Goal: Use online tool/utility: Utilize a website feature to perform a specific function

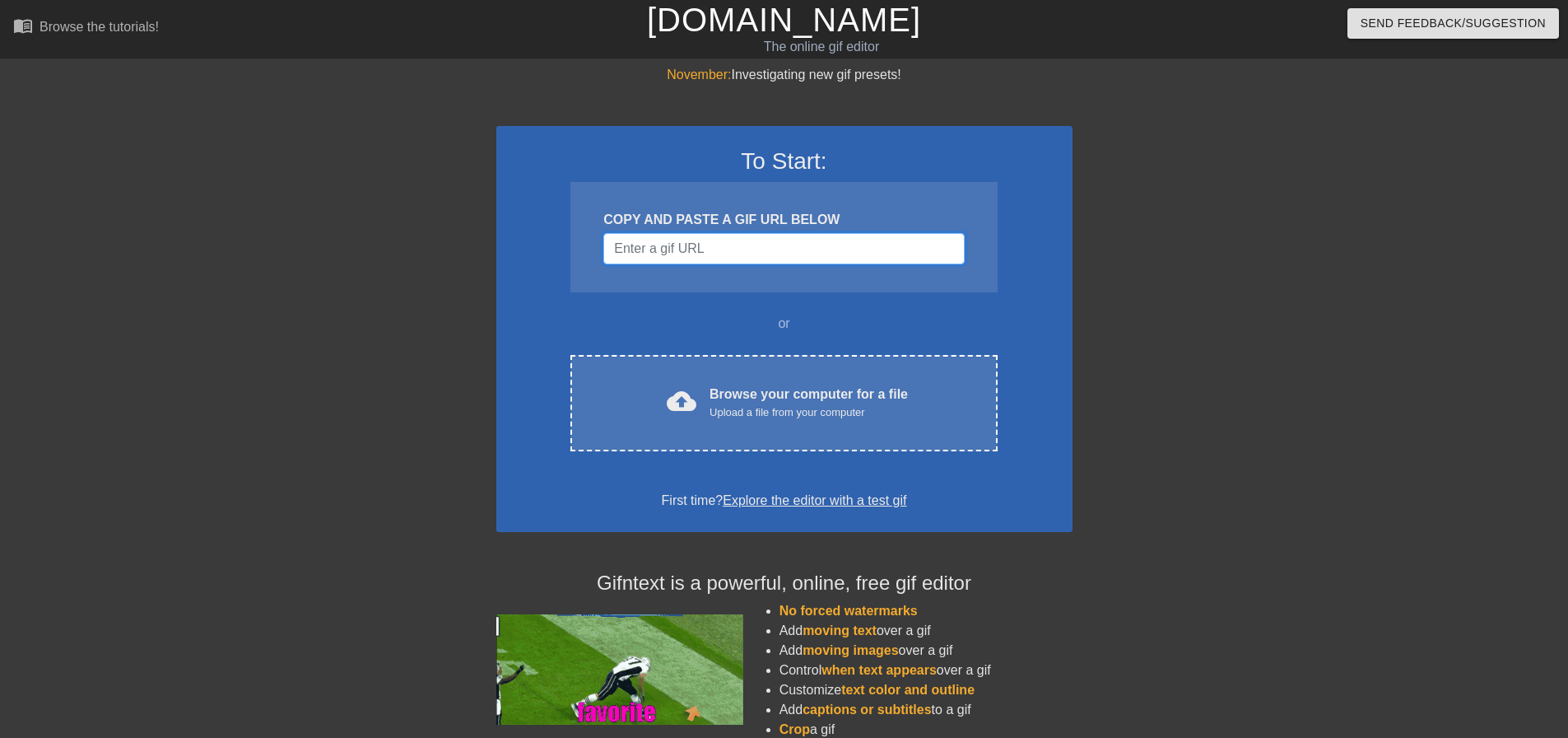
click at [809, 258] on input "Username" at bounding box center [784, 249] width 361 height 32
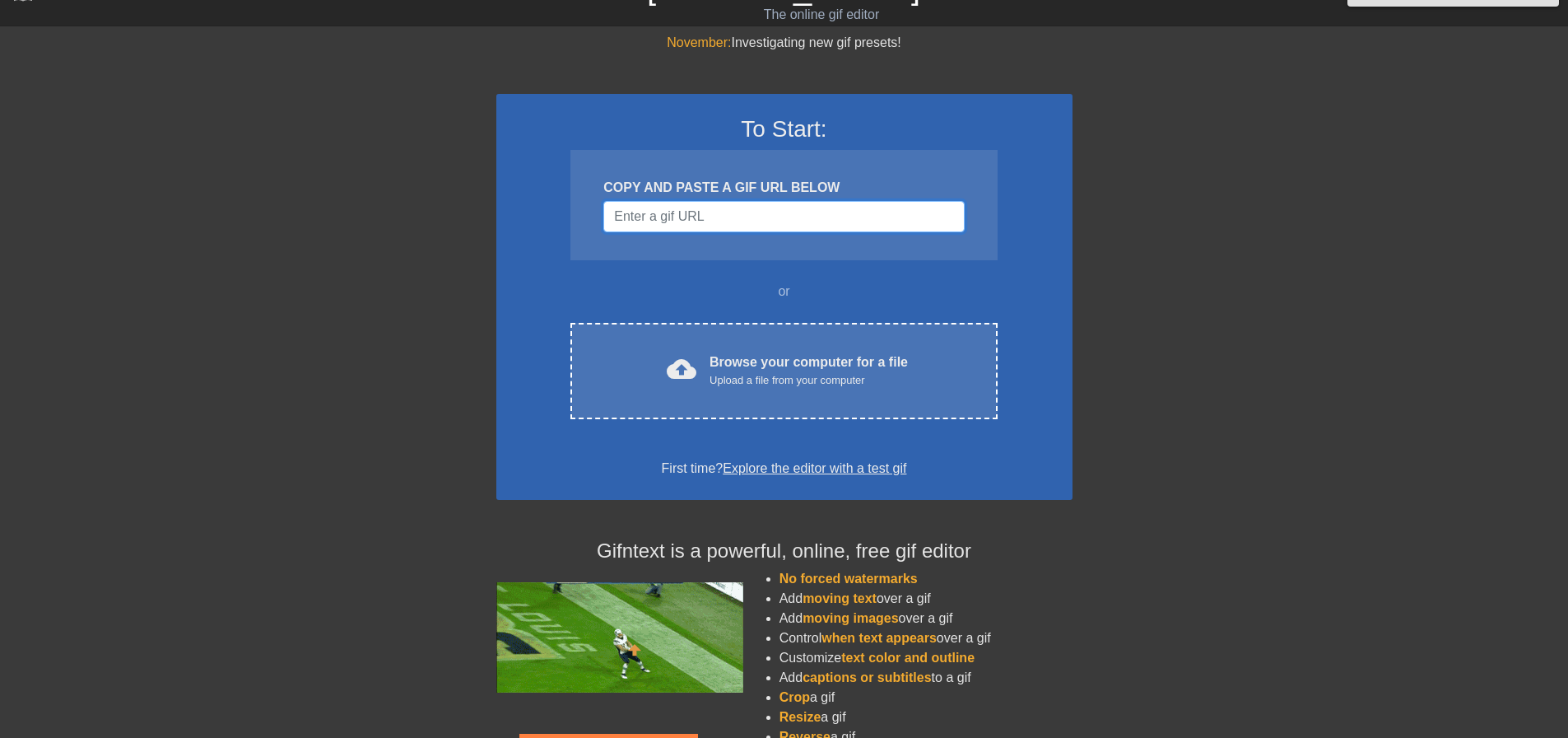
scroll to position [141, 0]
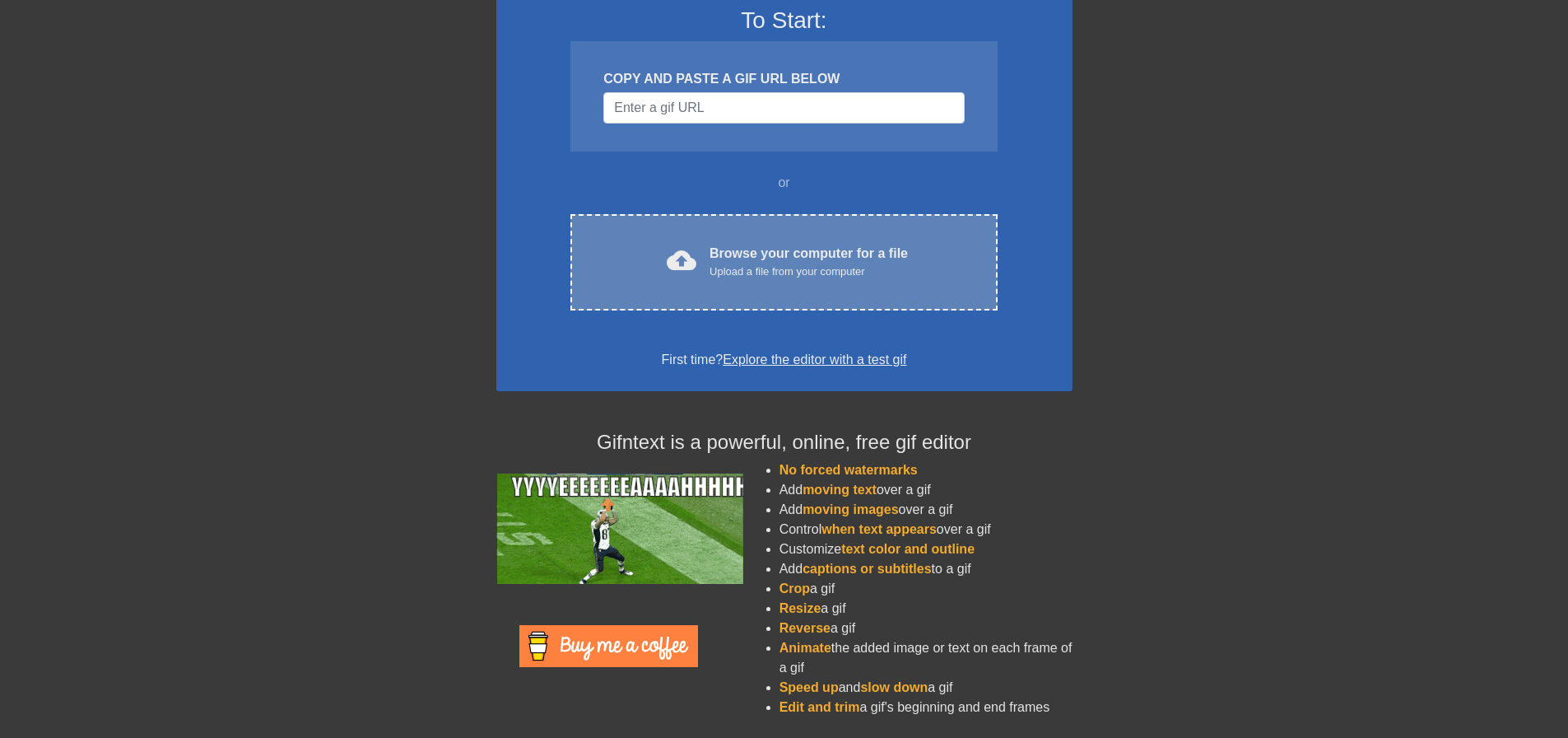
click at [877, 251] on div "Browse your computer for a file Upload a file from your computer" at bounding box center [808, 262] width 199 height 36
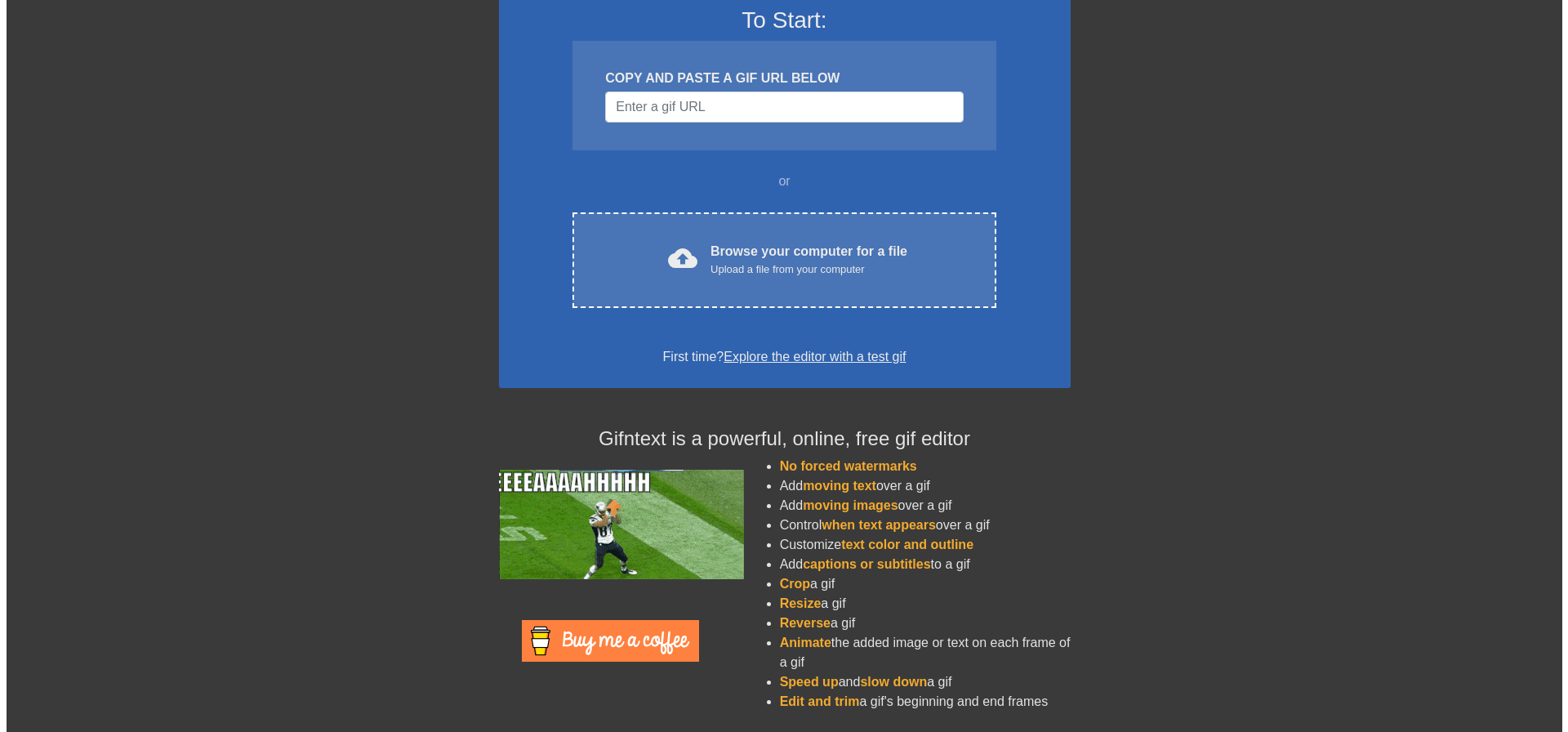
scroll to position [0, 0]
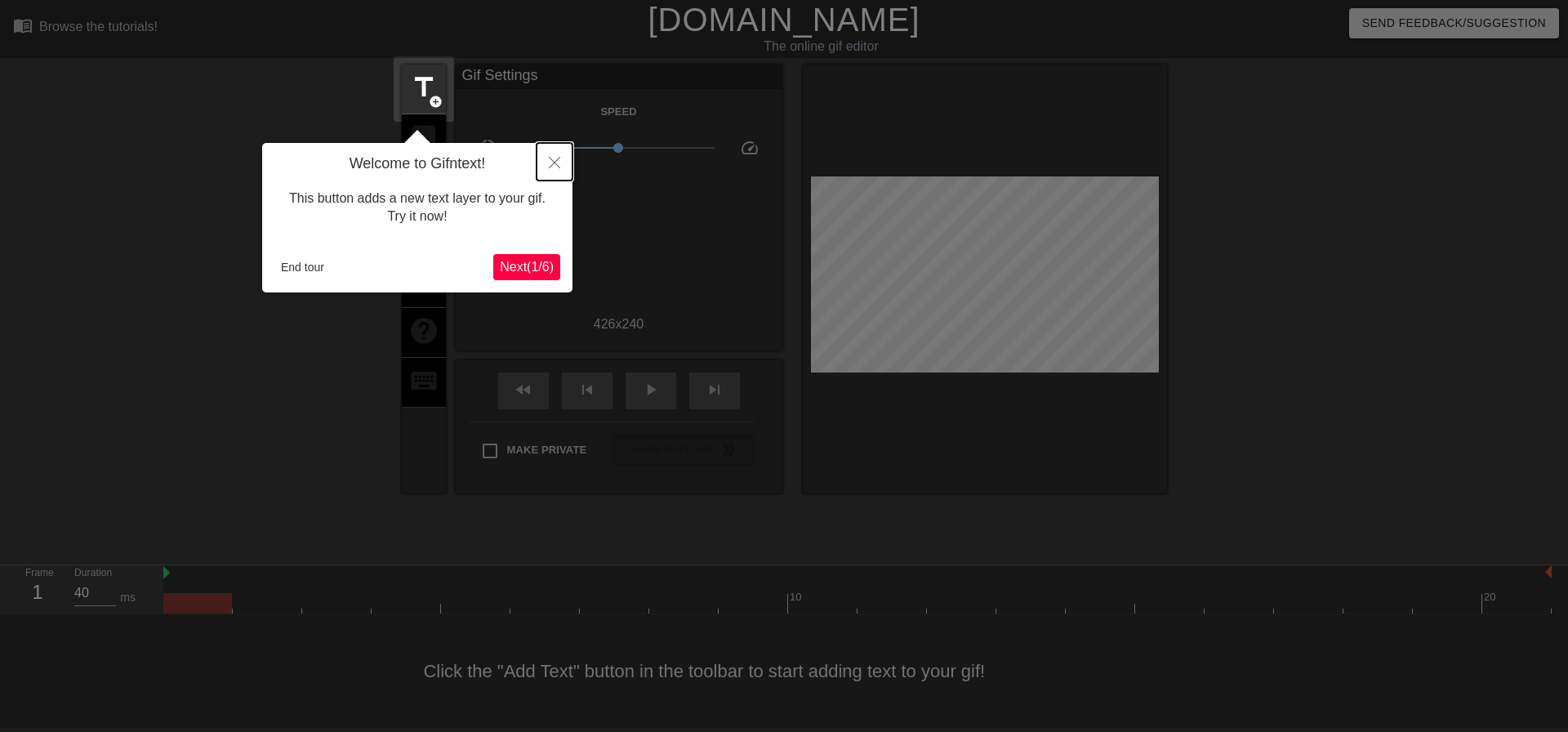
click at [555, 163] on icon "Close" at bounding box center [554, 163] width 11 height 11
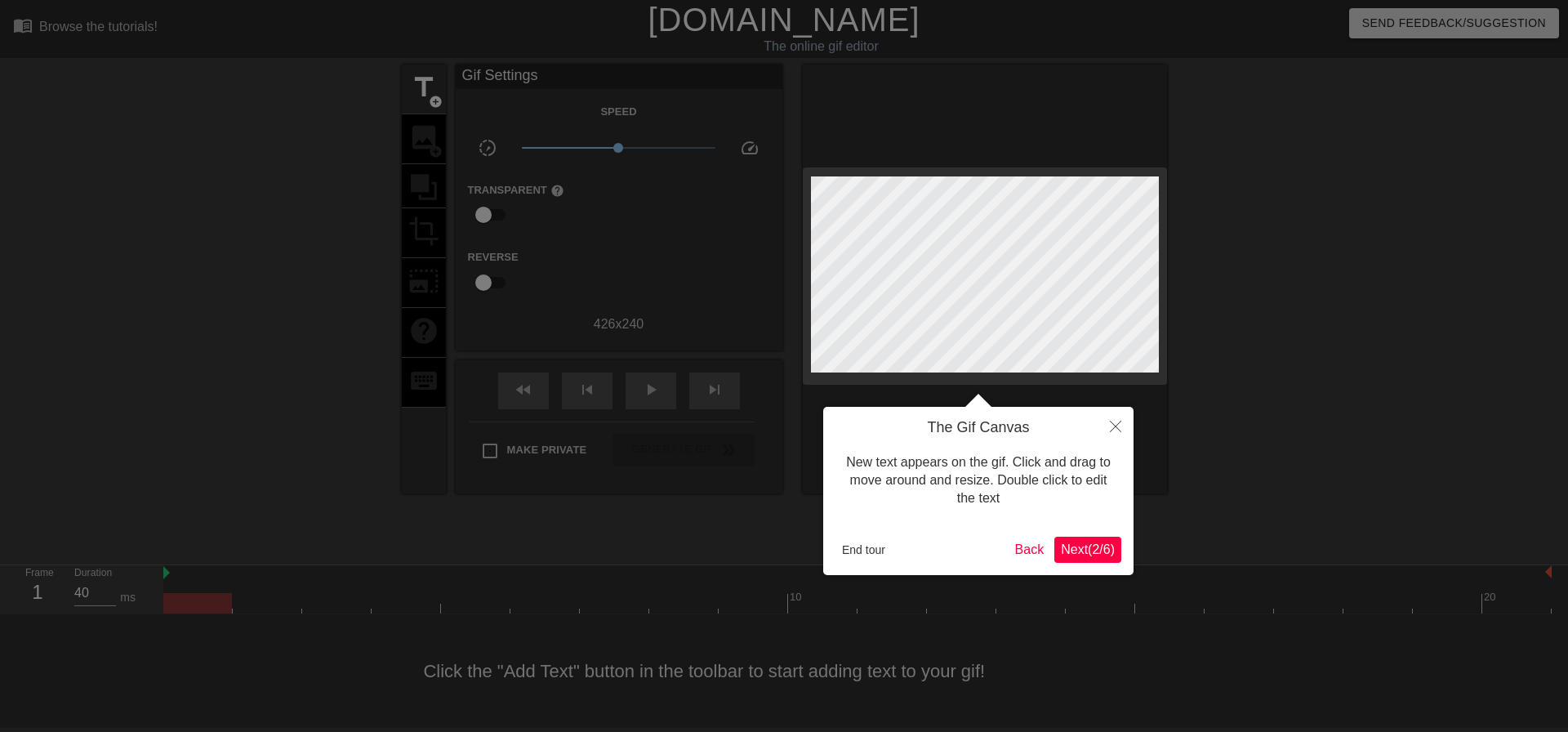
click at [1238, 405] on div at bounding box center [784, 366] width 1568 height 732
click at [1122, 417] on button "Close" at bounding box center [1116, 425] width 36 height 37
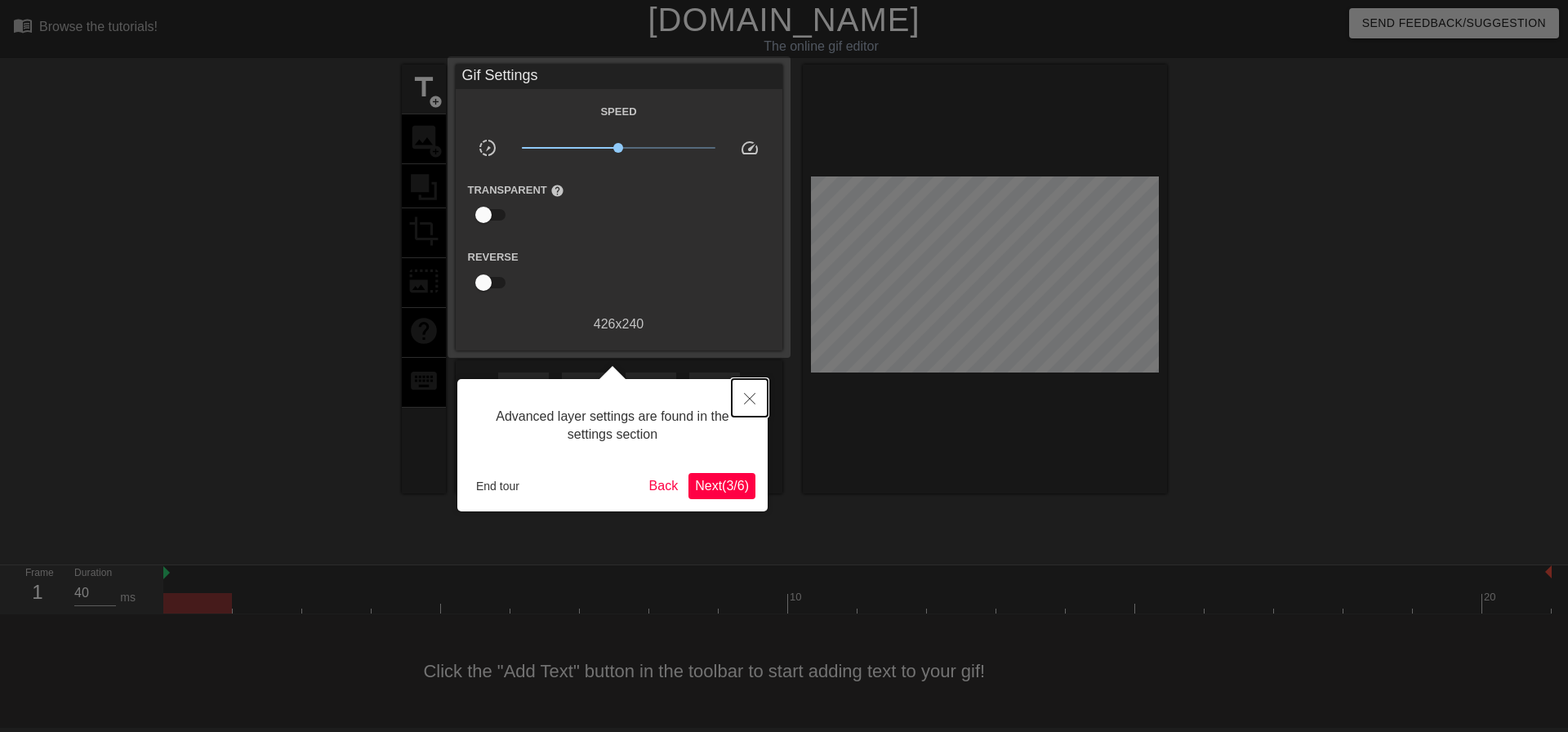
click at [755, 397] on icon "Close" at bounding box center [749, 399] width 11 height 11
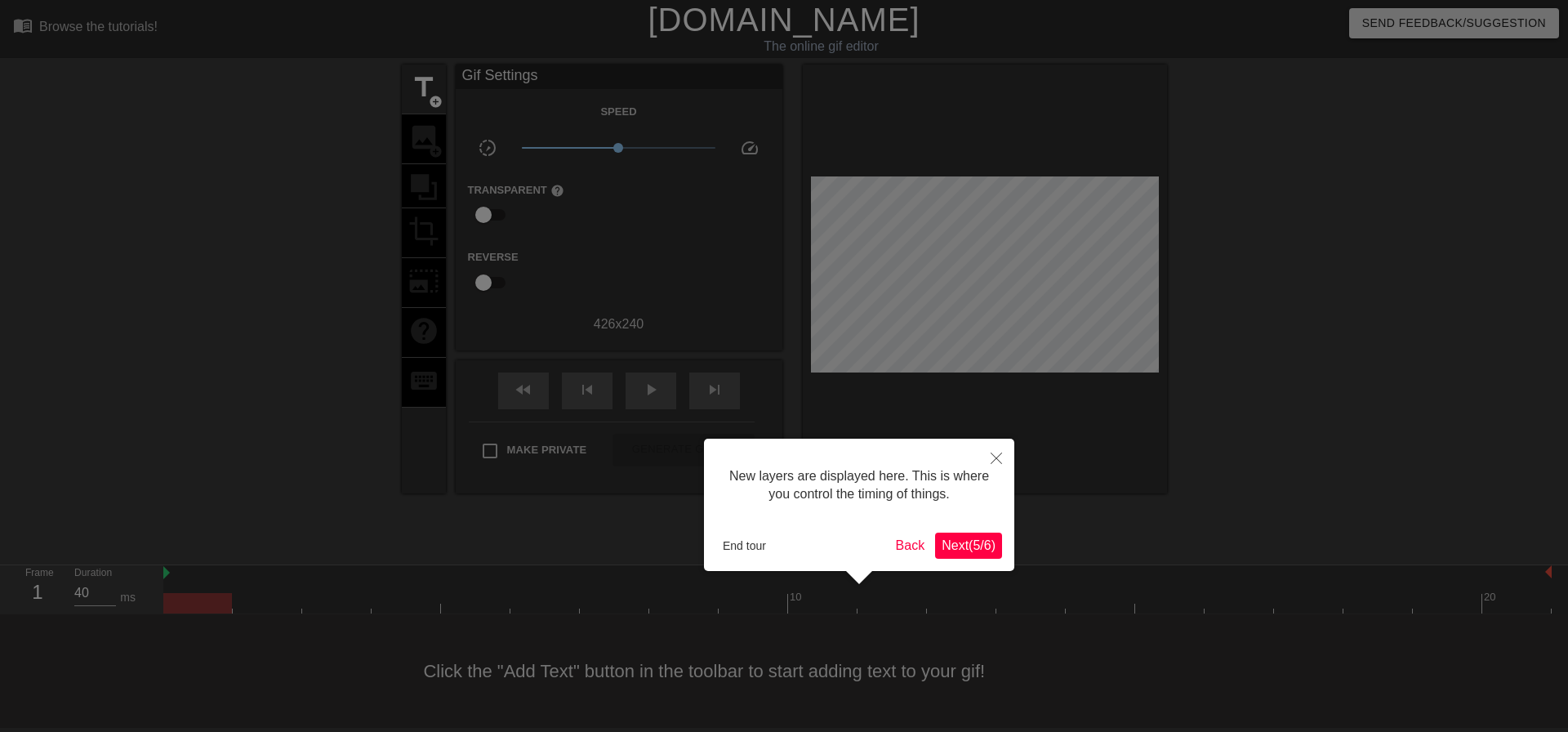
scroll to position [14, 0]
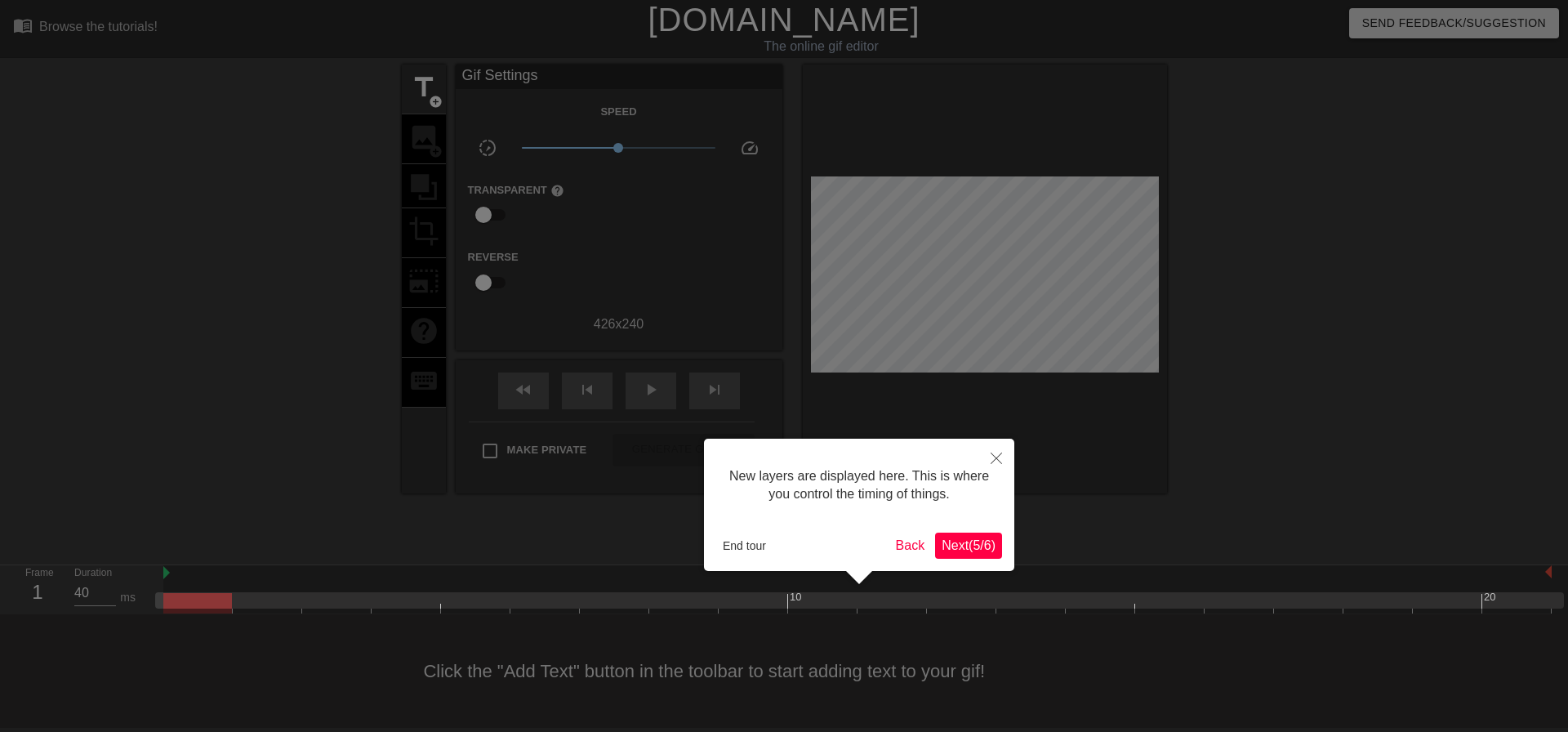
click at [958, 544] on span "Next ( 5 / 6 )" at bounding box center [968, 544] width 54 height 14
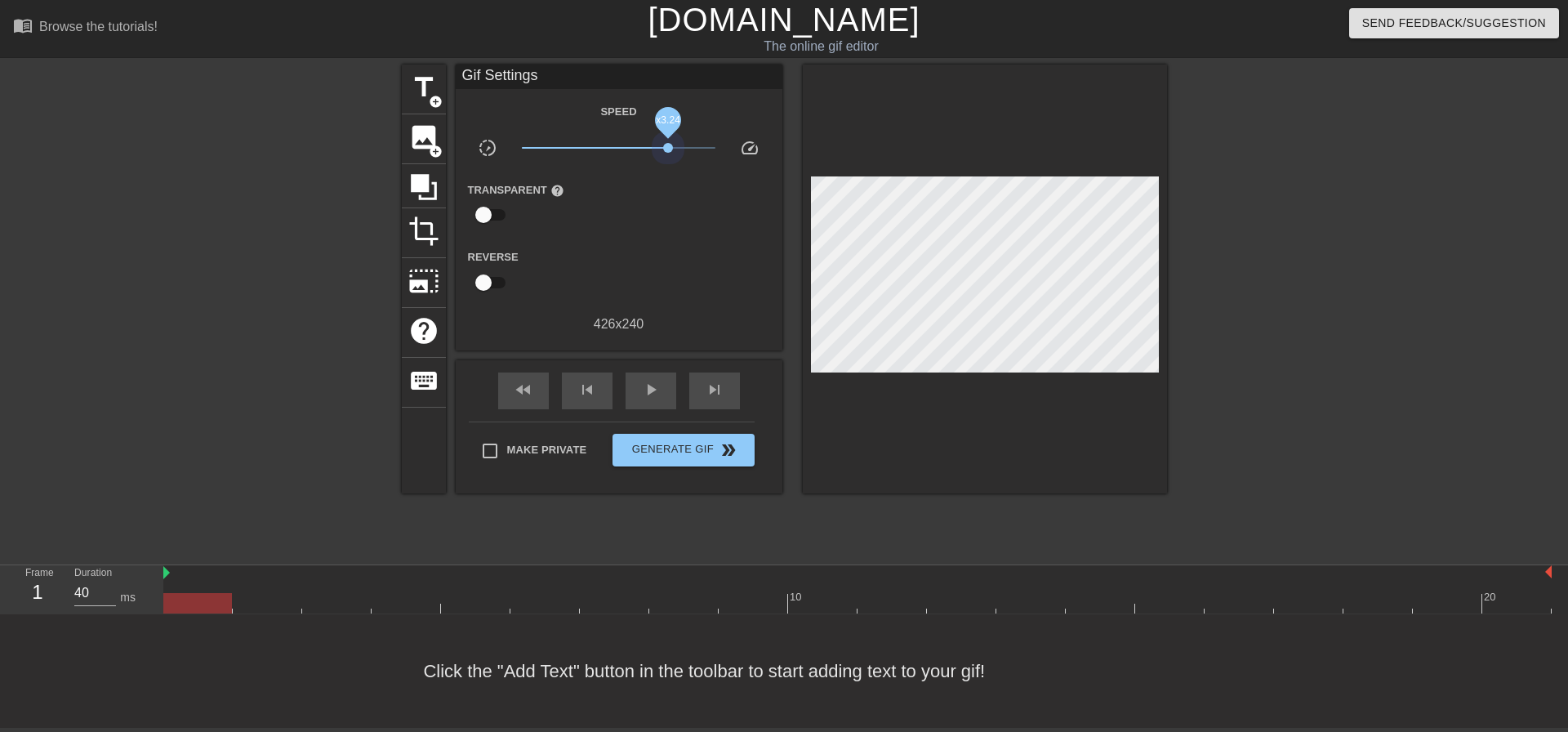
drag, startPoint x: 624, startPoint y: 151, endPoint x: 712, endPoint y: 281, distance: 157.0
click at [721, 152] on div "x3.24" at bounding box center [618, 150] width 218 height 26
click at [491, 144] on span "slow_motion_video" at bounding box center [487, 148] width 20 height 20
click at [477, 279] on input "checkbox" at bounding box center [484, 283] width 93 height 31
checkbox input "true"
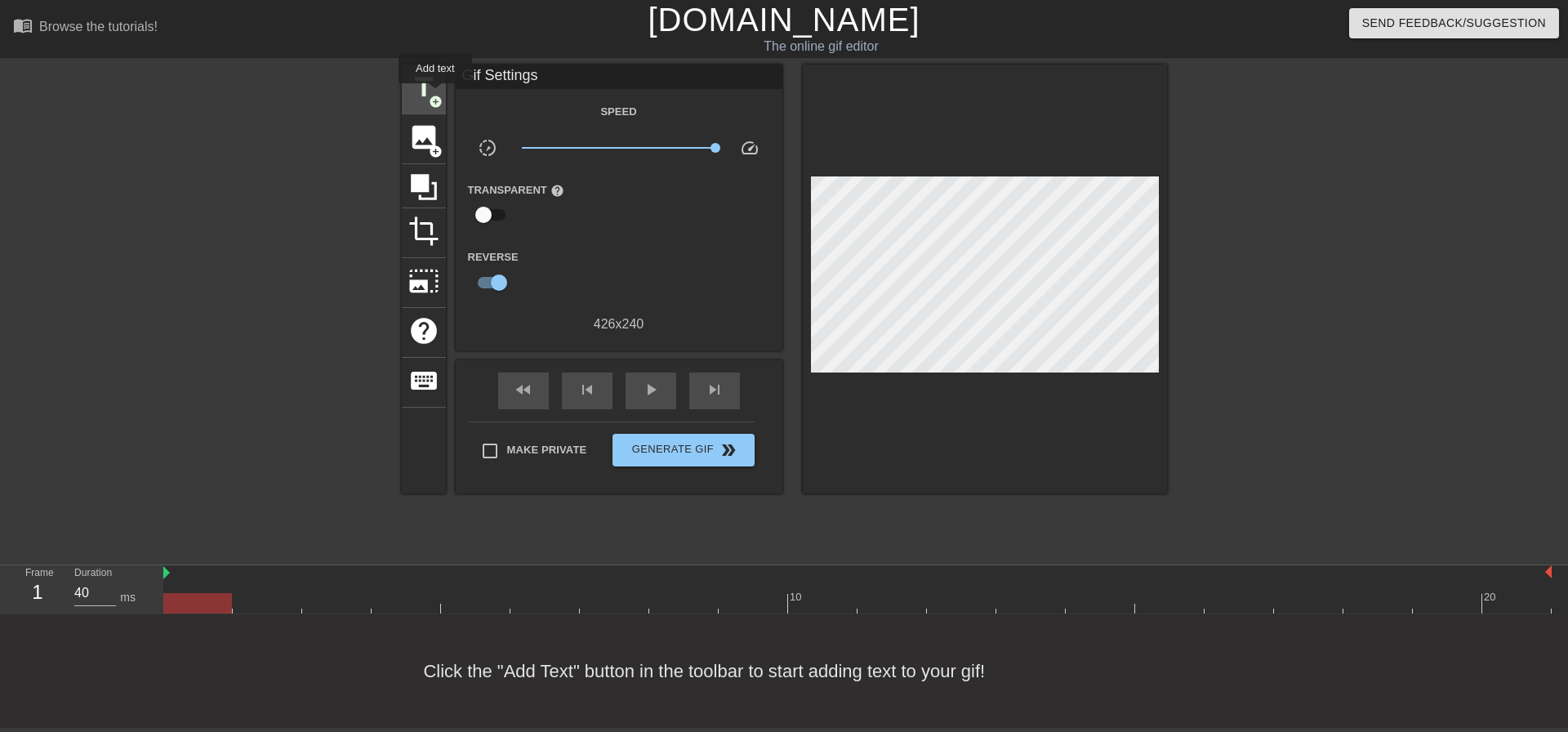
click at [435, 95] on span "add_circle" at bounding box center [435, 102] width 14 height 14
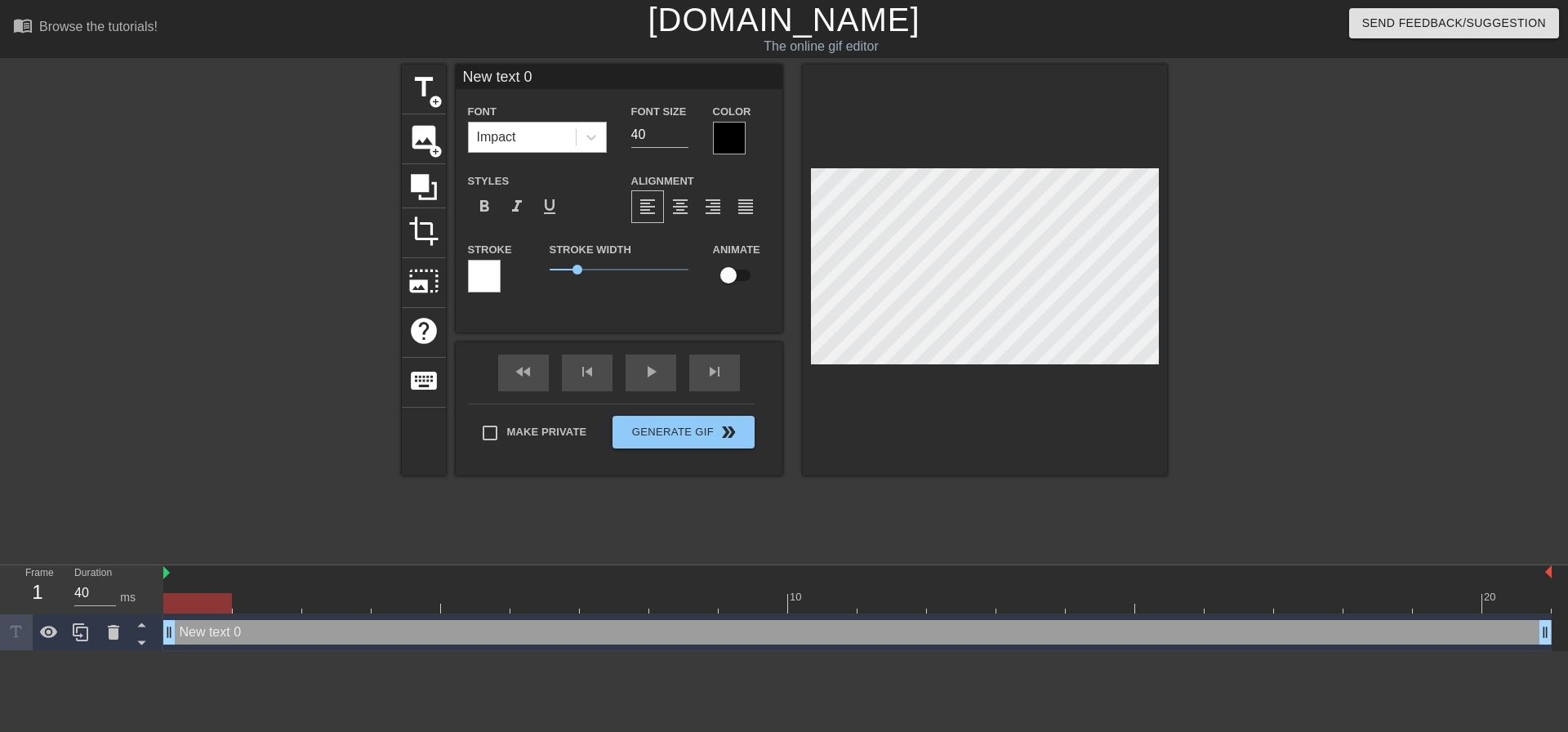
click at [563, 131] on div "Impact" at bounding box center [522, 137] width 107 height 30
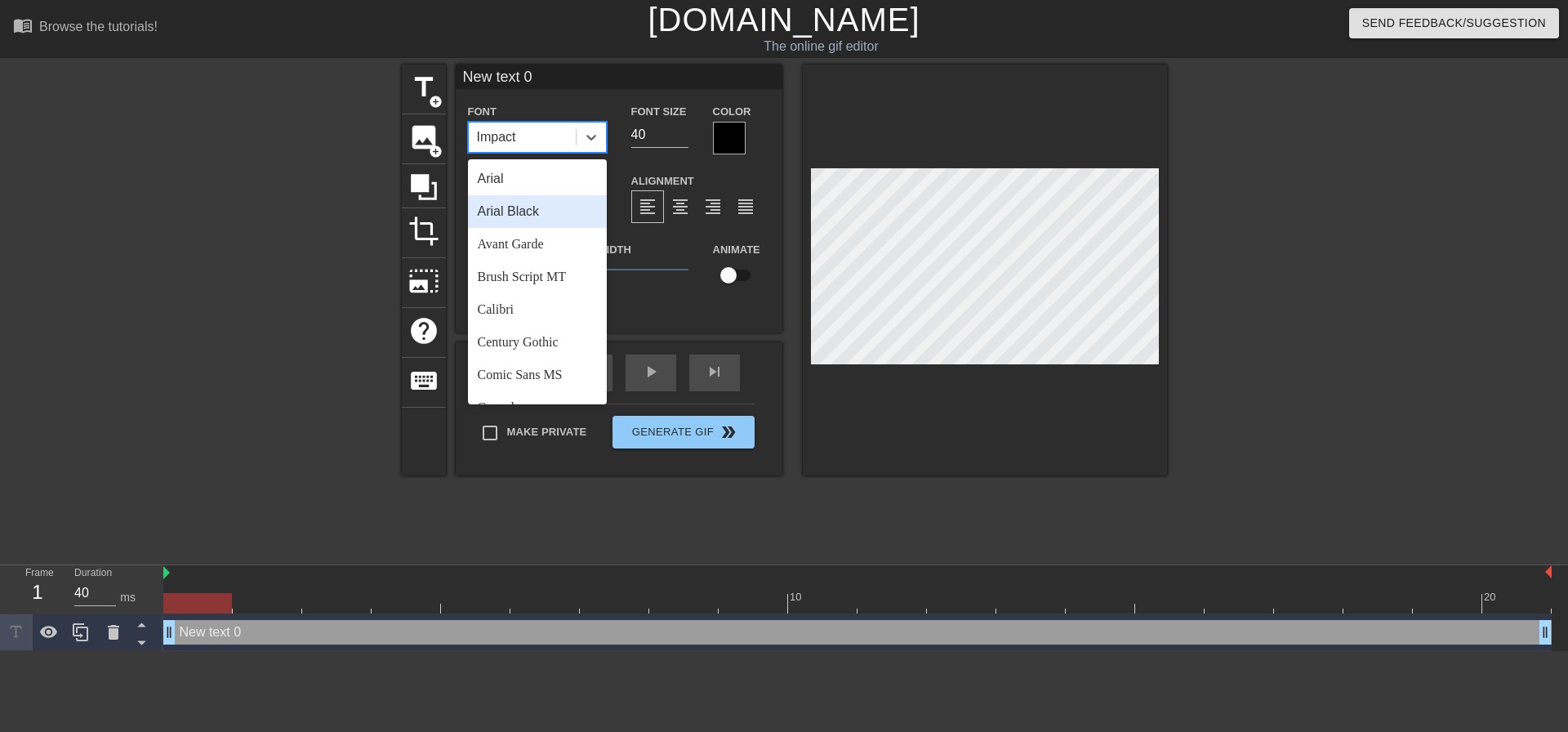
click at [545, 209] on div "Arial Black" at bounding box center [538, 211] width 139 height 32
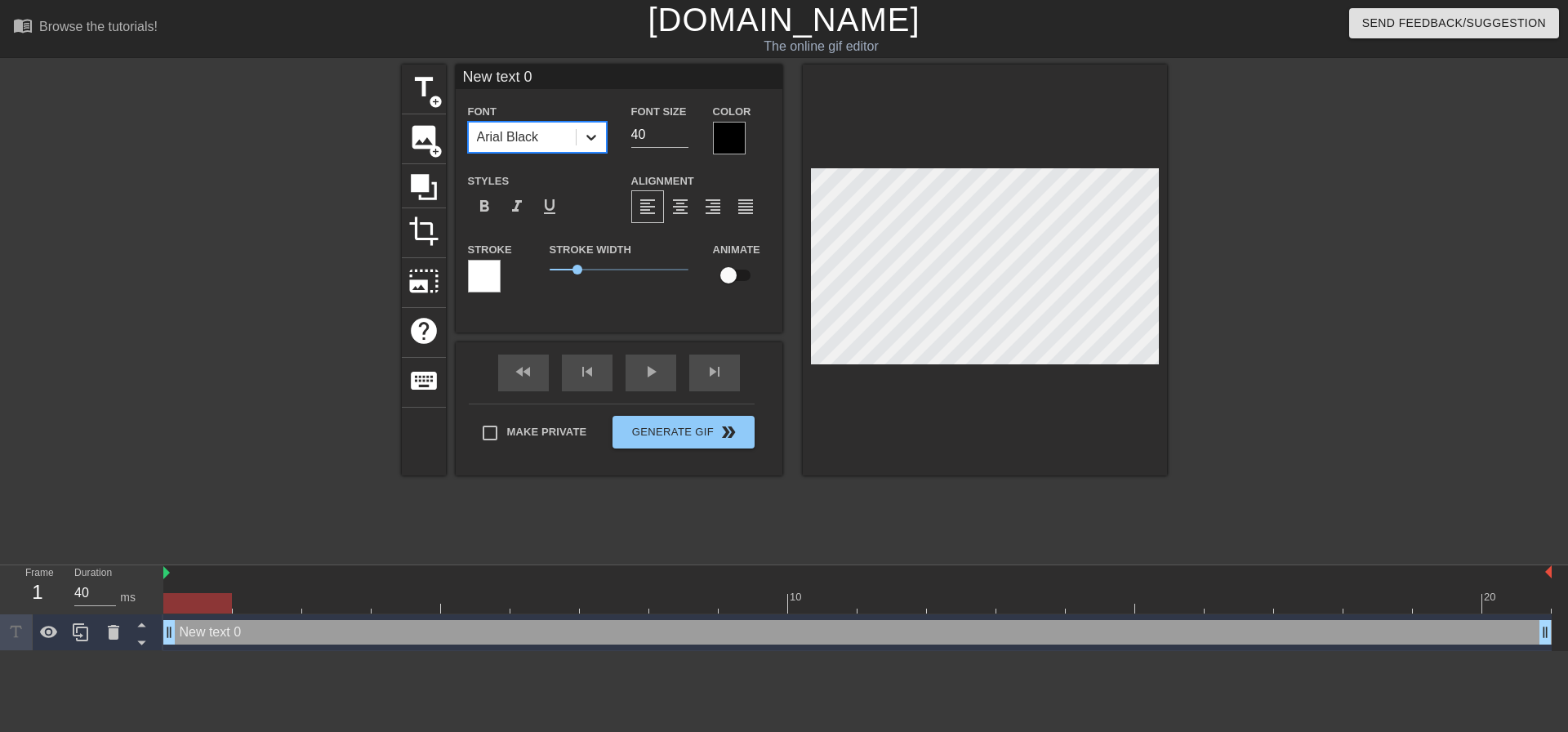
click at [587, 129] on icon at bounding box center [590, 137] width 16 height 16
click at [601, 129] on div at bounding box center [591, 137] width 30 height 30
click at [734, 134] on div at bounding box center [729, 138] width 32 height 32
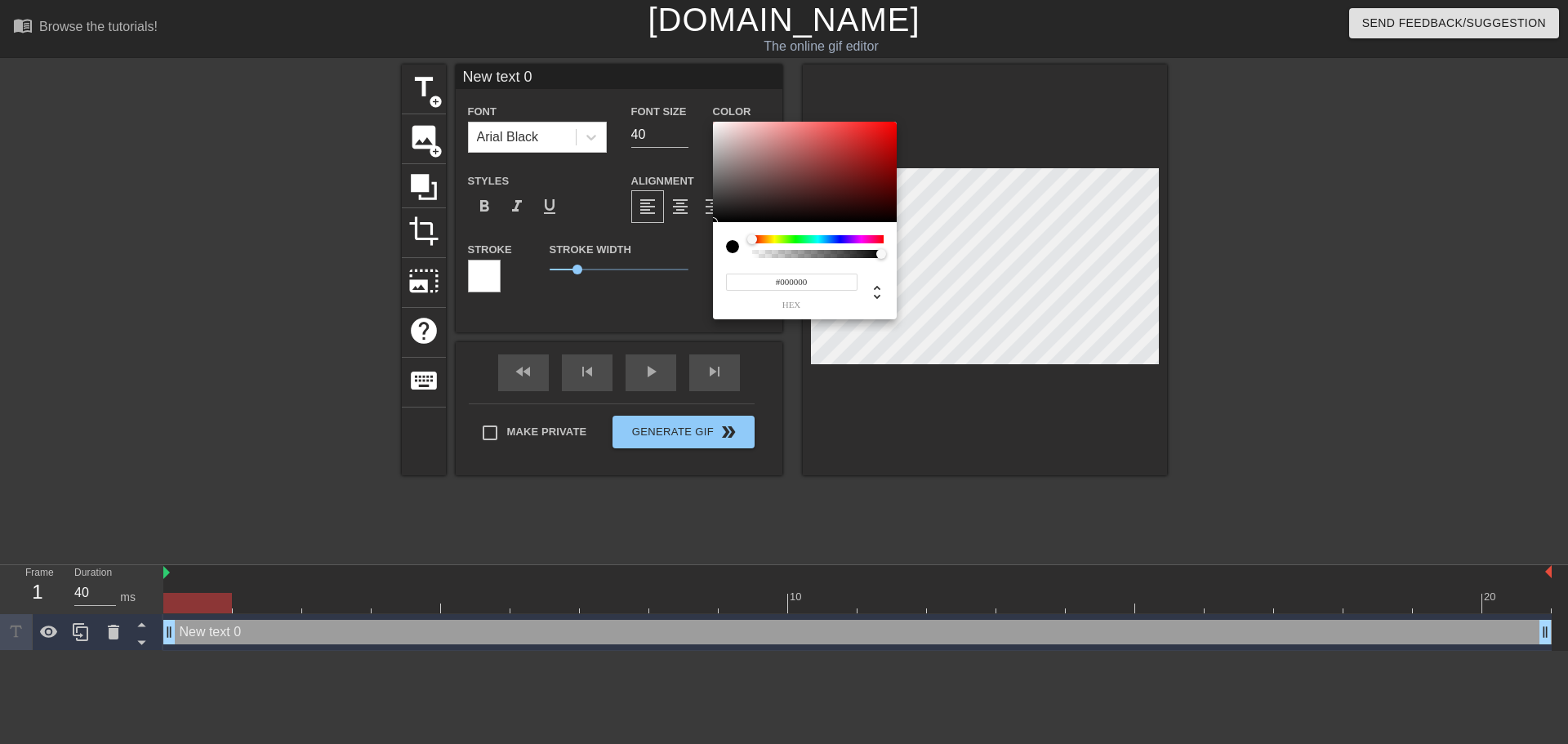
click at [726, 242] on div at bounding box center [805, 247] width 158 height 23
type input "#FFFFFF"
drag, startPoint x: 750, startPoint y: 179, endPoint x: 605, endPoint y: 97, distance: 166.6
click at [590, 57] on div "#FFFFFF hex" at bounding box center [784, 372] width 1568 height 744
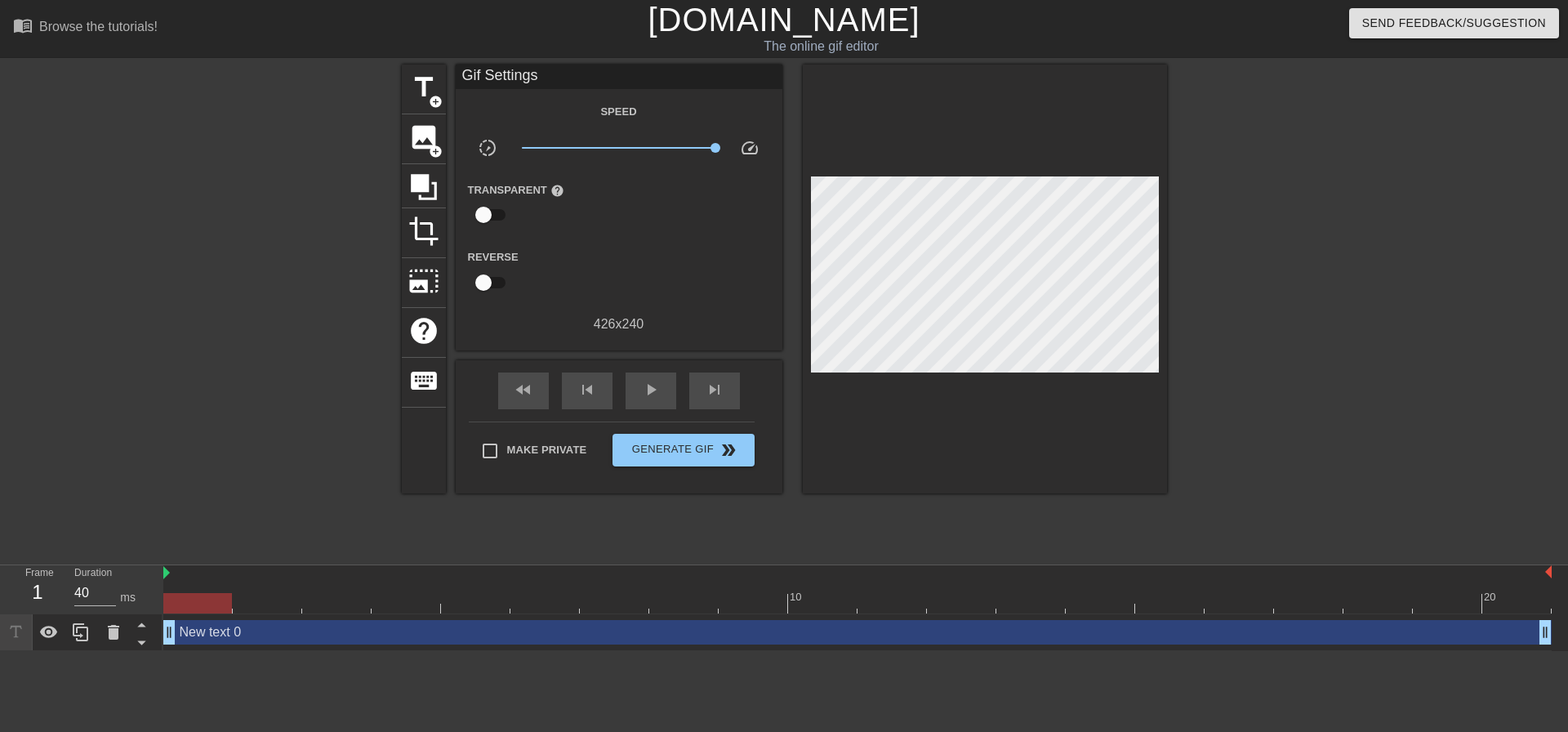
click at [489, 223] on input "checkbox" at bounding box center [484, 214] width 93 height 31
click at [489, 223] on input "checkbox" at bounding box center [499, 214] width 93 height 31
checkbox input "false"
drag, startPoint x: 715, startPoint y: 141, endPoint x: 746, endPoint y: 150, distance: 32.3
click at [753, 152] on div "slow_motion_video x2.43 speed" at bounding box center [619, 150] width 327 height 26
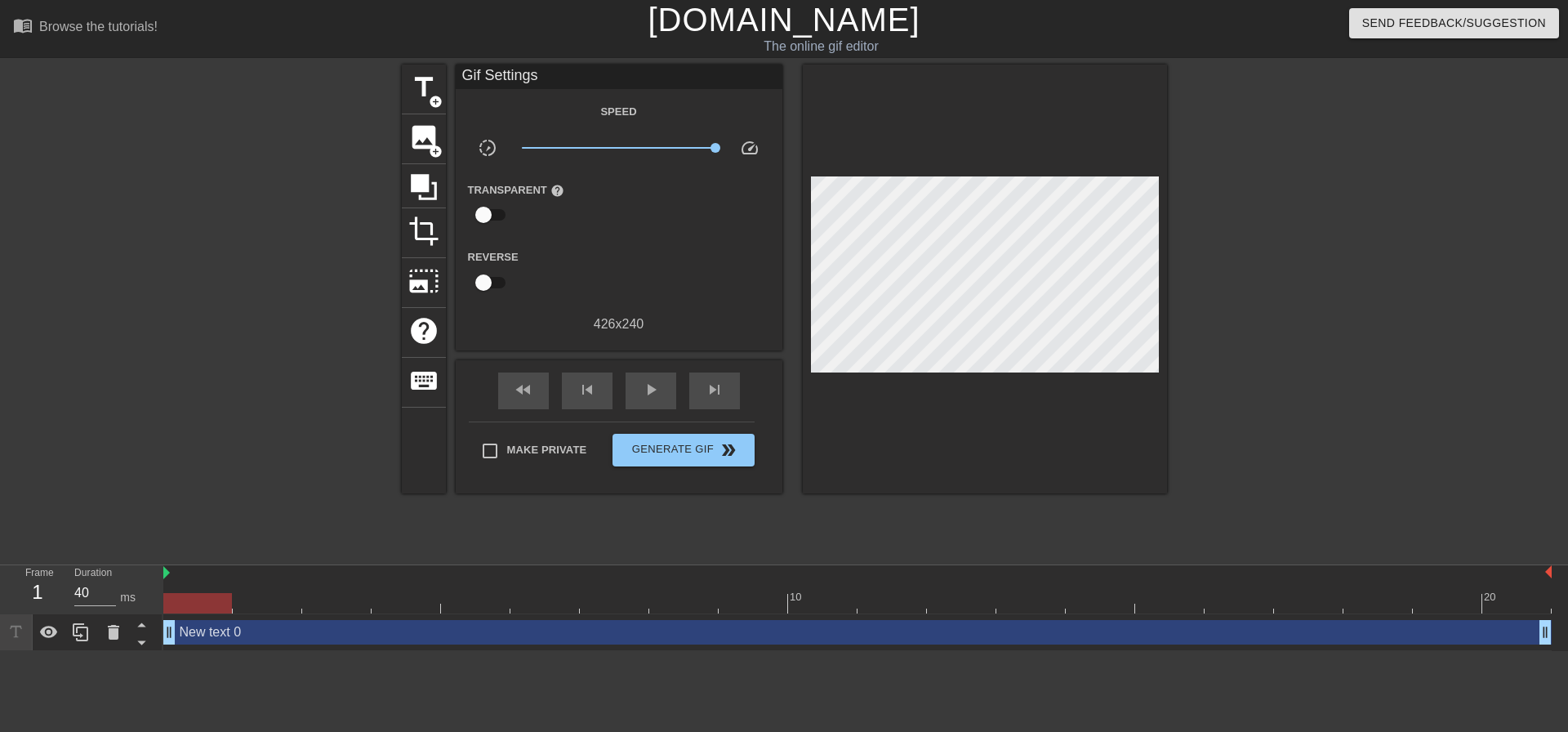
click at [491, 149] on span "slow_motion_video" at bounding box center [487, 148] width 20 height 20
click at [435, 81] on span "title" at bounding box center [424, 87] width 31 height 31
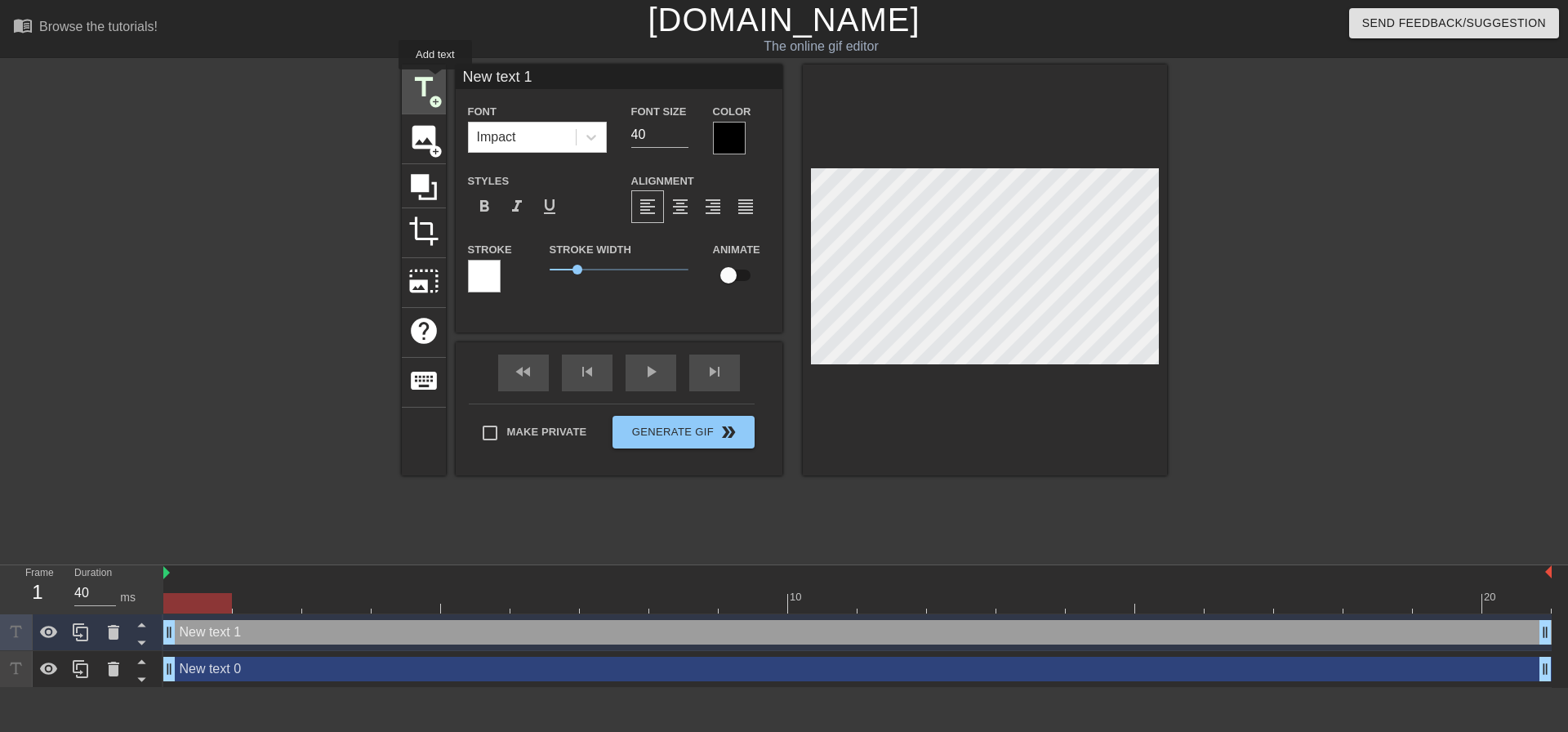
click at [435, 81] on span "title" at bounding box center [424, 87] width 31 height 31
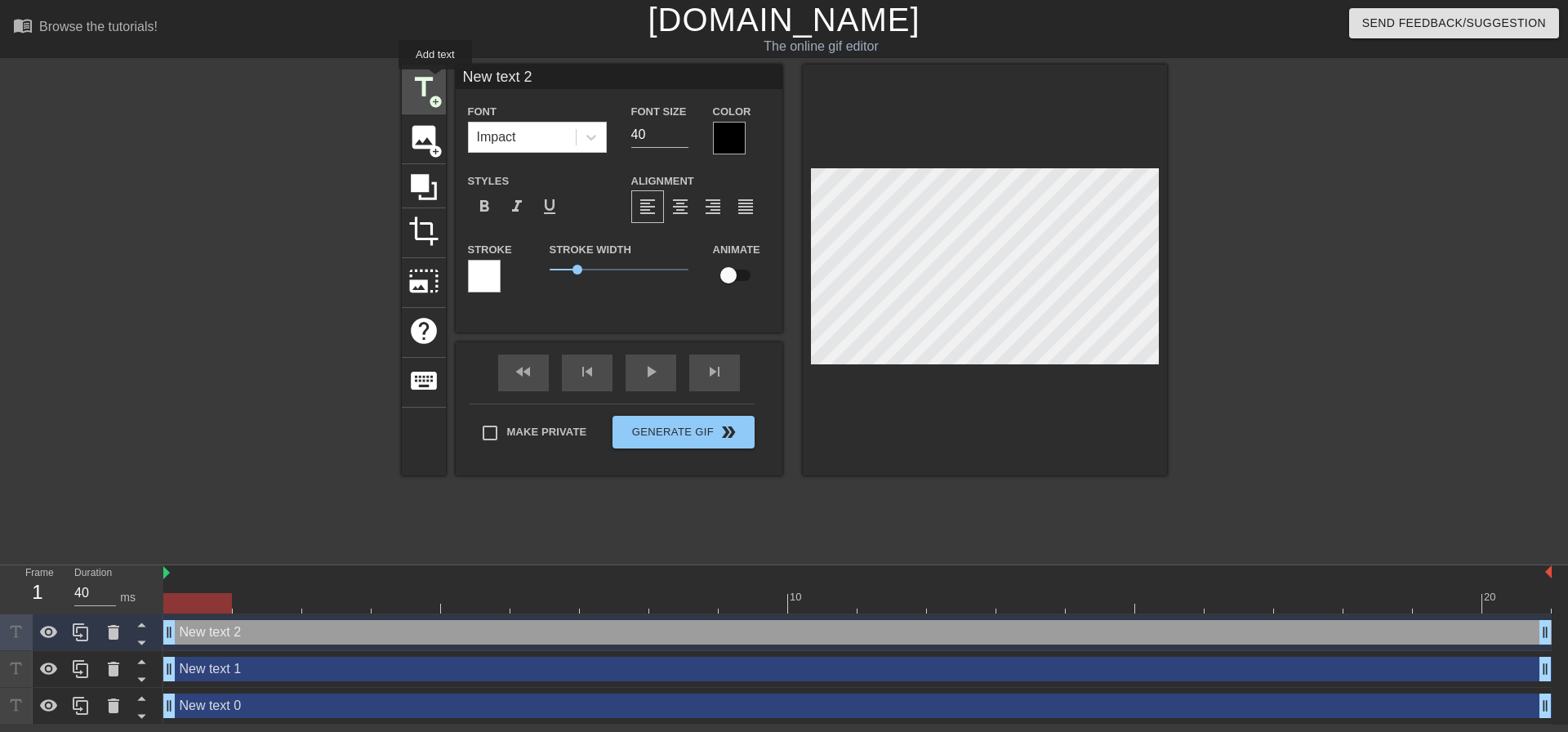
type input "New text 2"
click at [587, 137] on icon at bounding box center [590, 137] width 16 height 16
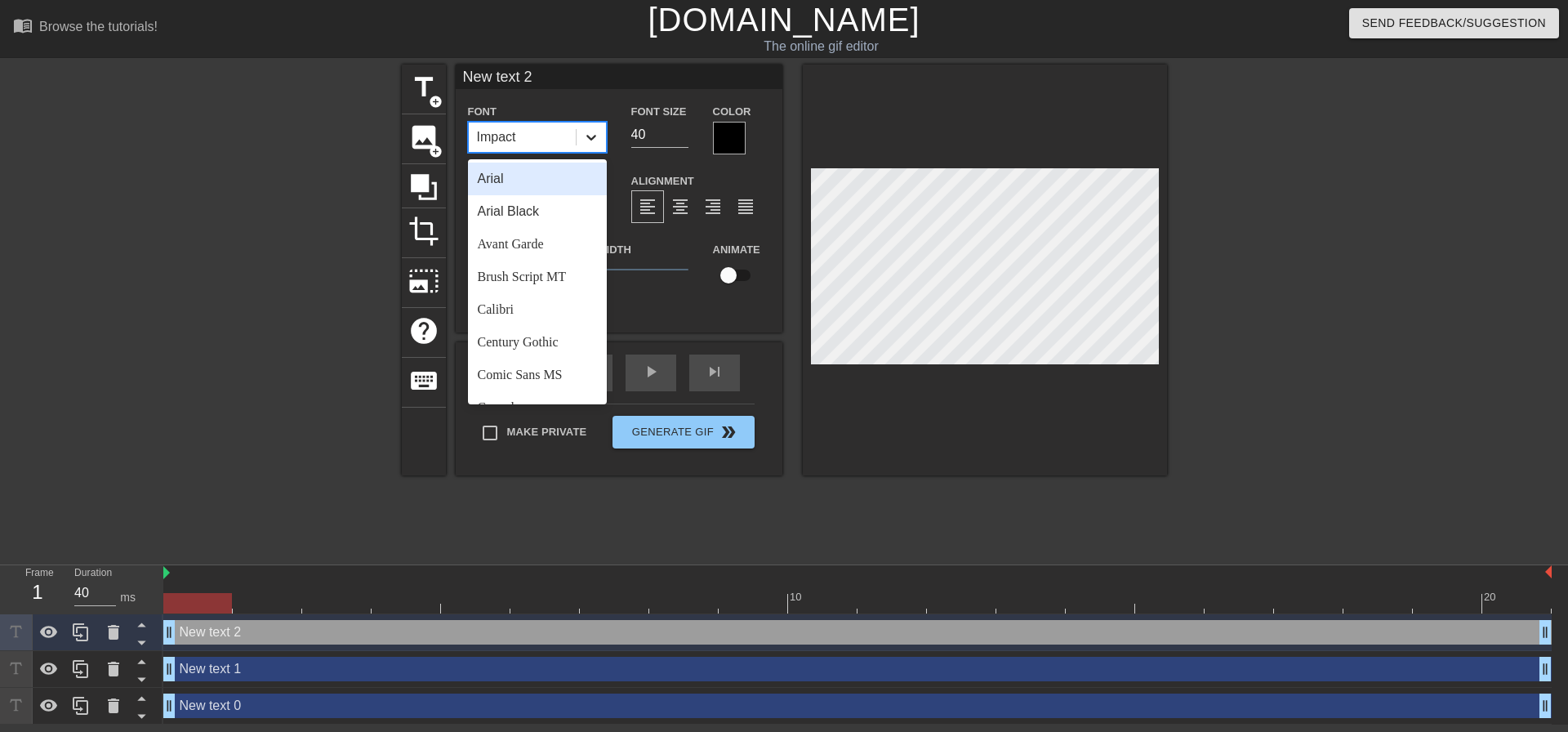
click at [587, 137] on icon at bounding box center [590, 137] width 16 height 16
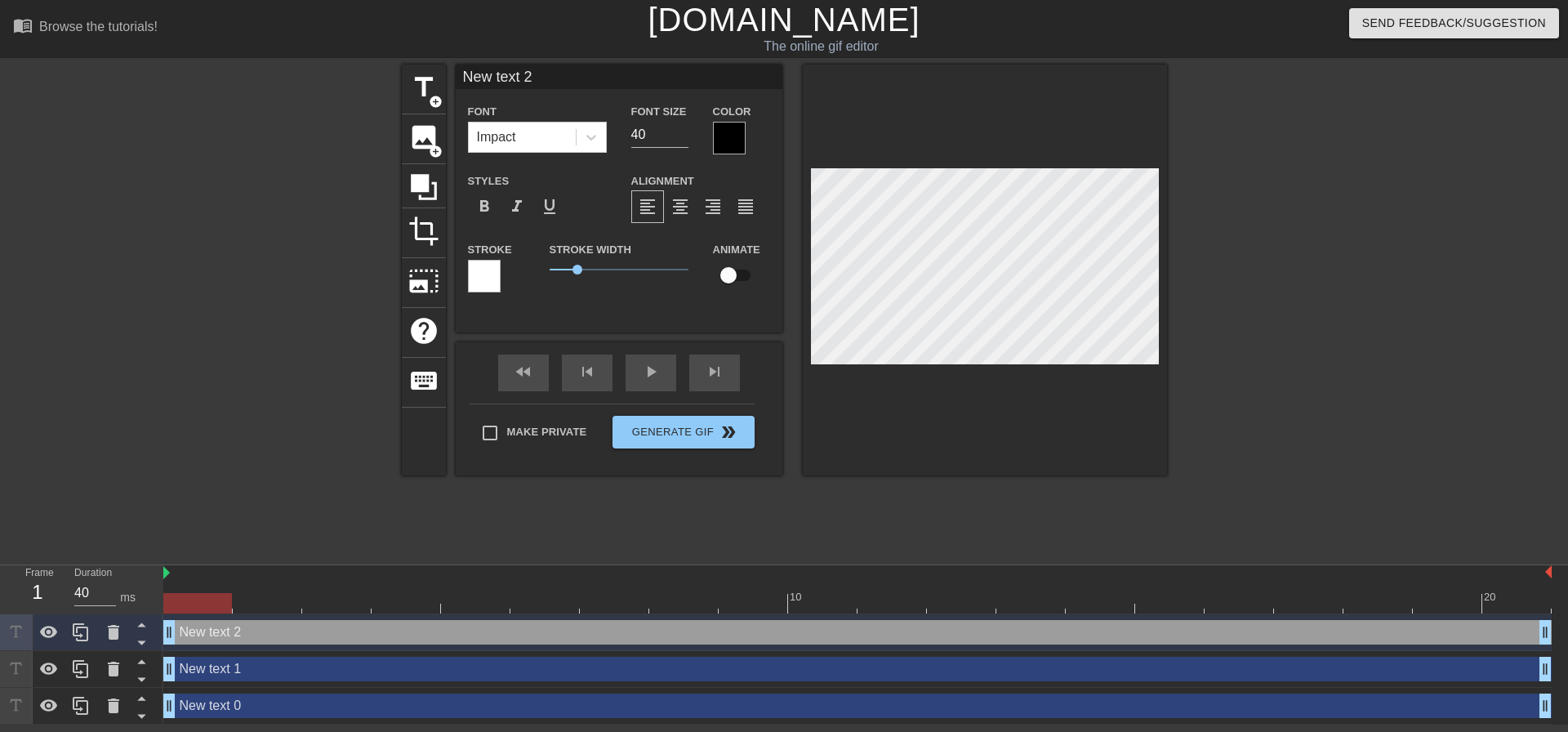
drag, startPoint x: 797, startPoint y: 221, endPoint x: 591, endPoint y: 217, distance: 206.0
click at [591, 217] on div "format_bold format_italic format_underline" at bounding box center [538, 207] width 139 height 32
click at [110, 640] on icon at bounding box center [113, 631] width 11 height 14
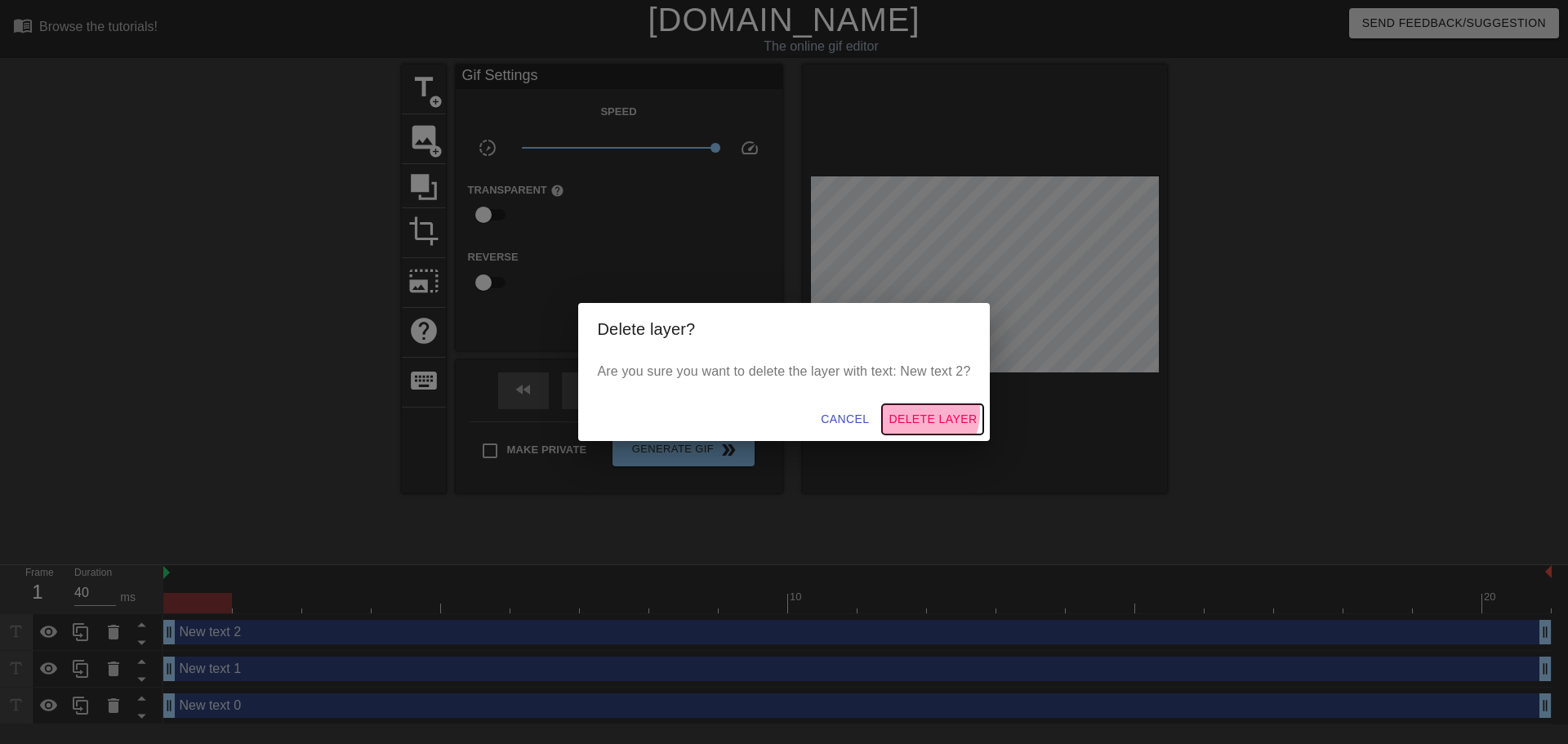
click at [915, 412] on span "Delete Layer" at bounding box center [932, 419] width 89 height 20
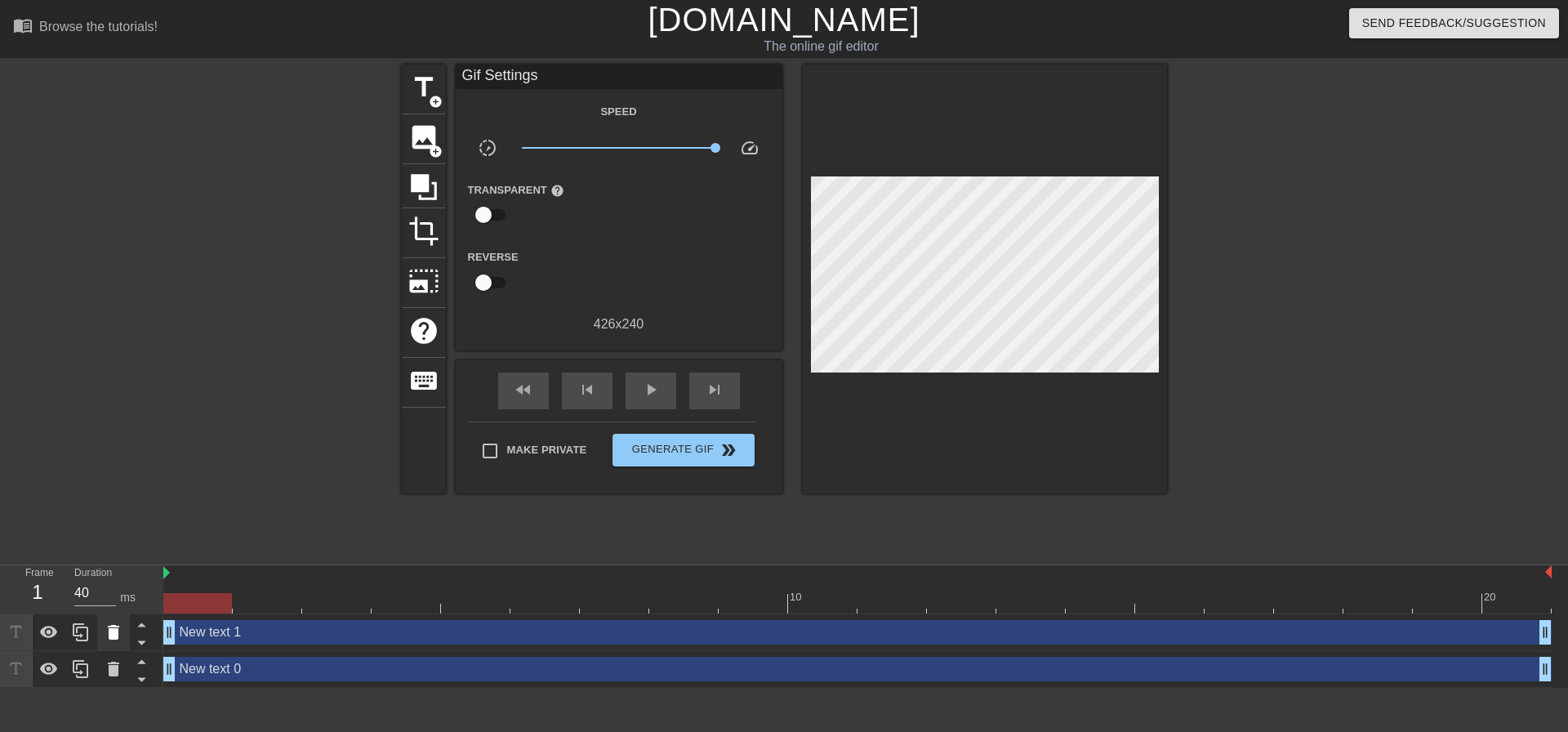
click at [110, 622] on div at bounding box center [113, 632] width 32 height 36
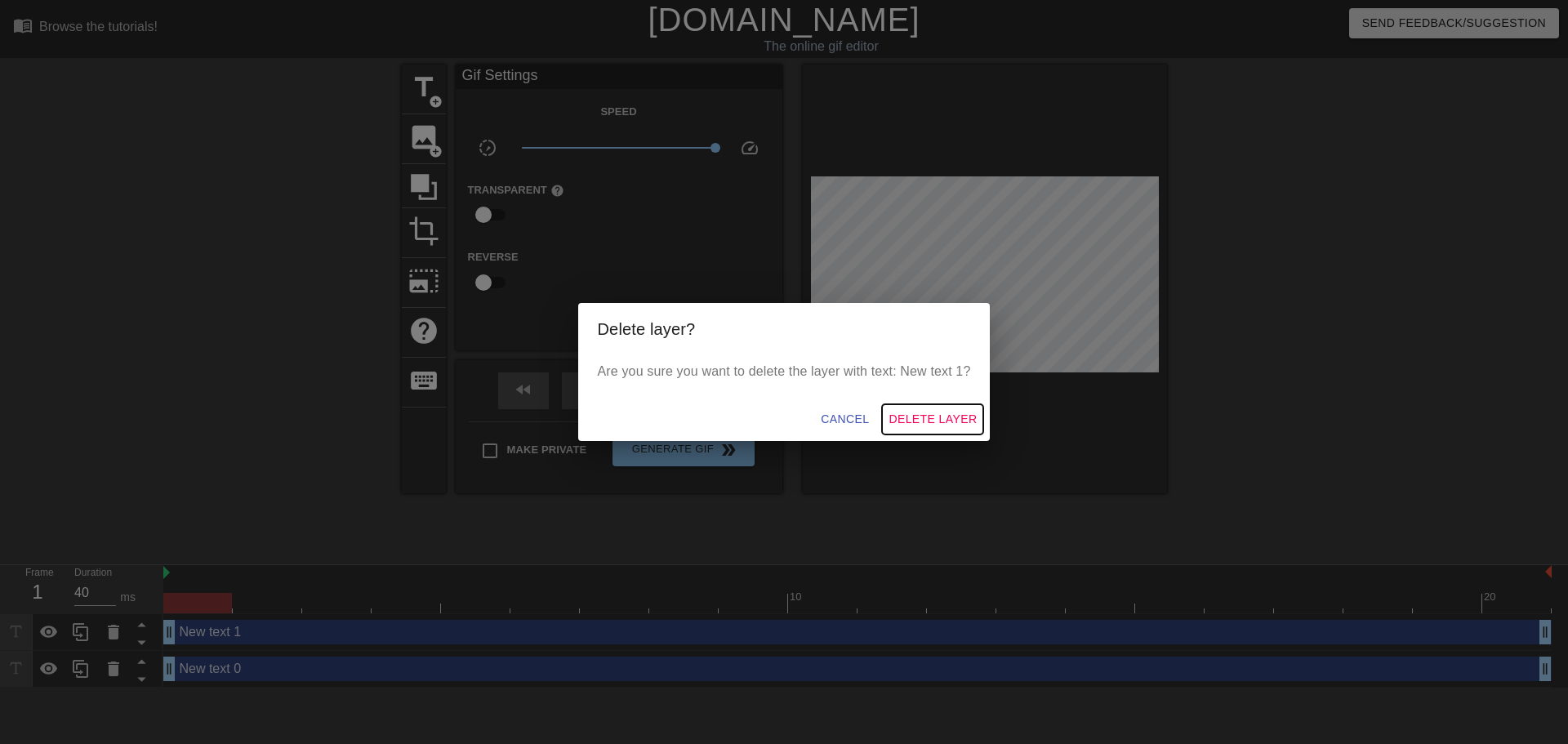
click at [892, 416] on button "Delete Layer" at bounding box center [932, 420] width 101 height 30
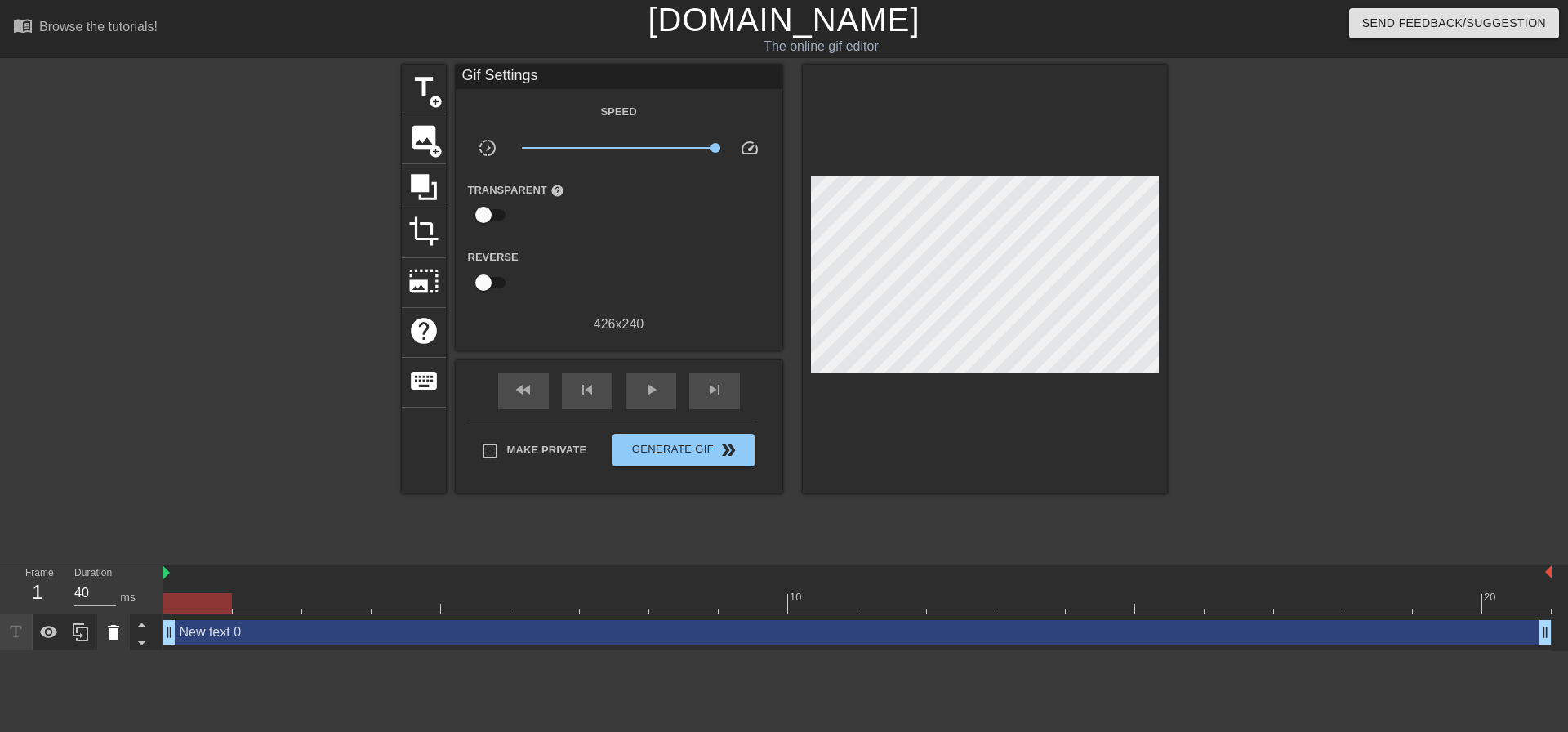
click at [112, 641] on icon at bounding box center [113, 632] width 20 height 20
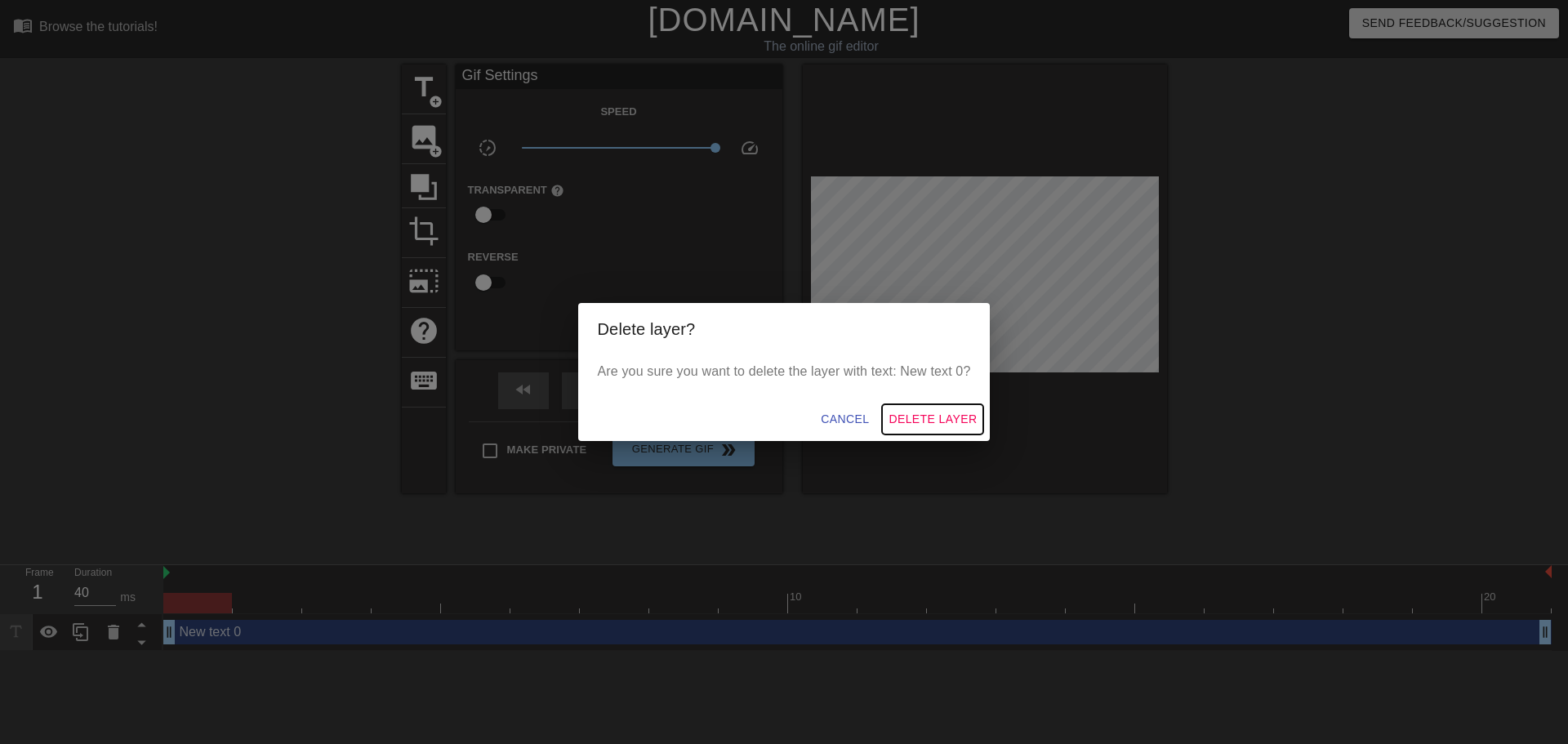
click at [953, 414] on span "Delete Layer" at bounding box center [932, 419] width 89 height 20
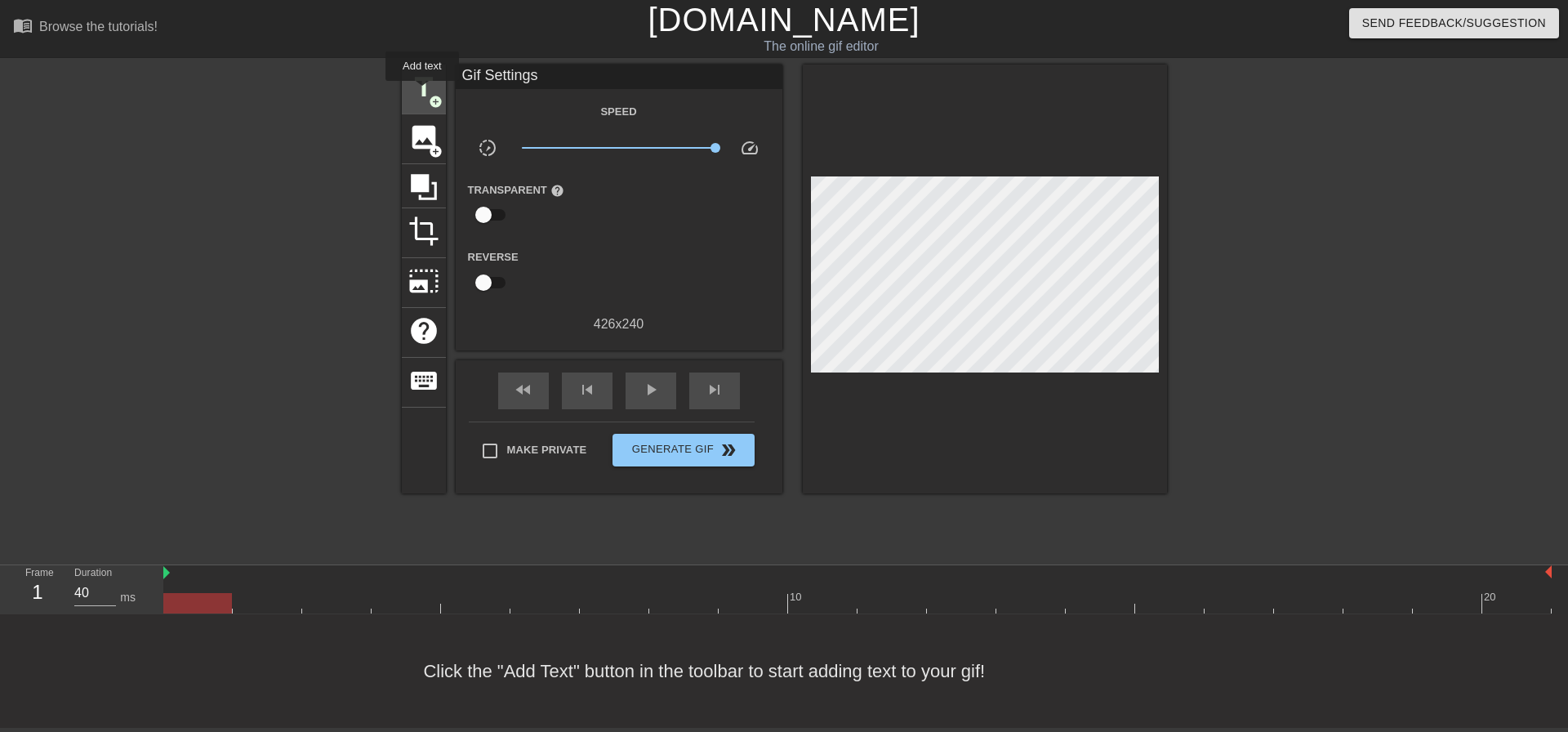
click at [423, 91] on span "title" at bounding box center [424, 87] width 31 height 31
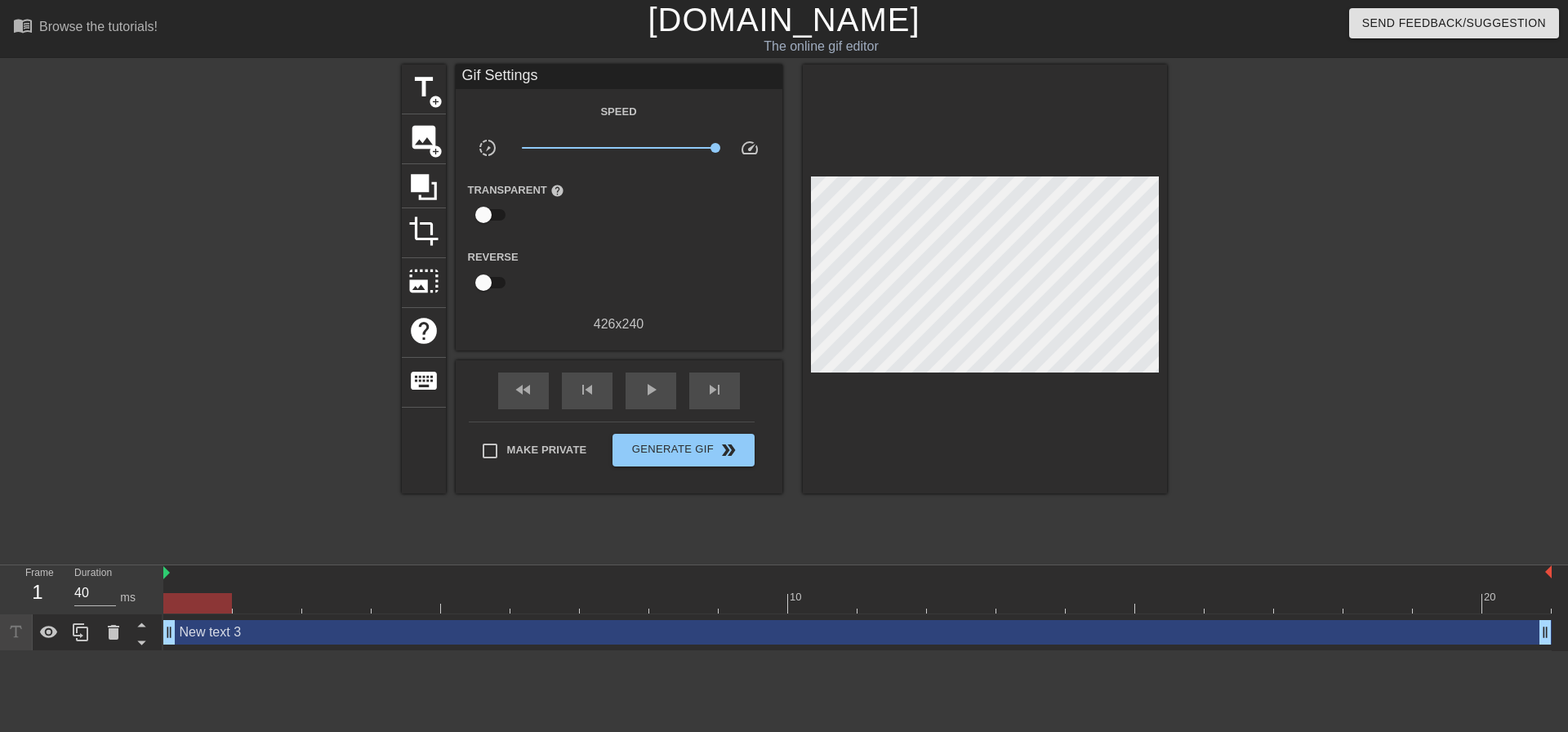
drag, startPoint x: 798, startPoint y: 208, endPoint x: 1378, endPoint y: 214, distance: 580.0
click at [1378, 214] on div at bounding box center [1308, 309] width 245 height 490
click at [426, 124] on span "image" at bounding box center [424, 137] width 31 height 31
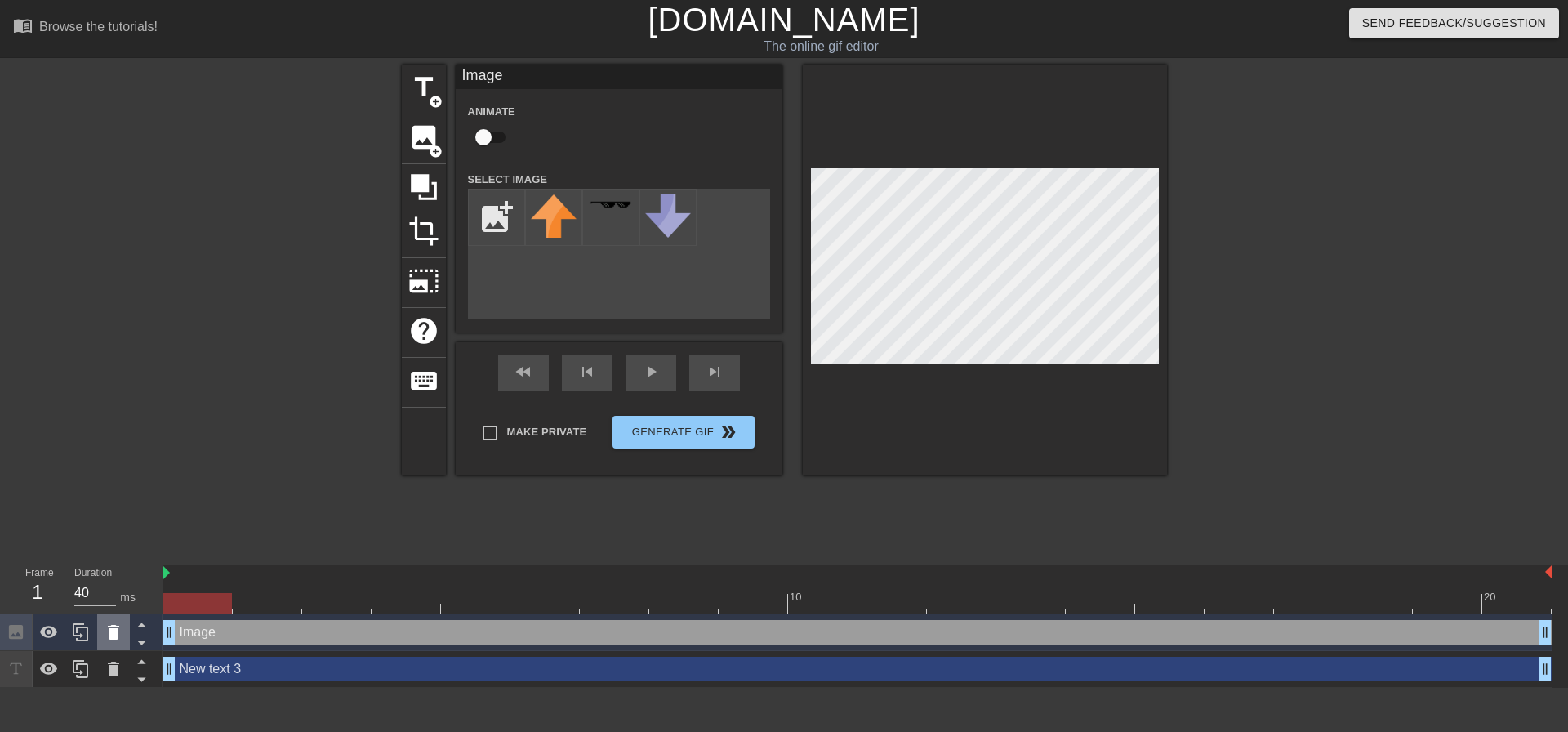
click at [118, 641] on icon at bounding box center [113, 632] width 20 height 20
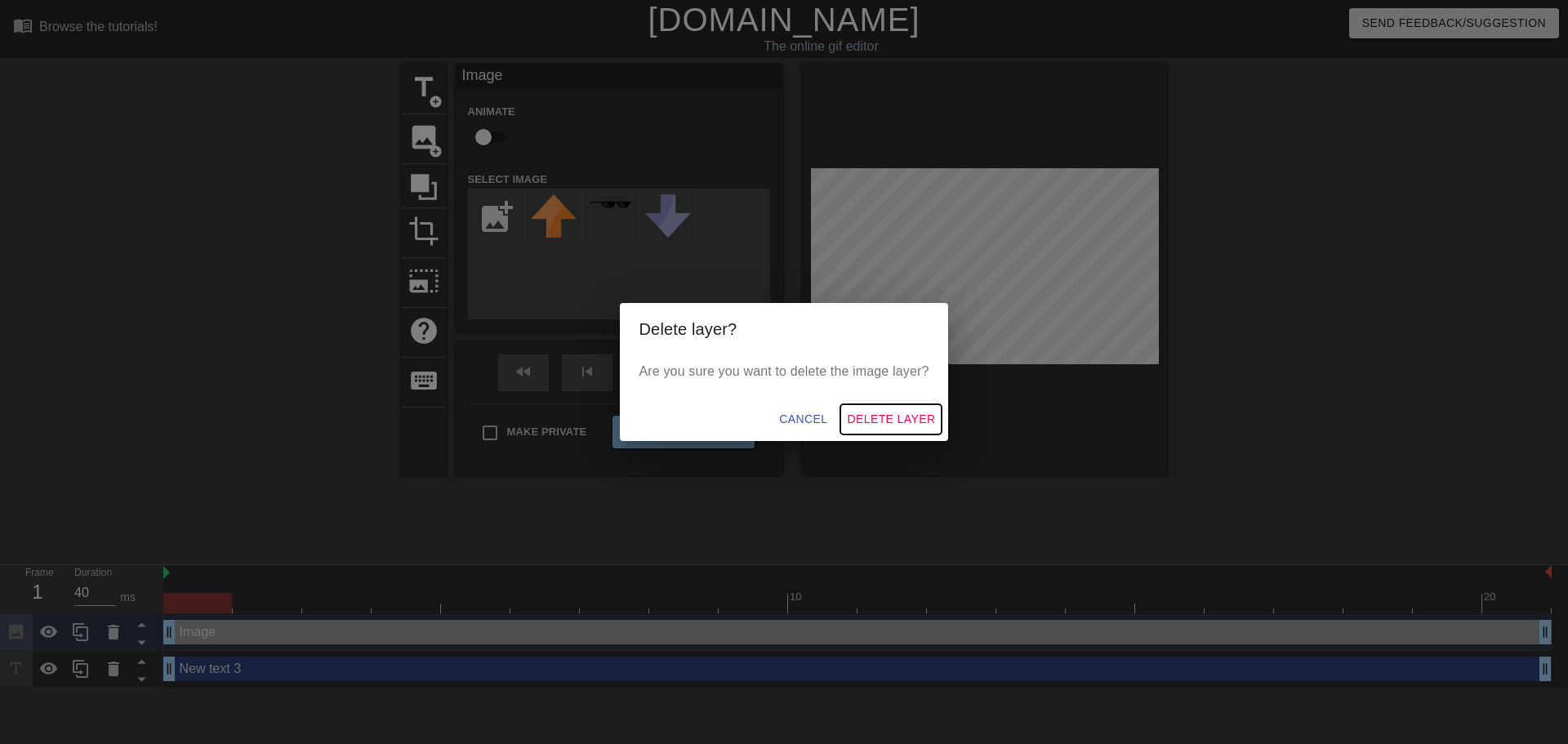
click at [879, 418] on span "Delete Layer" at bounding box center [891, 419] width 89 height 20
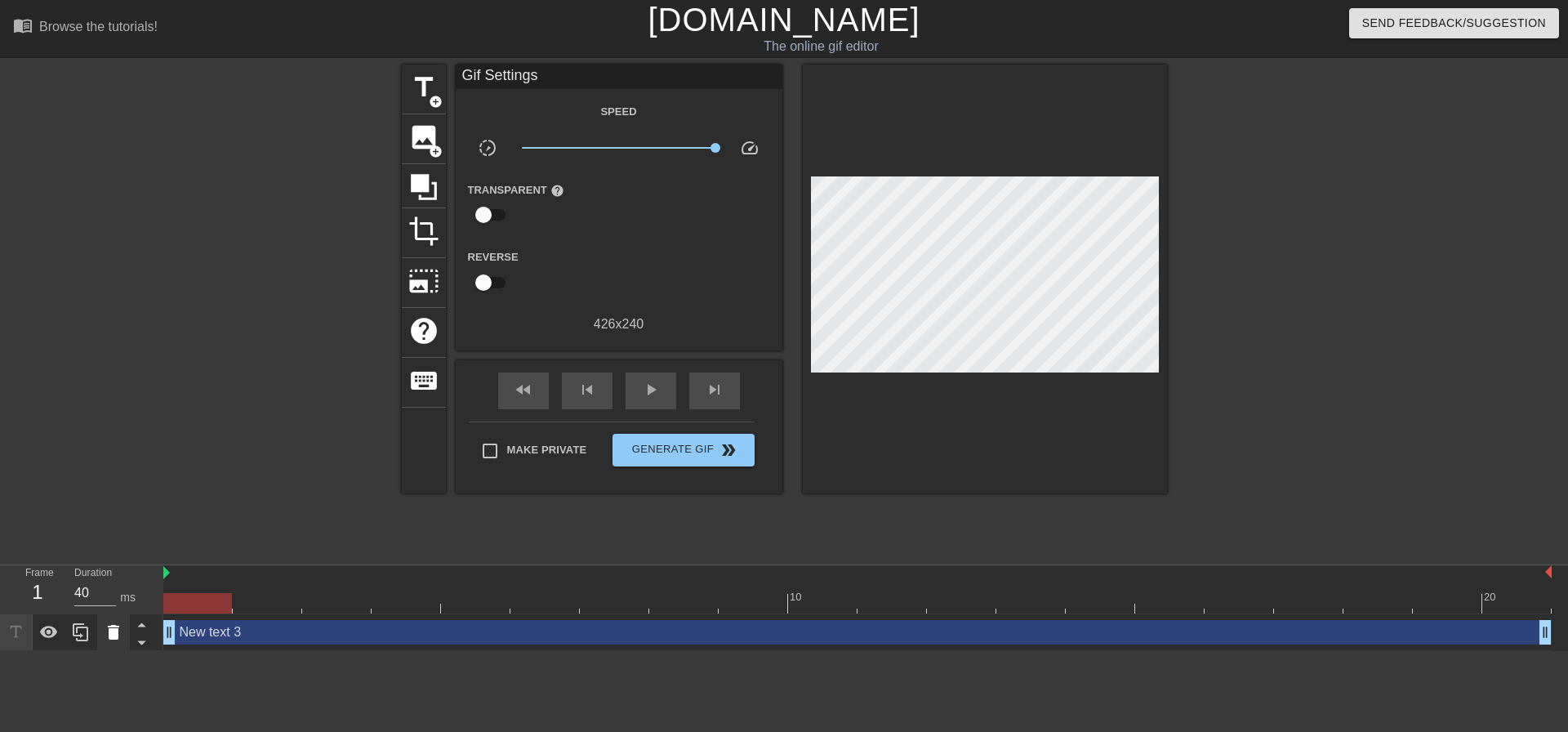
click at [117, 635] on icon at bounding box center [113, 631] width 11 height 14
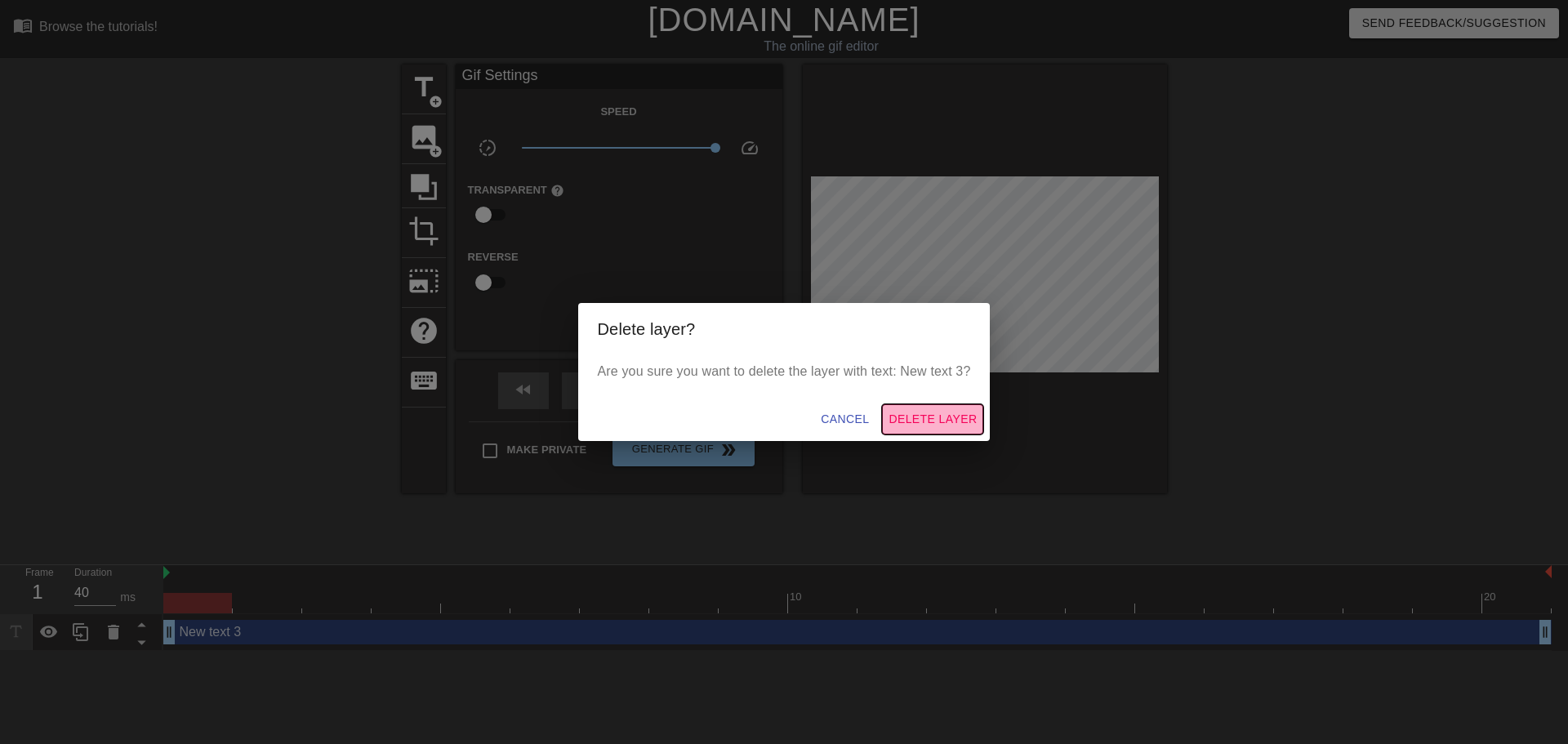
click at [961, 412] on span "Delete Layer" at bounding box center [932, 419] width 89 height 20
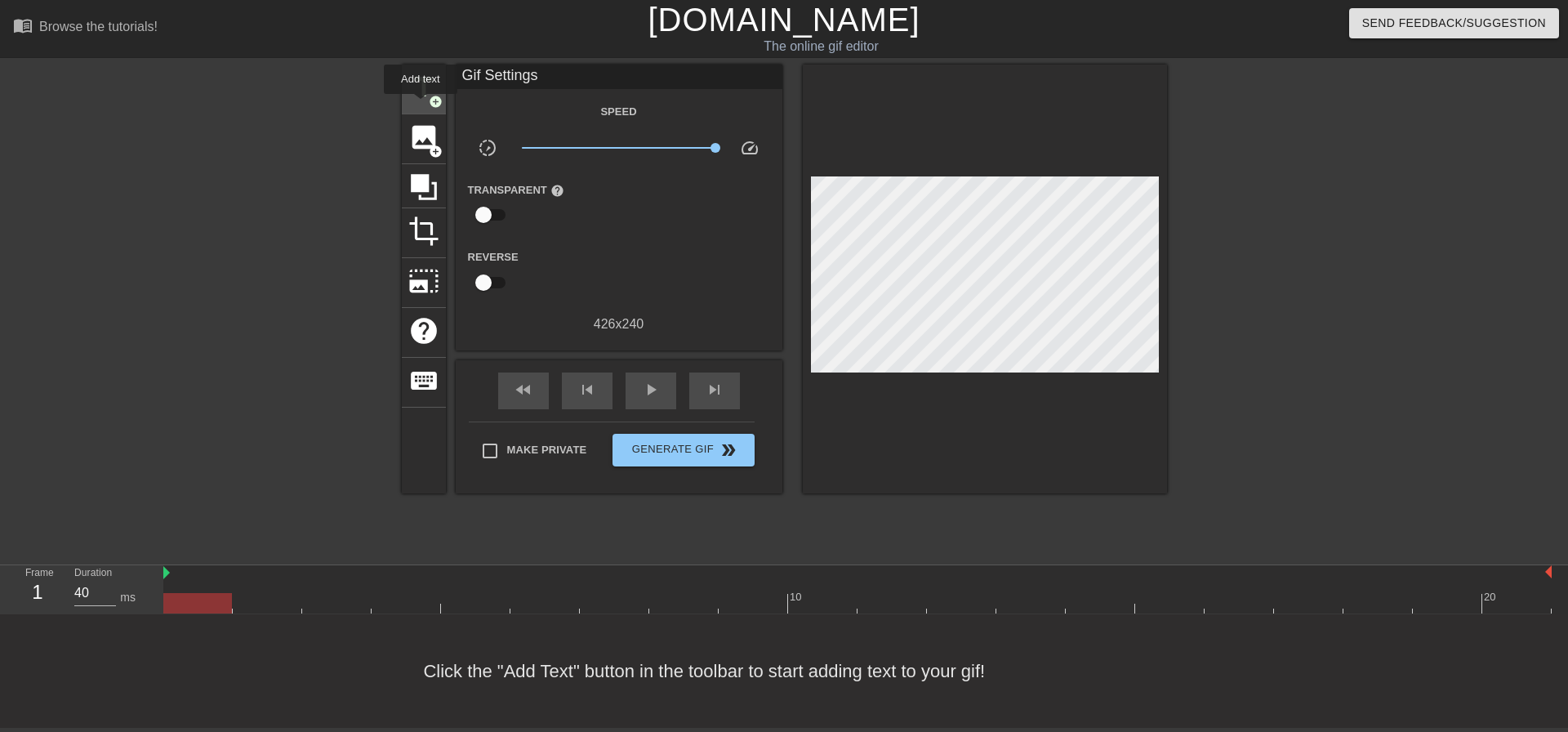
click at [421, 106] on div "title add_circle" at bounding box center [424, 89] width 44 height 49
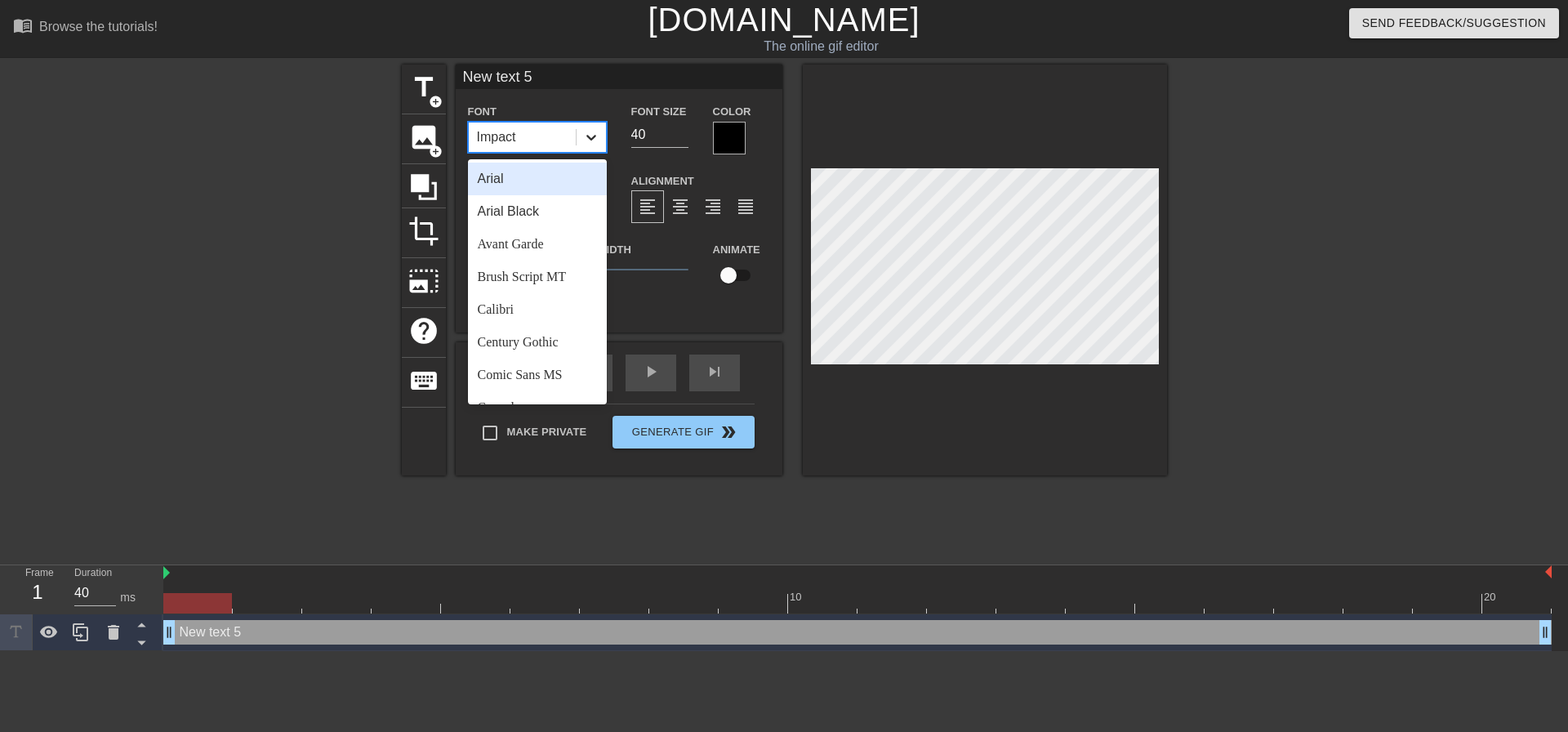
click at [581, 129] on div at bounding box center [591, 137] width 30 height 30
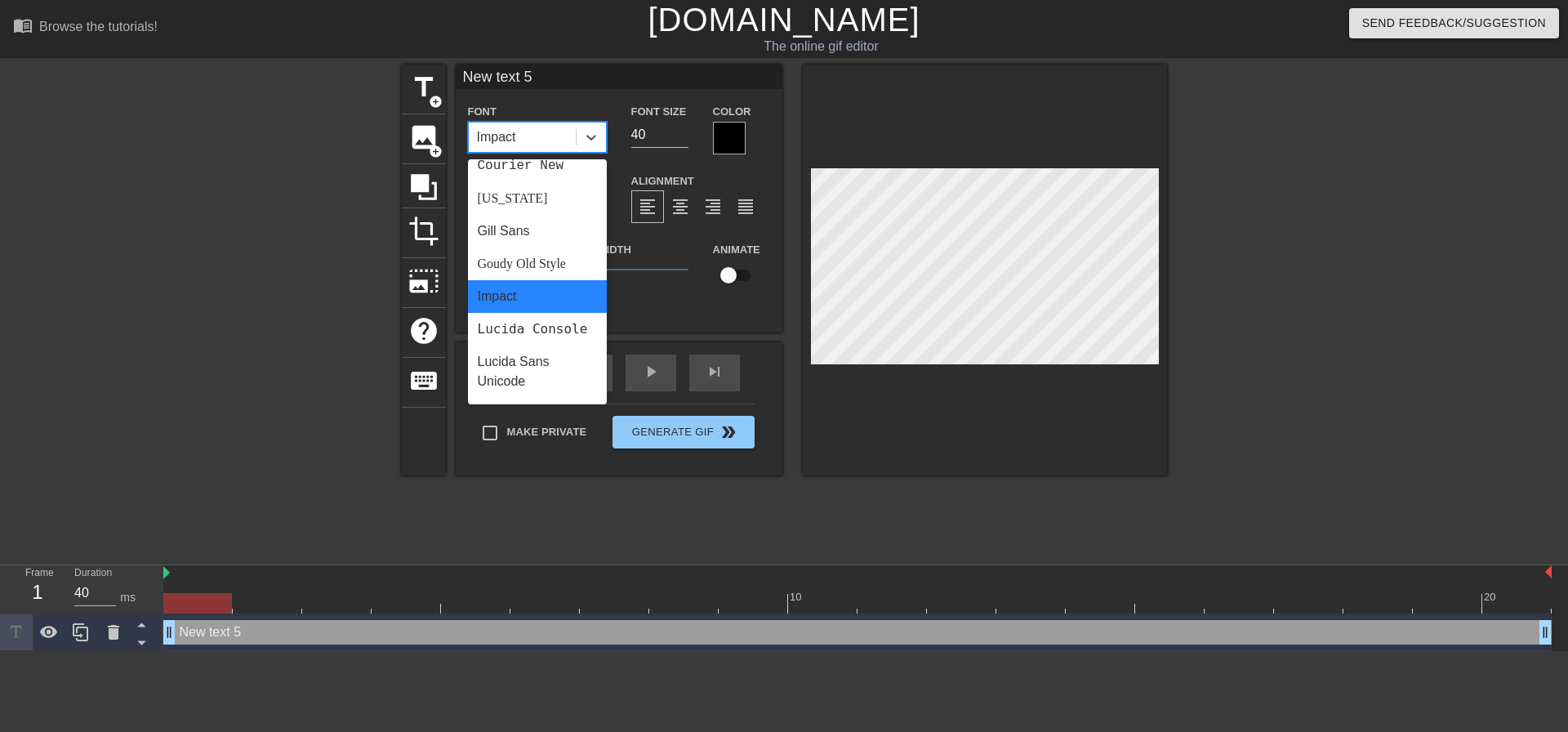
scroll to position [326, 0]
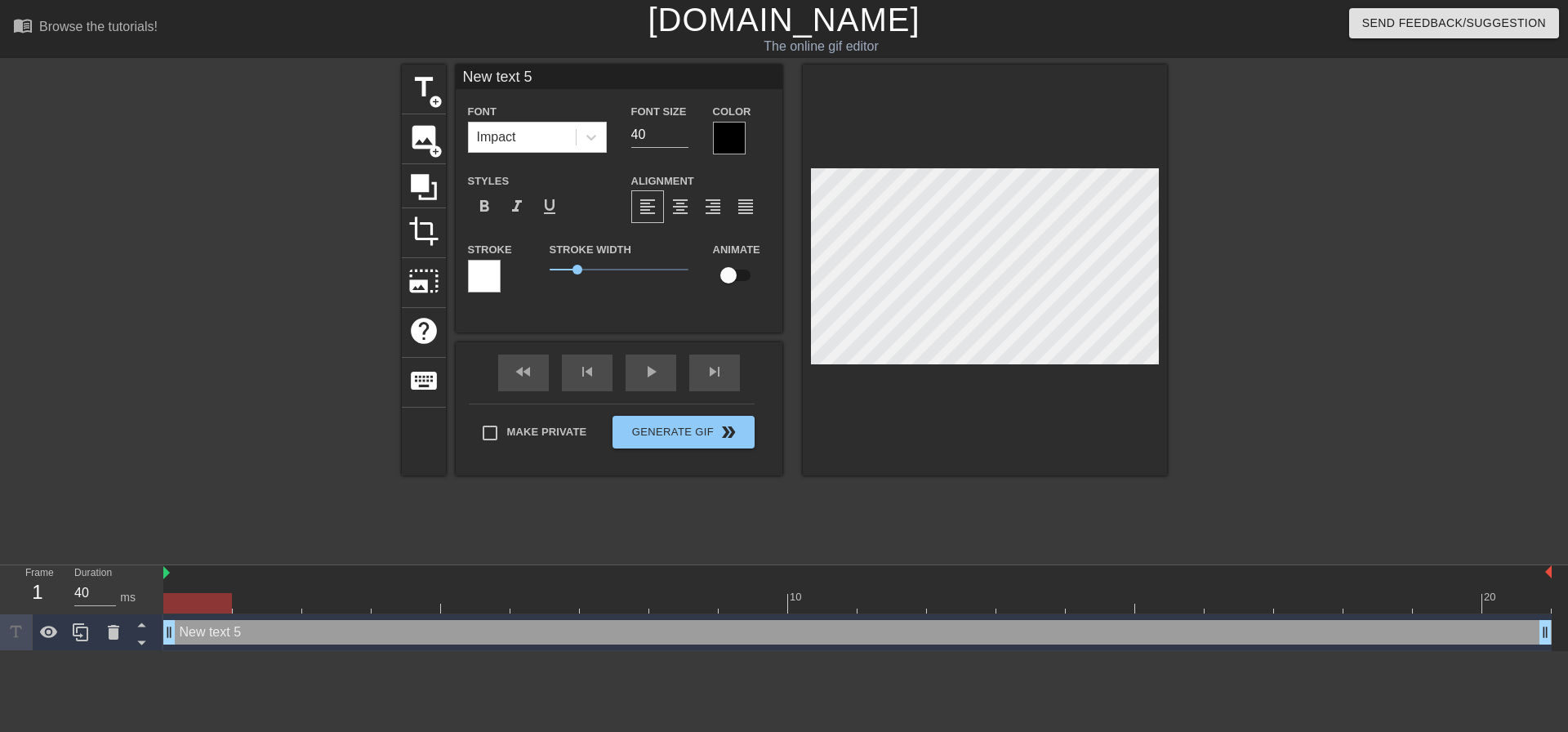
click at [727, 144] on div at bounding box center [729, 138] width 32 height 32
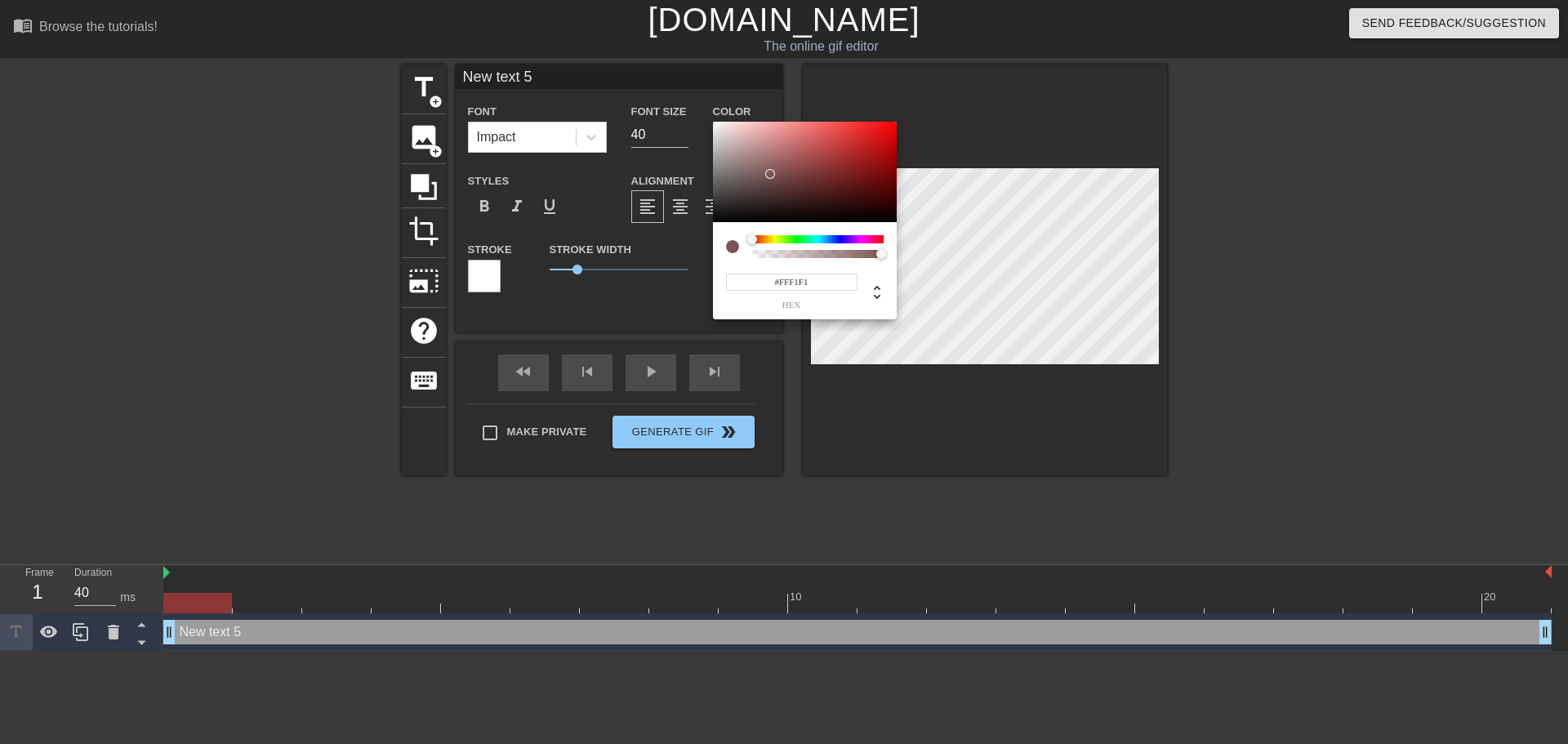
drag, startPoint x: 764, startPoint y: 166, endPoint x: 663, endPoint y: 57, distance: 148.6
click at [664, 58] on div "#FFF1F1 hex" at bounding box center [784, 372] width 1568 height 744
type input "#FFFFFF"
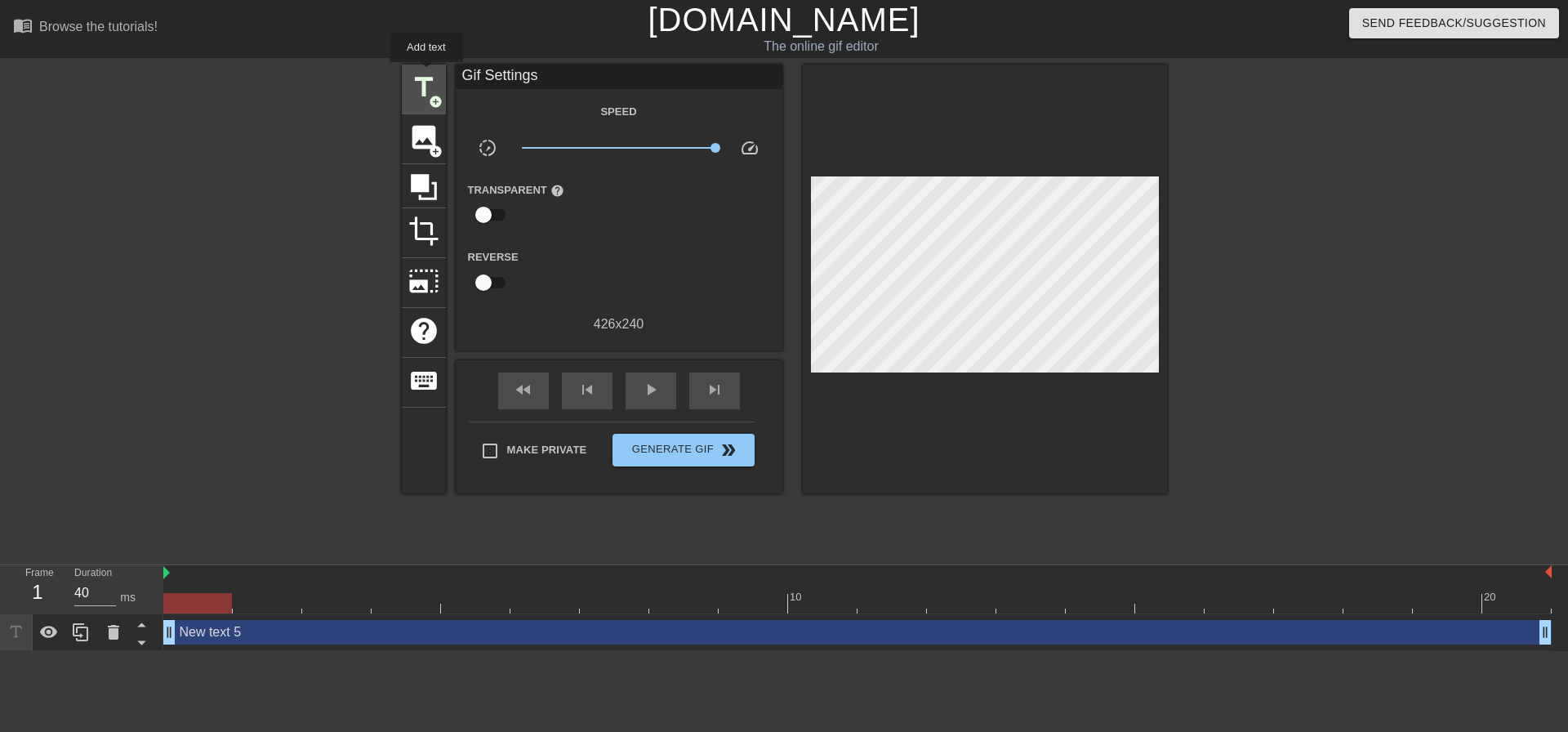
click at [427, 73] on span "title" at bounding box center [424, 87] width 31 height 31
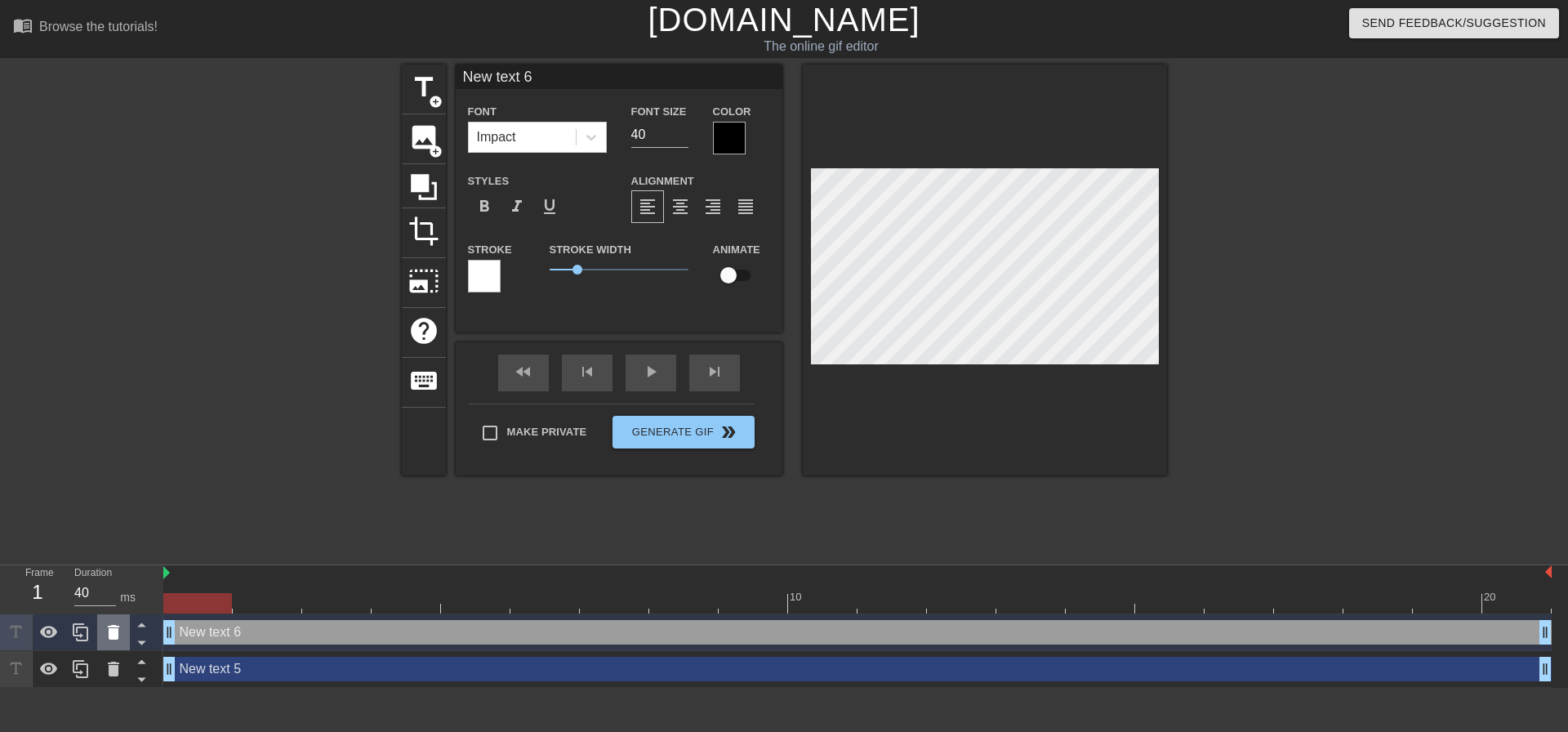
click at [116, 634] on icon at bounding box center [113, 631] width 11 height 14
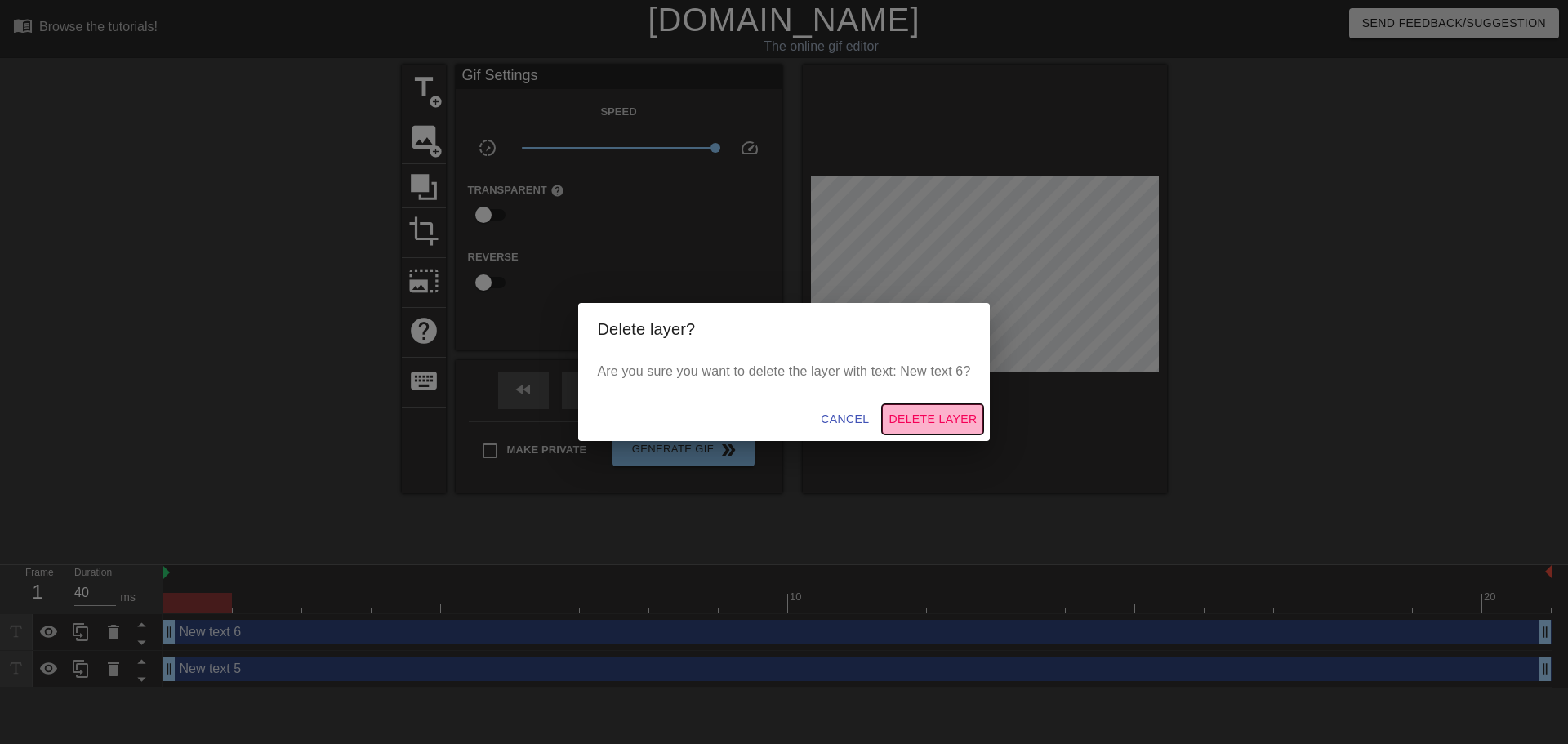
click at [942, 412] on span "Delete Layer" at bounding box center [932, 419] width 89 height 20
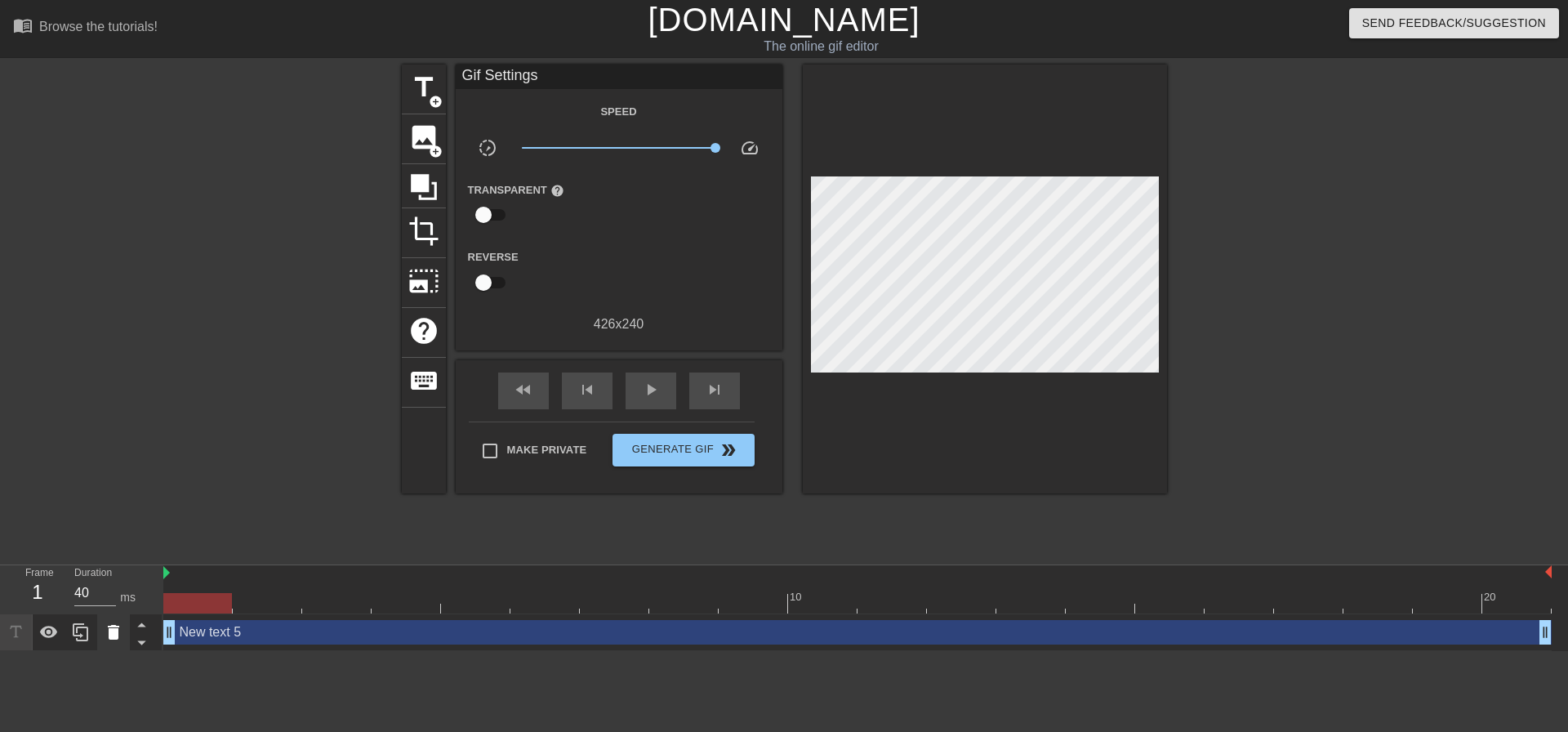
click at [112, 632] on icon at bounding box center [113, 631] width 11 height 14
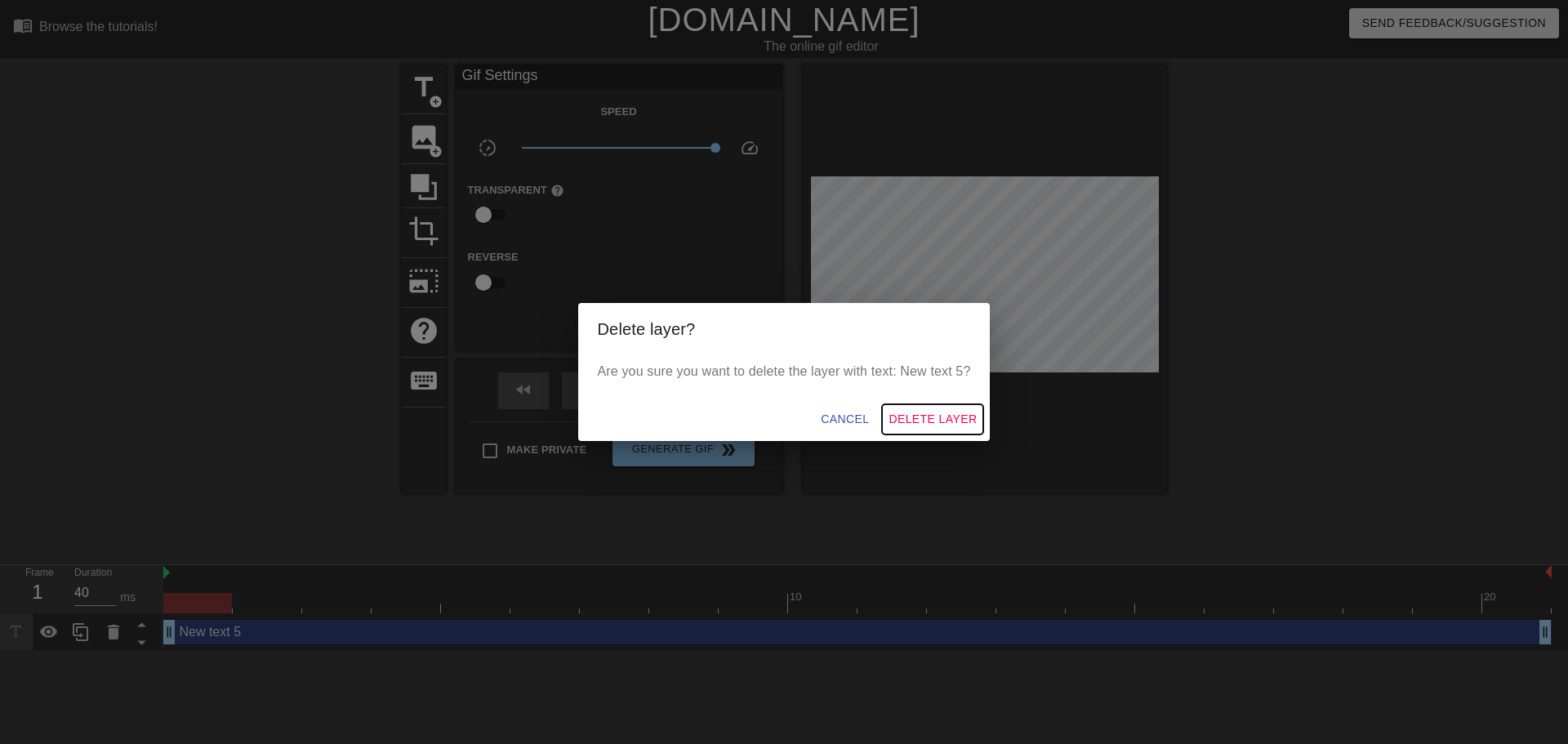
click at [923, 428] on span "Delete Layer" at bounding box center [932, 419] width 89 height 20
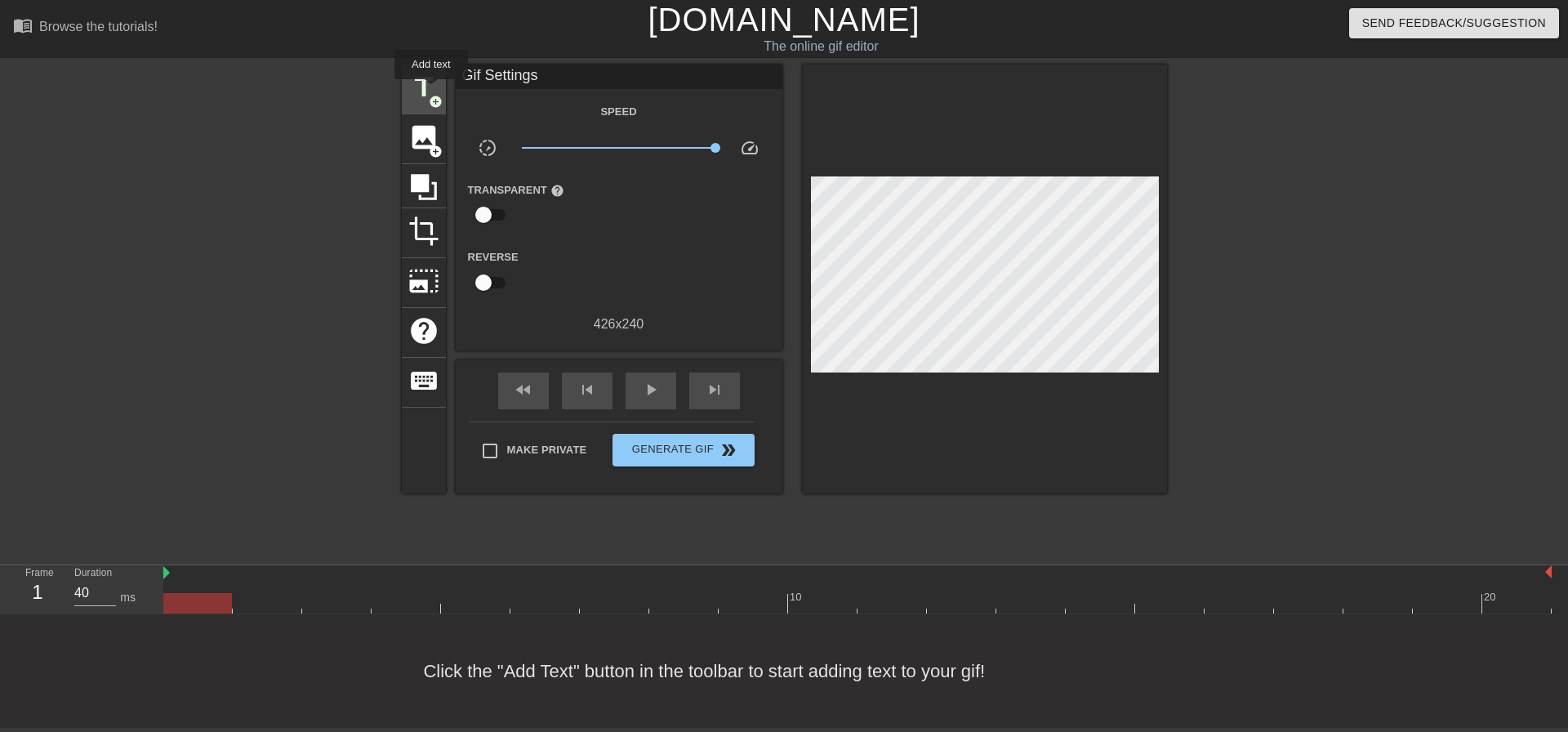
click at [431, 90] on span "title" at bounding box center [424, 87] width 31 height 31
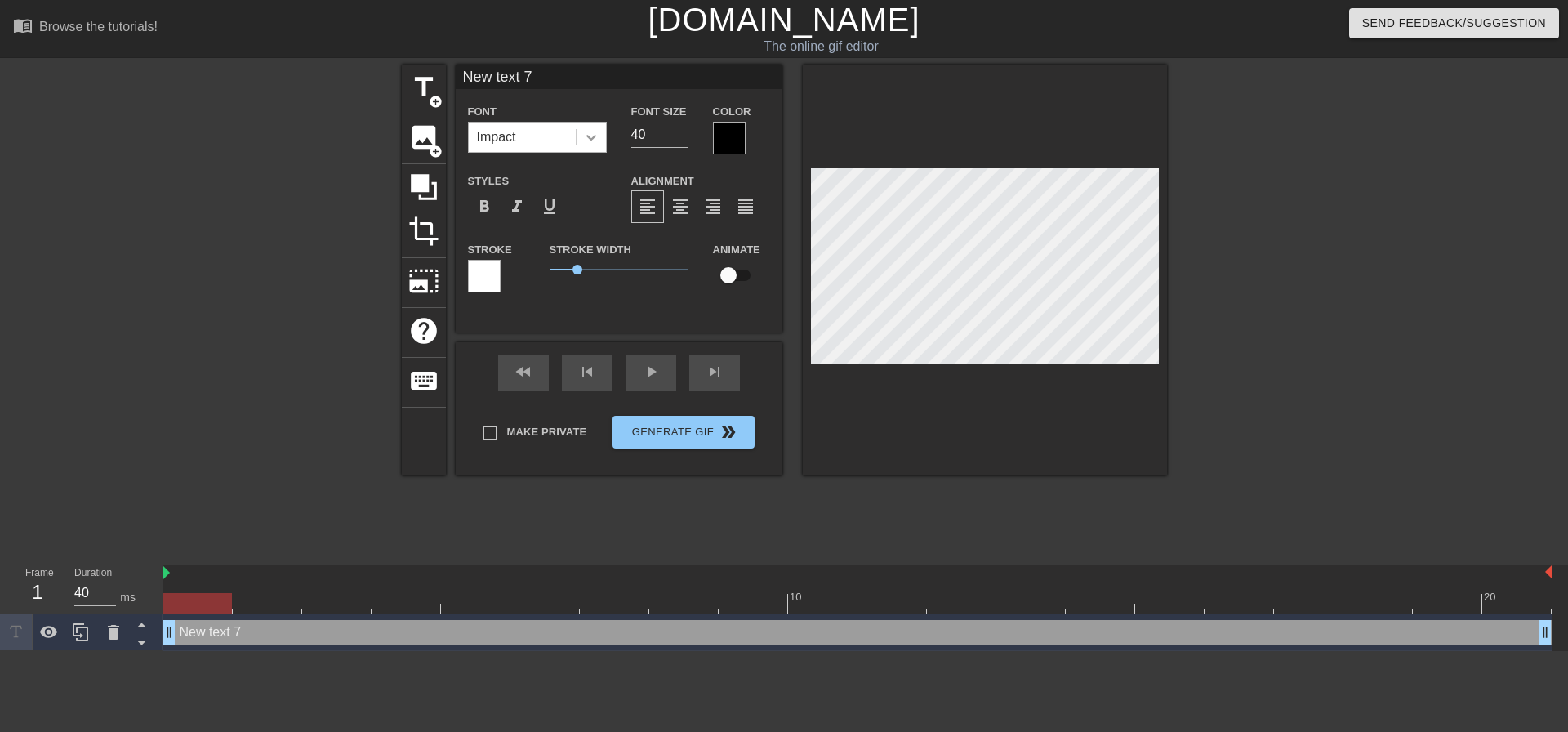
click at [584, 133] on icon at bounding box center [590, 137] width 16 height 16
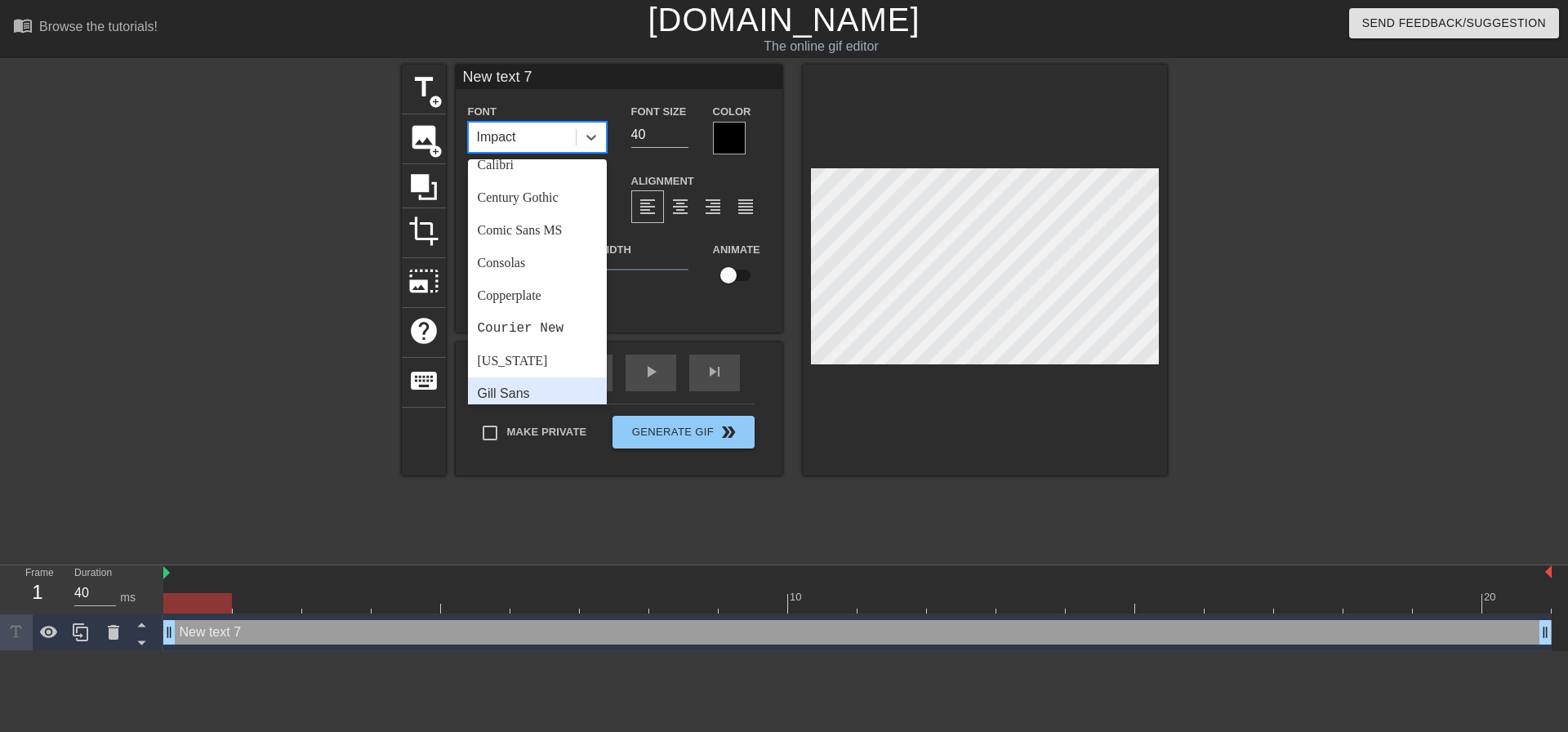
scroll to position [95, 0]
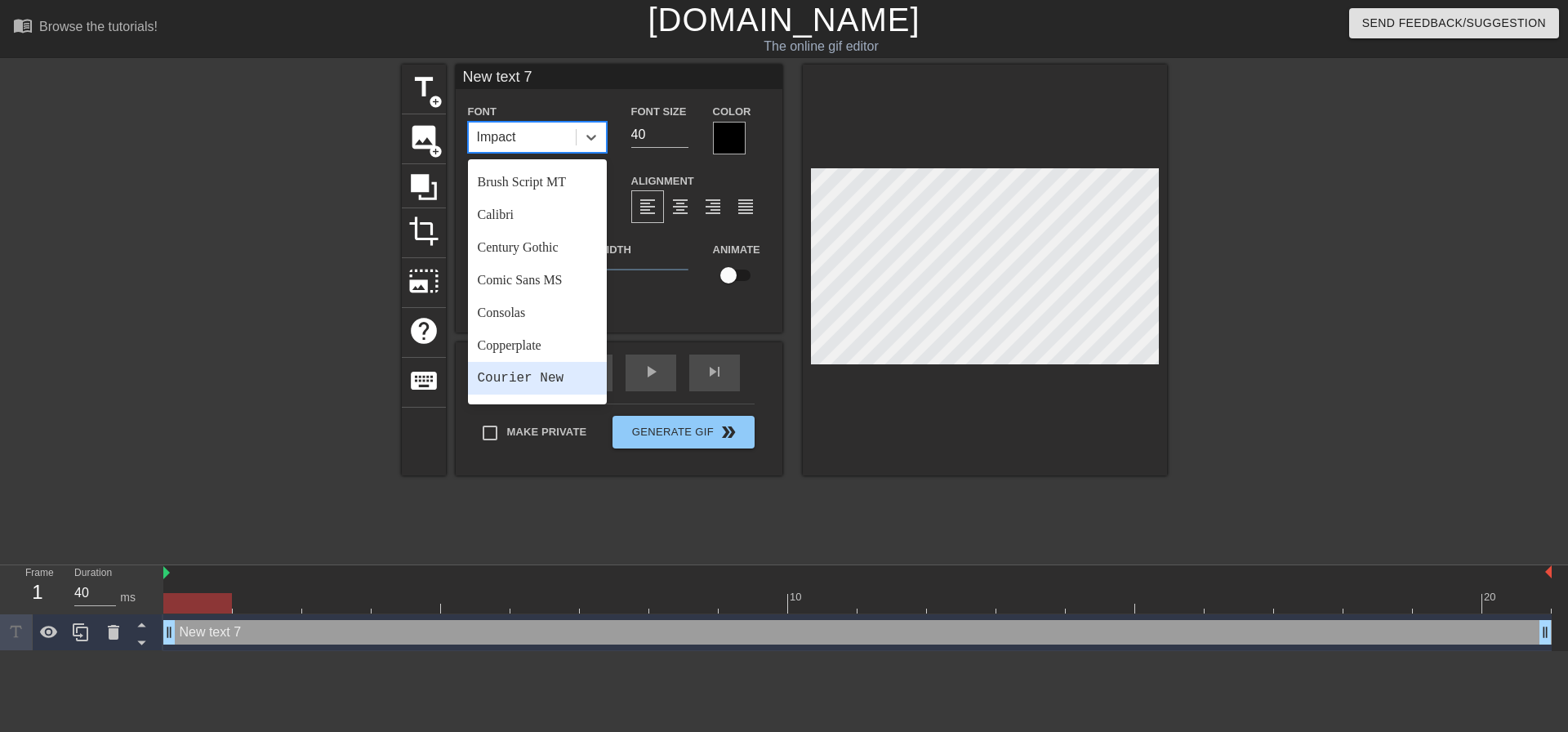
click at [560, 375] on div "Courier New" at bounding box center [538, 378] width 139 height 32
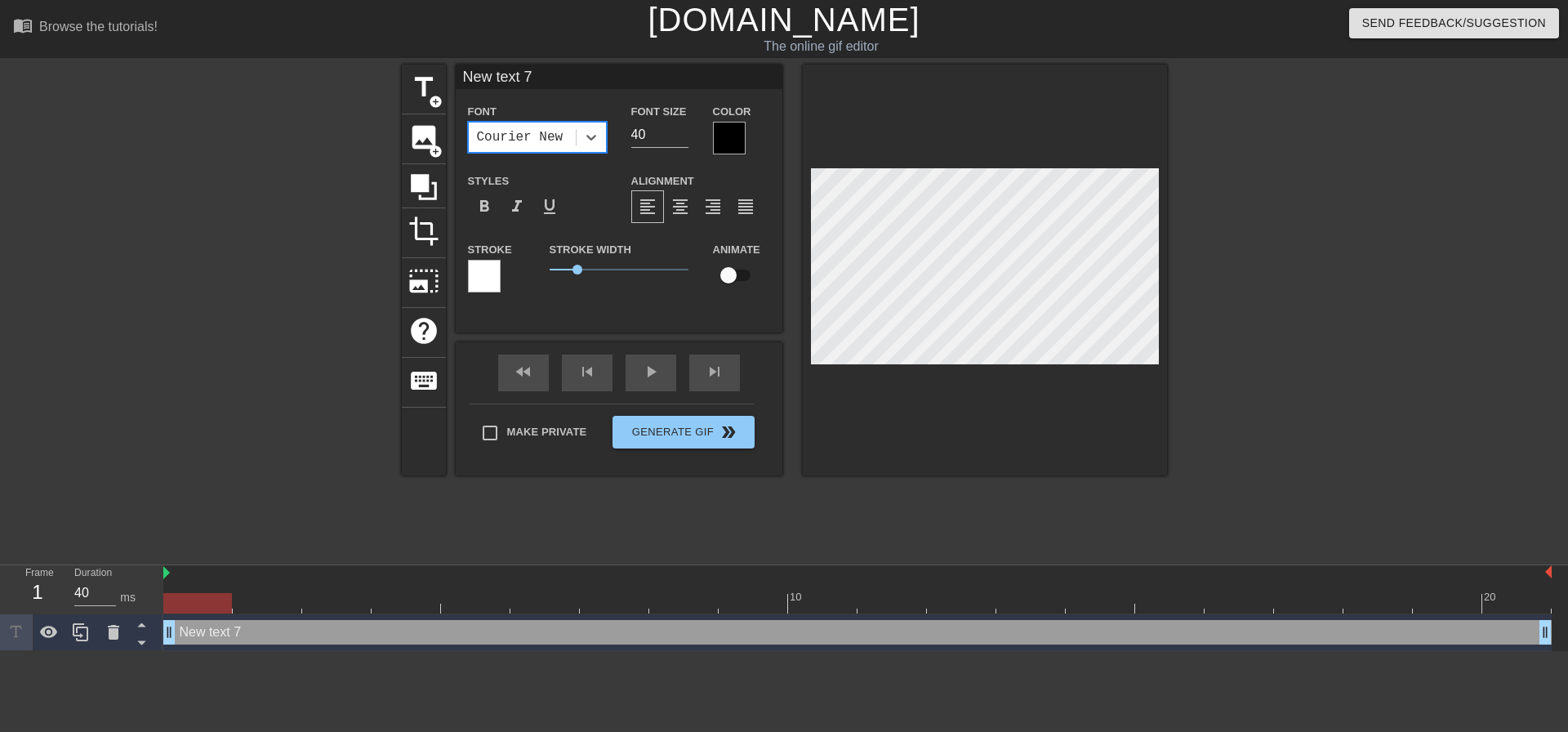
click at [727, 143] on div at bounding box center [729, 138] width 32 height 32
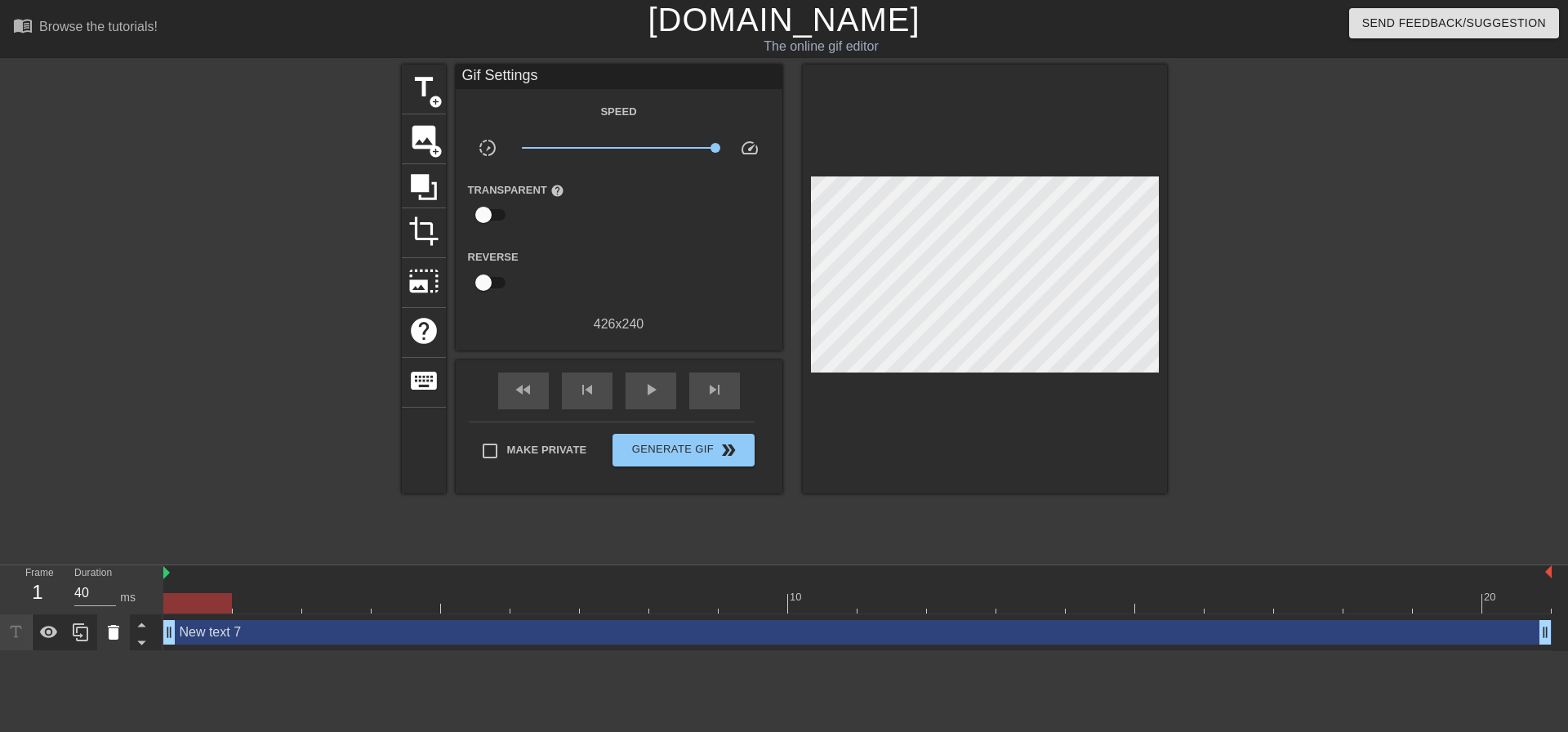
click at [125, 624] on div at bounding box center [113, 632] width 32 height 36
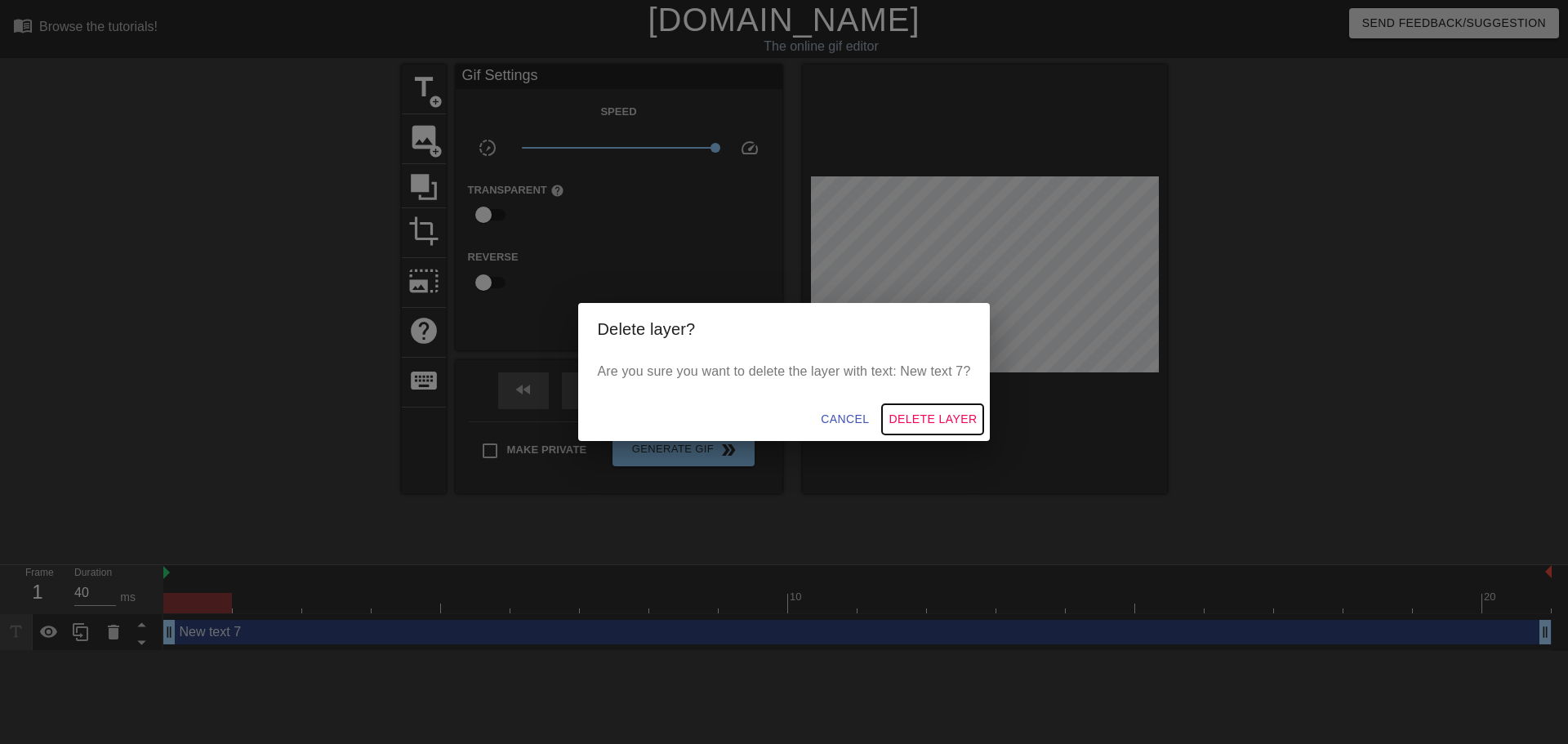
click at [939, 429] on span "Delete Layer" at bounding box center [932, 419] width 89 height 20
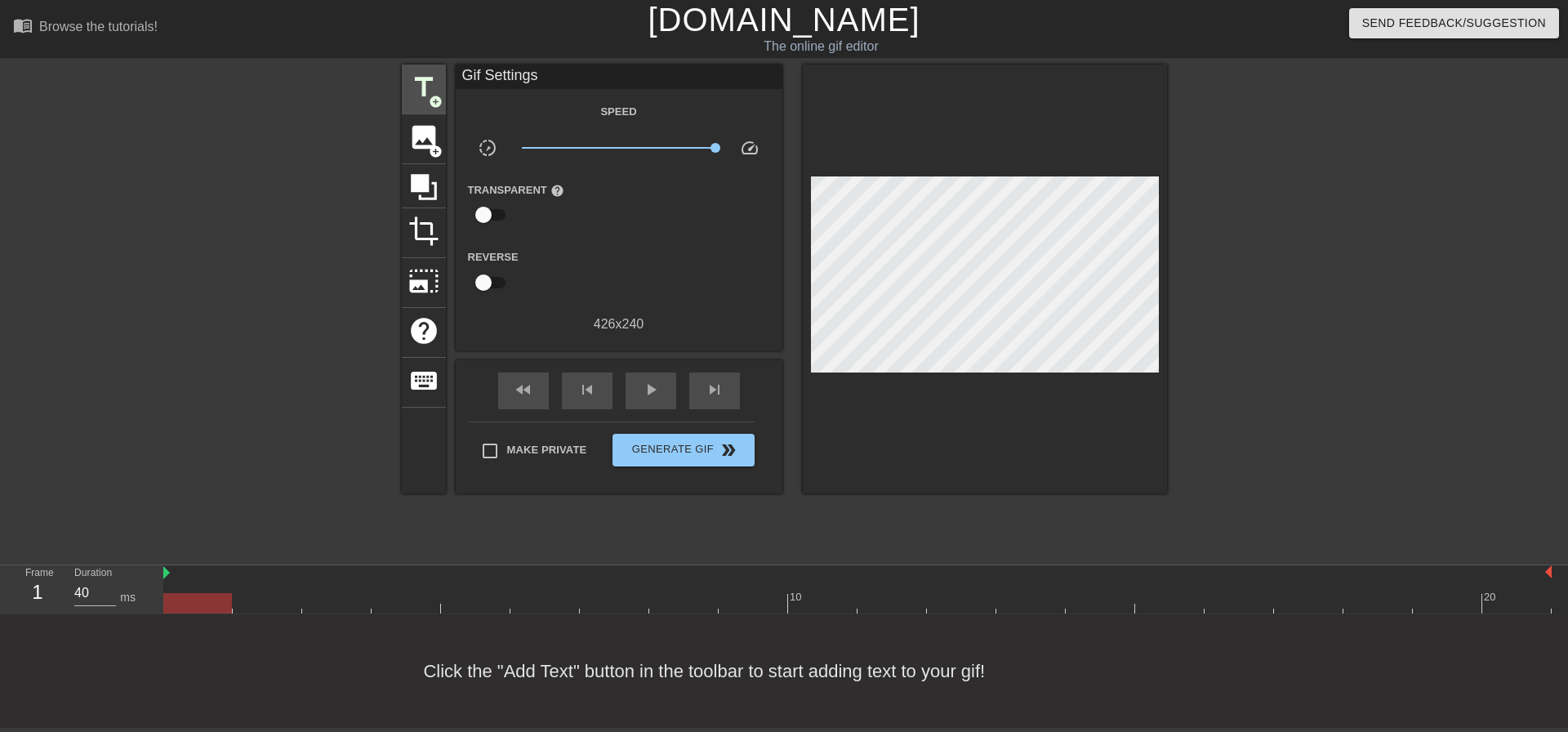
click at [421, 77] on span "title" at bounding box center [424, 87] width 31 height 31
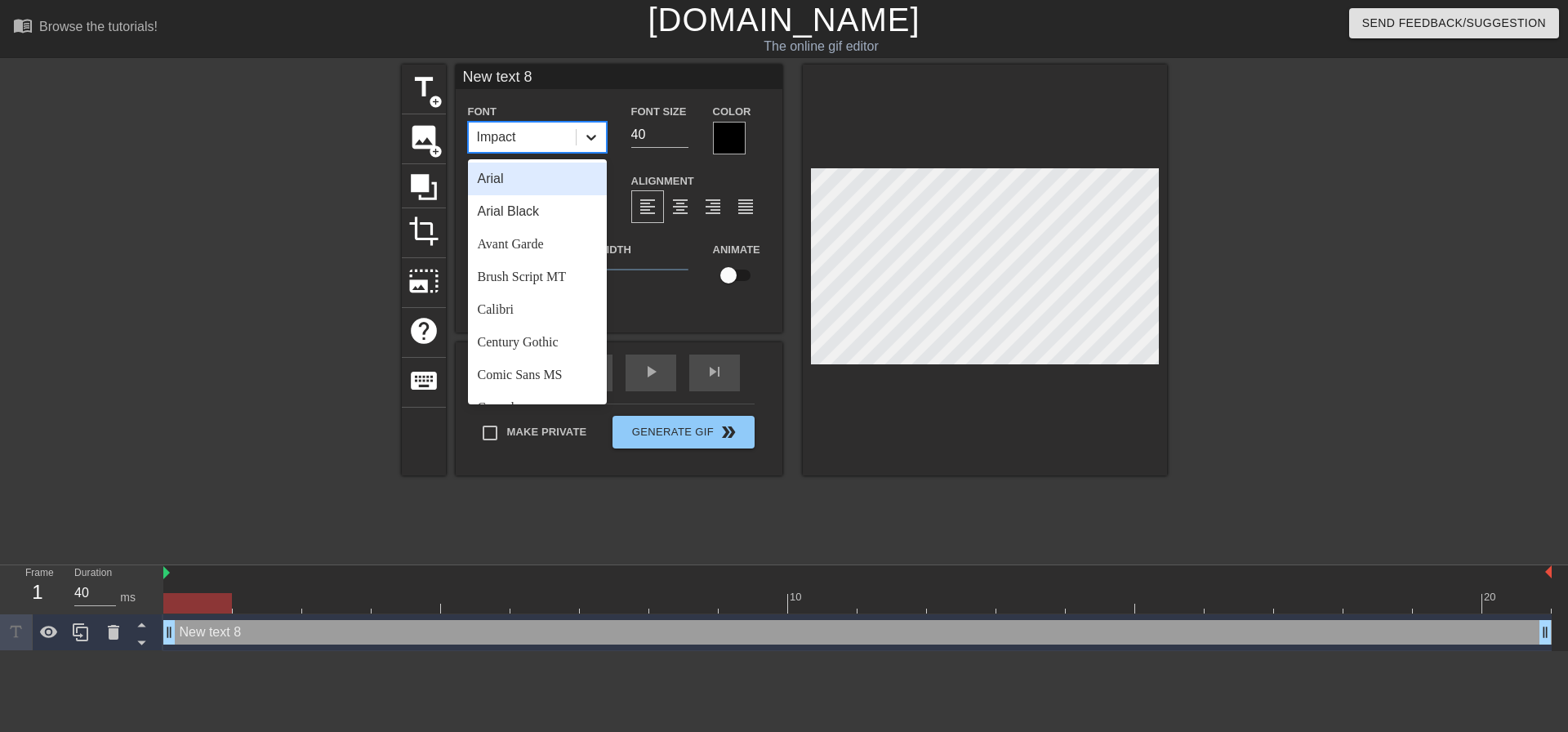
click at [586, 141] on icon at bounding box center [590, 137] width 16 height 16
click at [522, 210] on div "Arial Black" at bounding box center [538, 211] width 139 height 32
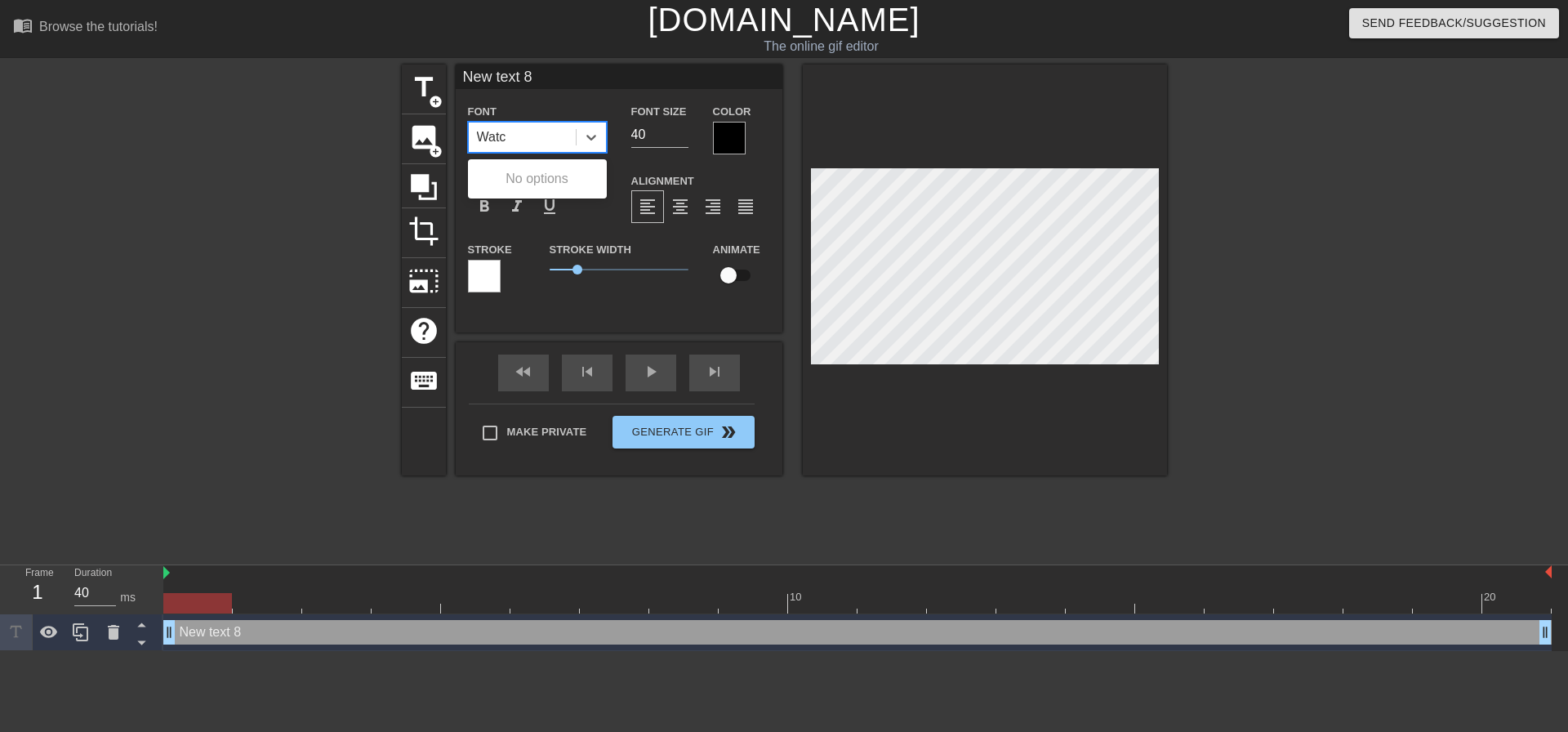
scroll to position [0, 9]
type input "Watch"
click at [856, 110] on div at bounding box center [984, 269] width 365 height 410
type input "W"
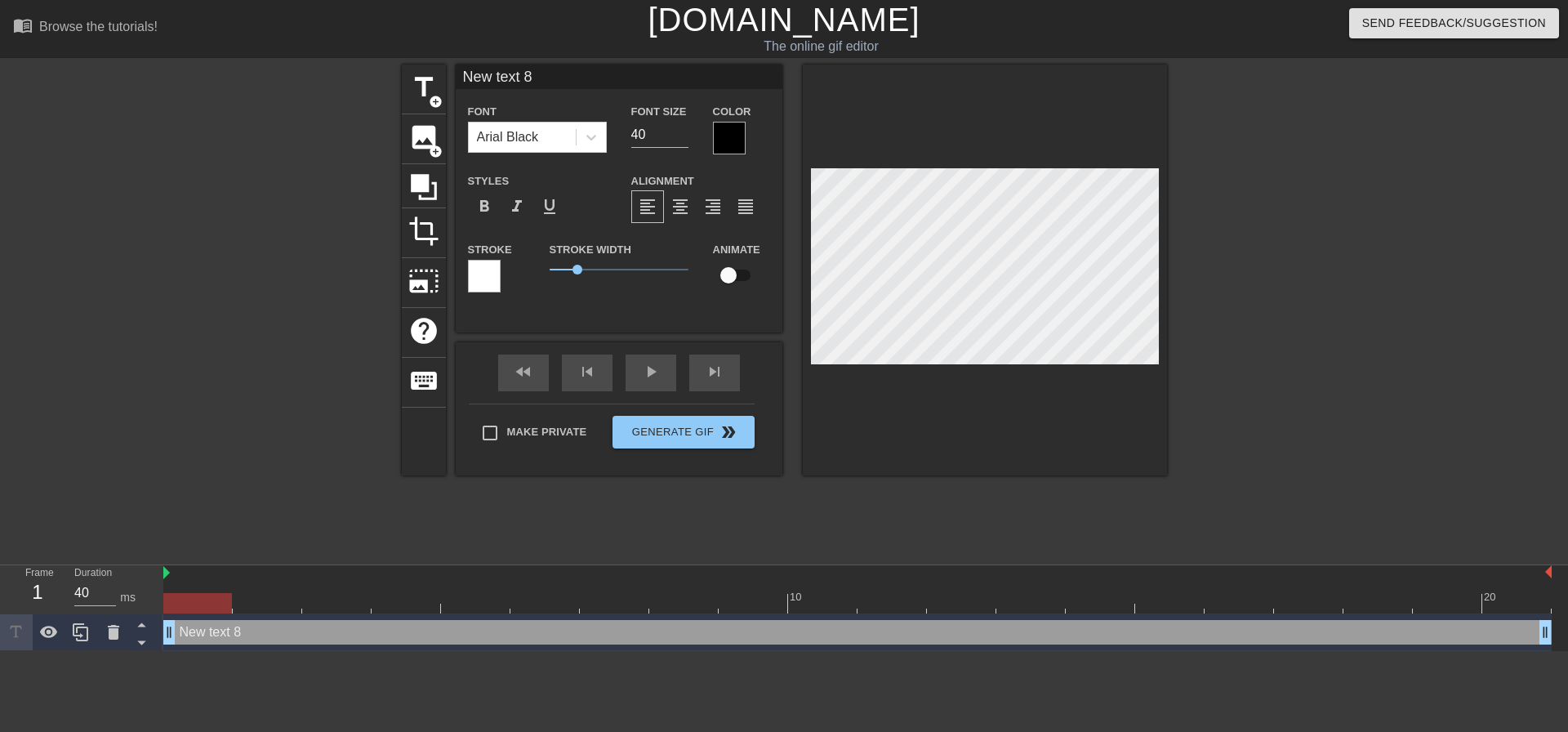
type textarea "W"
type input "Wa"
type textarea "Wa"
type input "Wat"
type textarea "Wat"
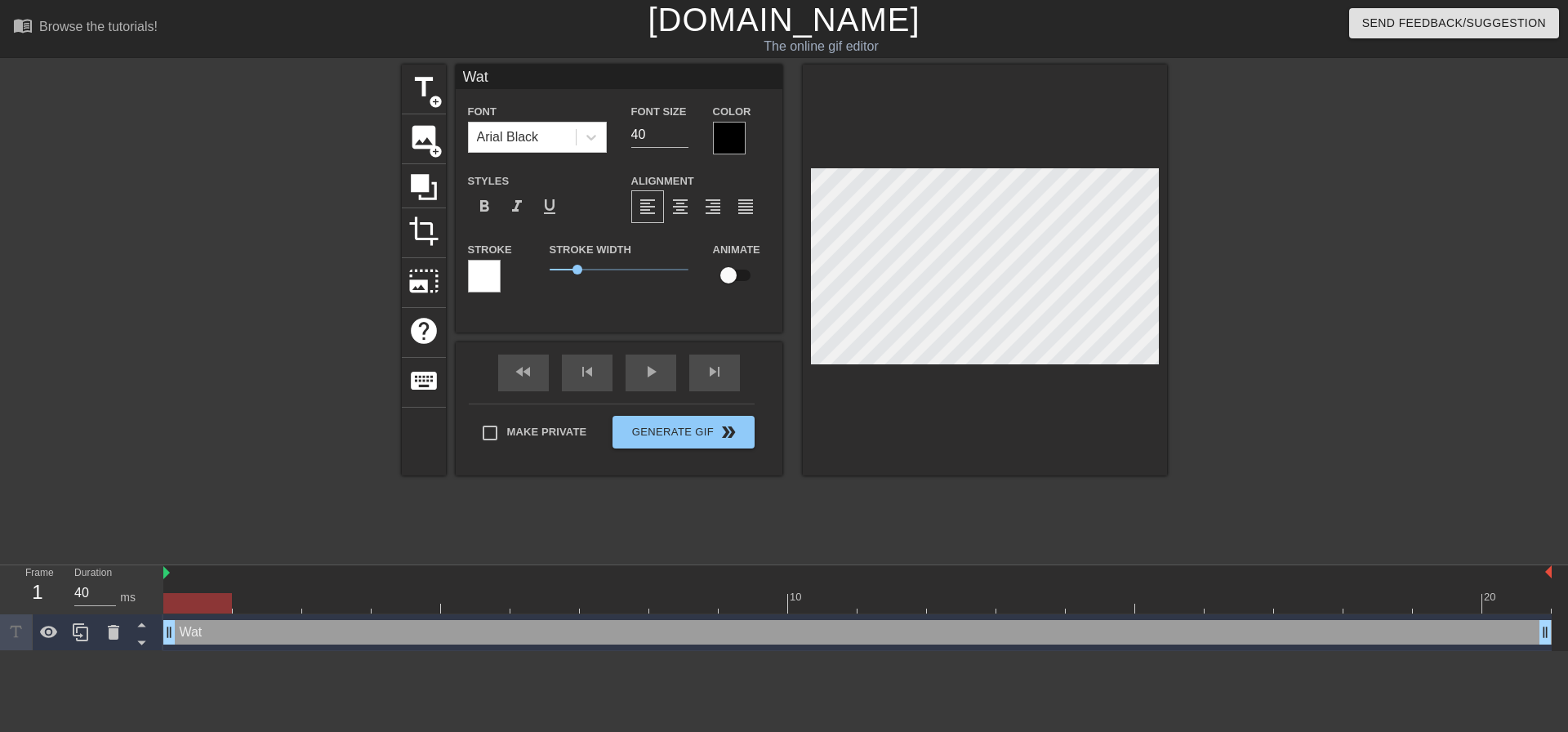
type input "Watc"
type textarea "Watc"
type input "Watch"
type textarea "Watch"
type input "Watchj"
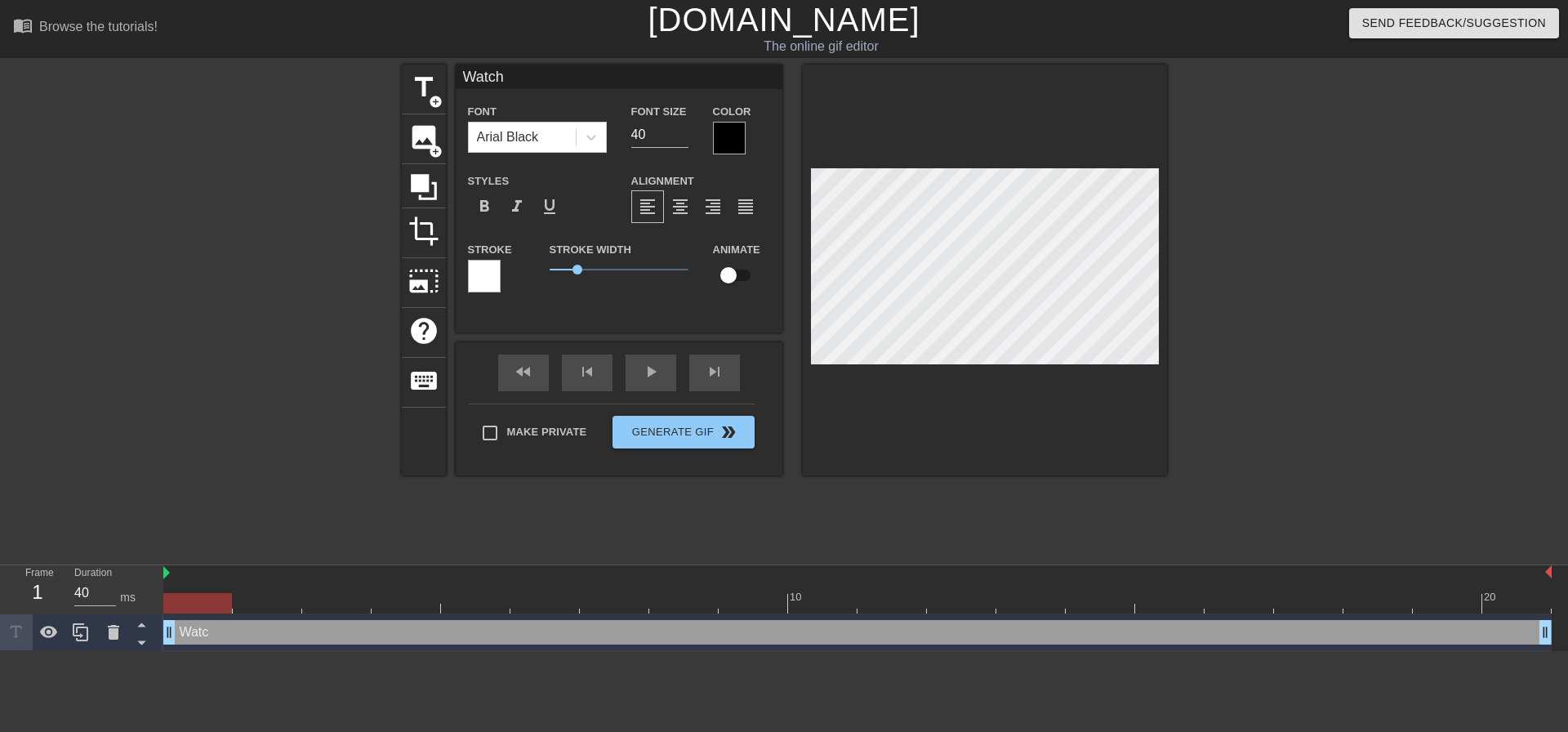
type textarea "Watchj"
type input "[DEMOGRAPHIC_DATA]"
type textarea "[DEMOGRAPHIC_DATA]"
type input "Watchj"
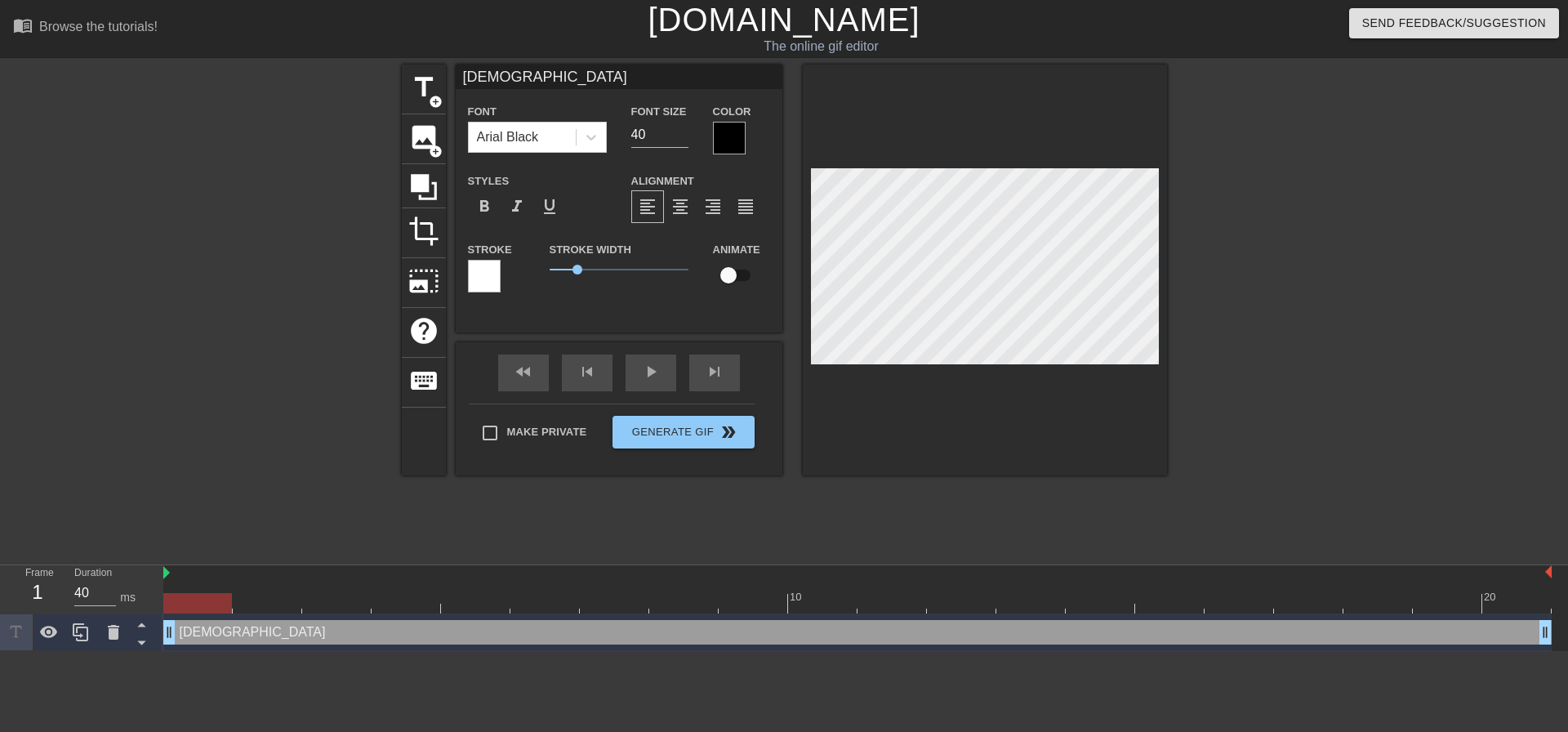
type textarea "Watchj"
type input "Watch"
type textarea "Watch"
paste textarea "watch your tone mf"
type input "watch your tone mf"
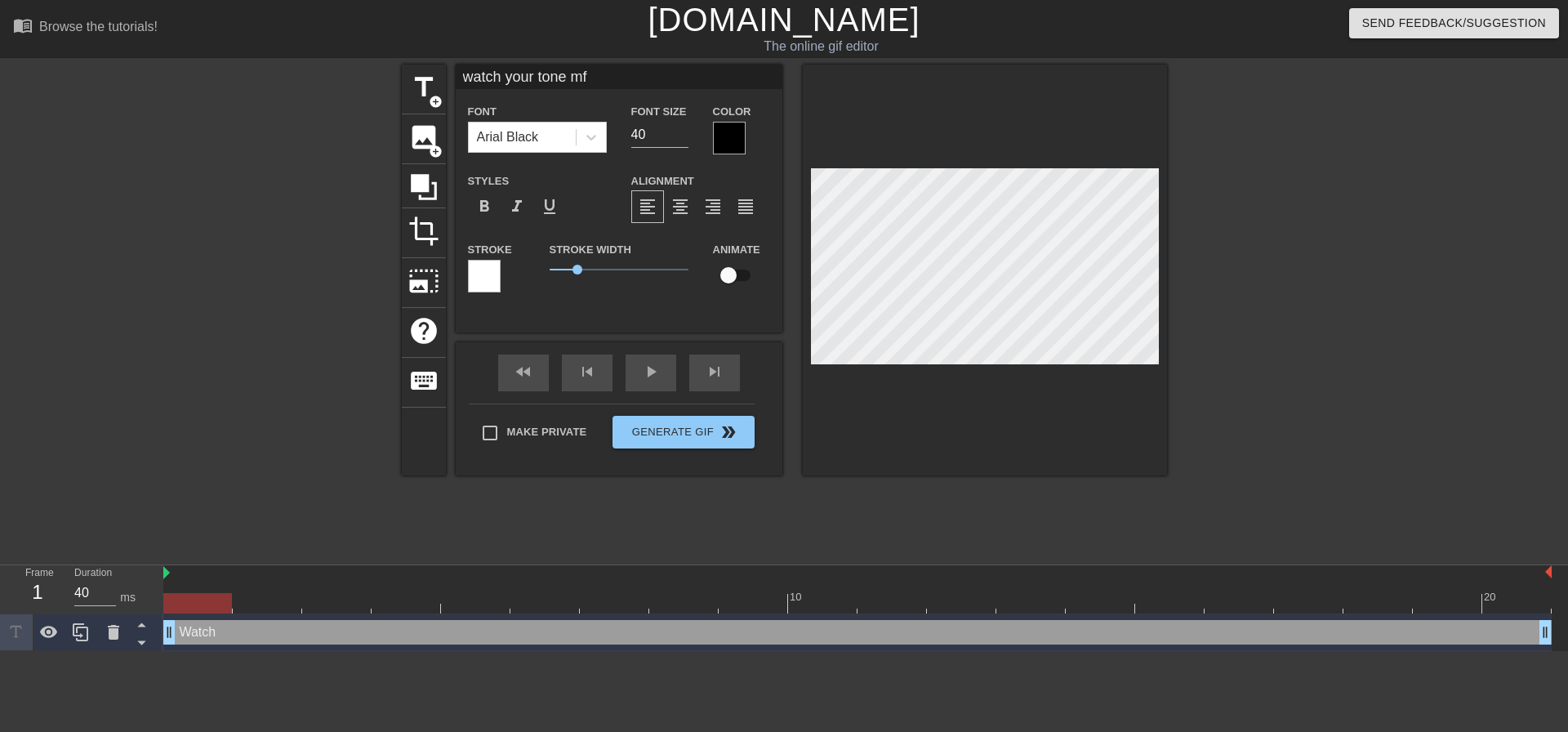
scroll to position [3, 8]
type textarea "watch your tone mf"
drag, startPoint x: 578, startPoint y: 267, endPoint x: 797, endPoint y: 261, distance: 219.1
click at [797, 261] on div "title add_circle image add_circle crop photo_size_select_large help keyboard wa…" at bounding box center [784, 269] width 765 height 410
click at [732, 124] on div at bounding box center [729, 138] width 32 height 32
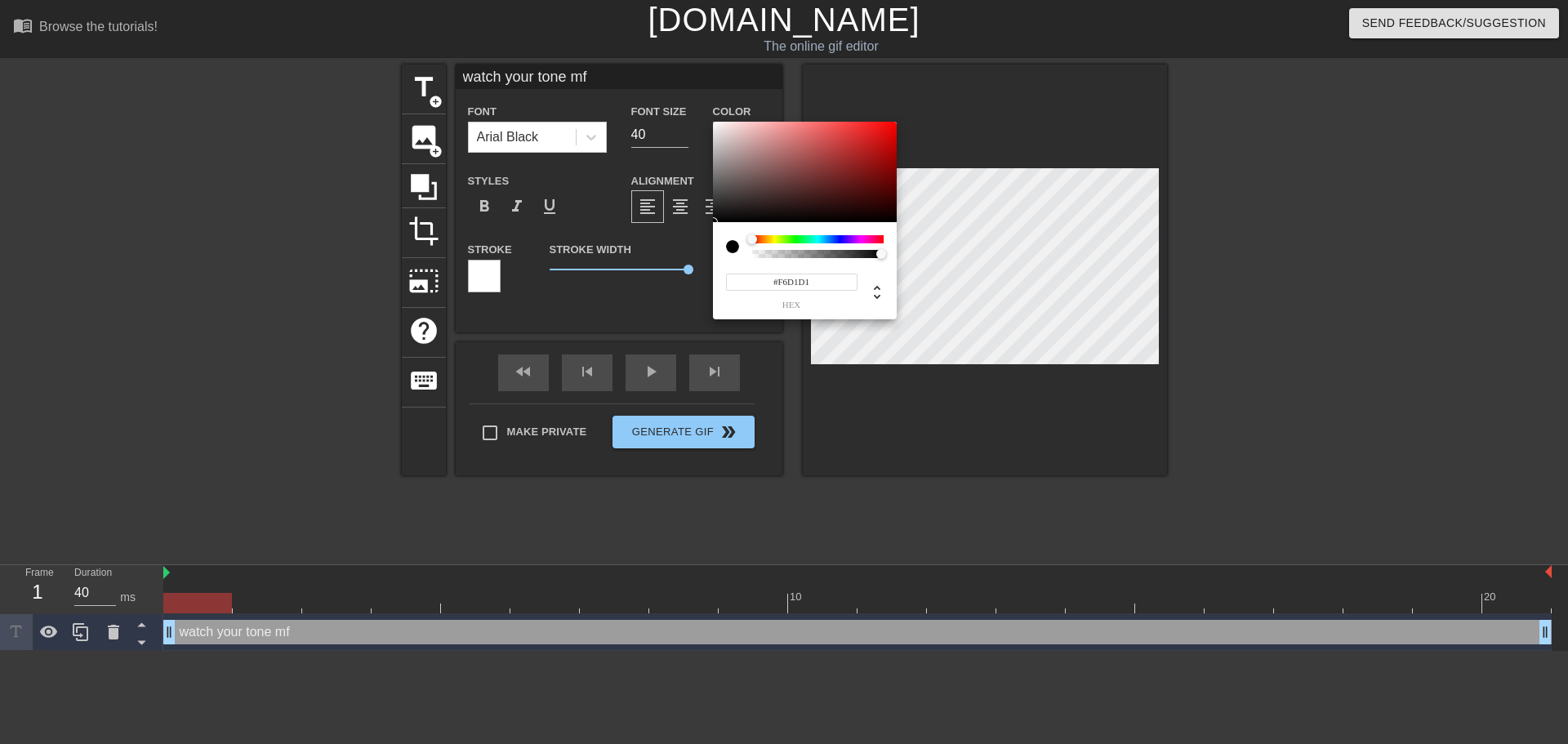
type input "#FFFFFF"
drag, startPoint x: 744, startPoint y: 132, endPoint x: 670, endPoint y: 68, distance: 97.8
click at [670, 68] on div "#FFFFFF hex" at bounding box center [784, 372] width 1568 height 744
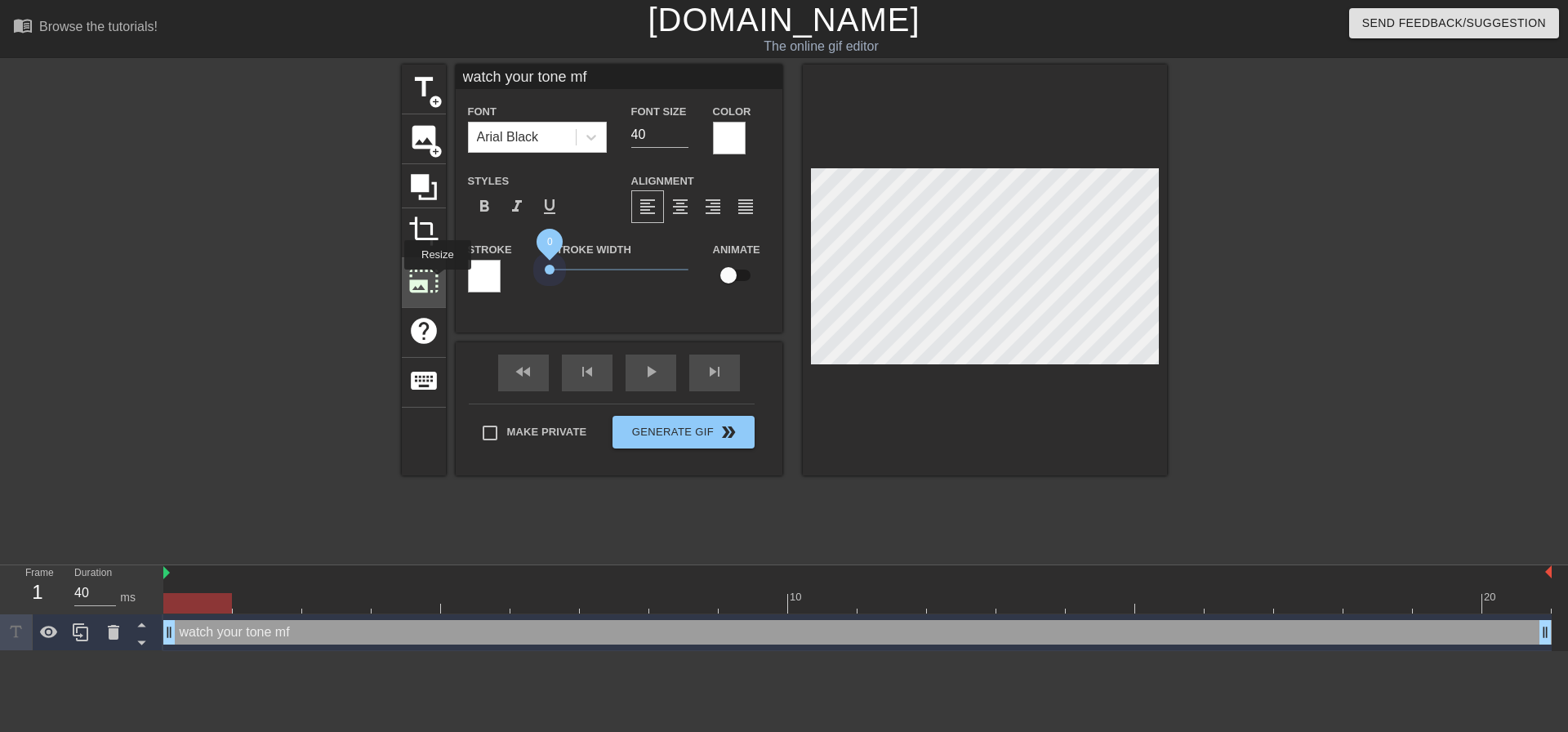
drag, startPoint x: 688, startPoint y: 269, endPoint x: 436, endPoint y: 281, distance: 252.3
click at [436, 281] on div "title add_circle image add_circle crop photo_size_select_large help keyboard wa…" at bounding box center [784, 269] width 765 height 410
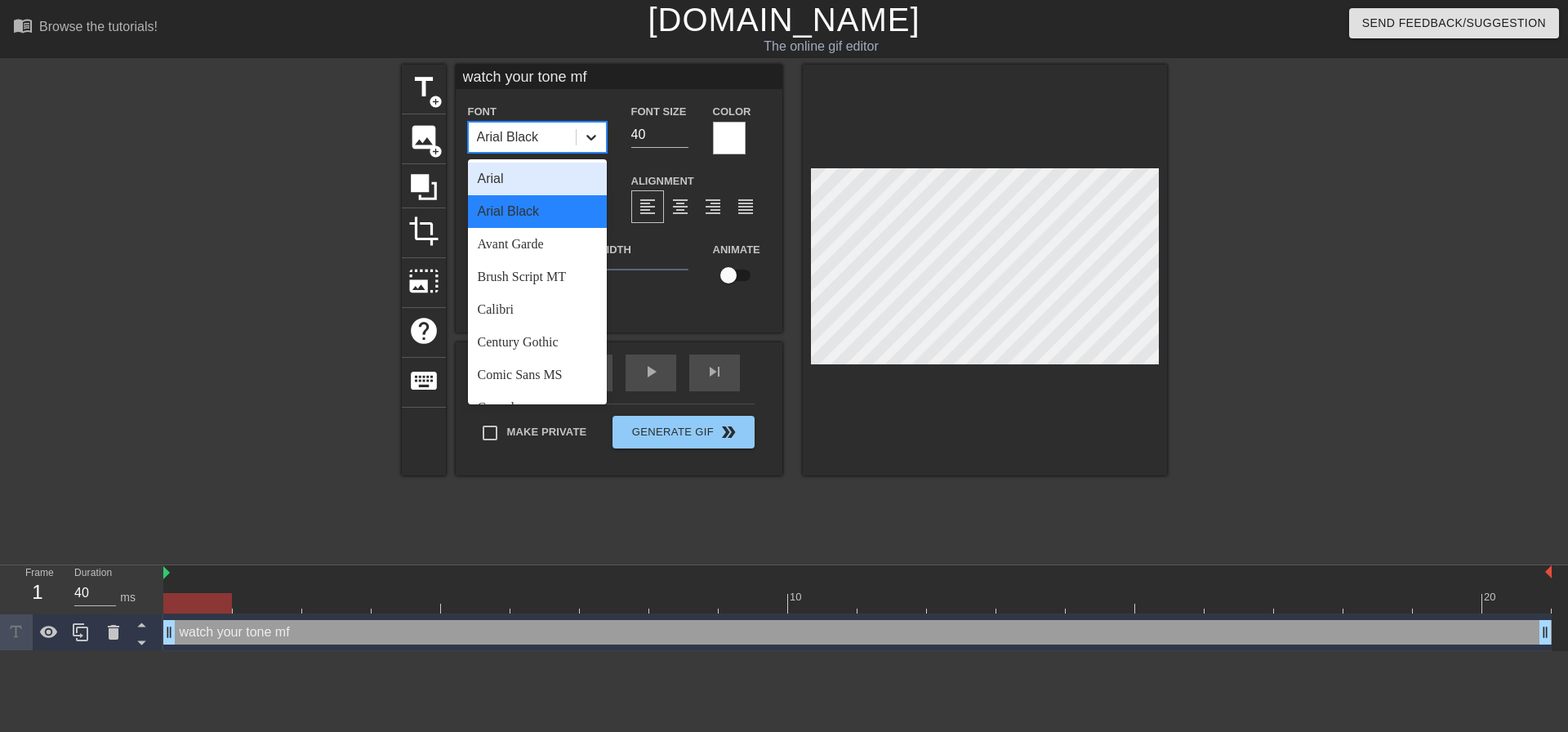
click at [596, 135] on icon at bounding box center [590, 137] width 16 height 16
click at [537, 285] on div "Brush Script MT" at bounding box center [538, 277] width 139 height 32
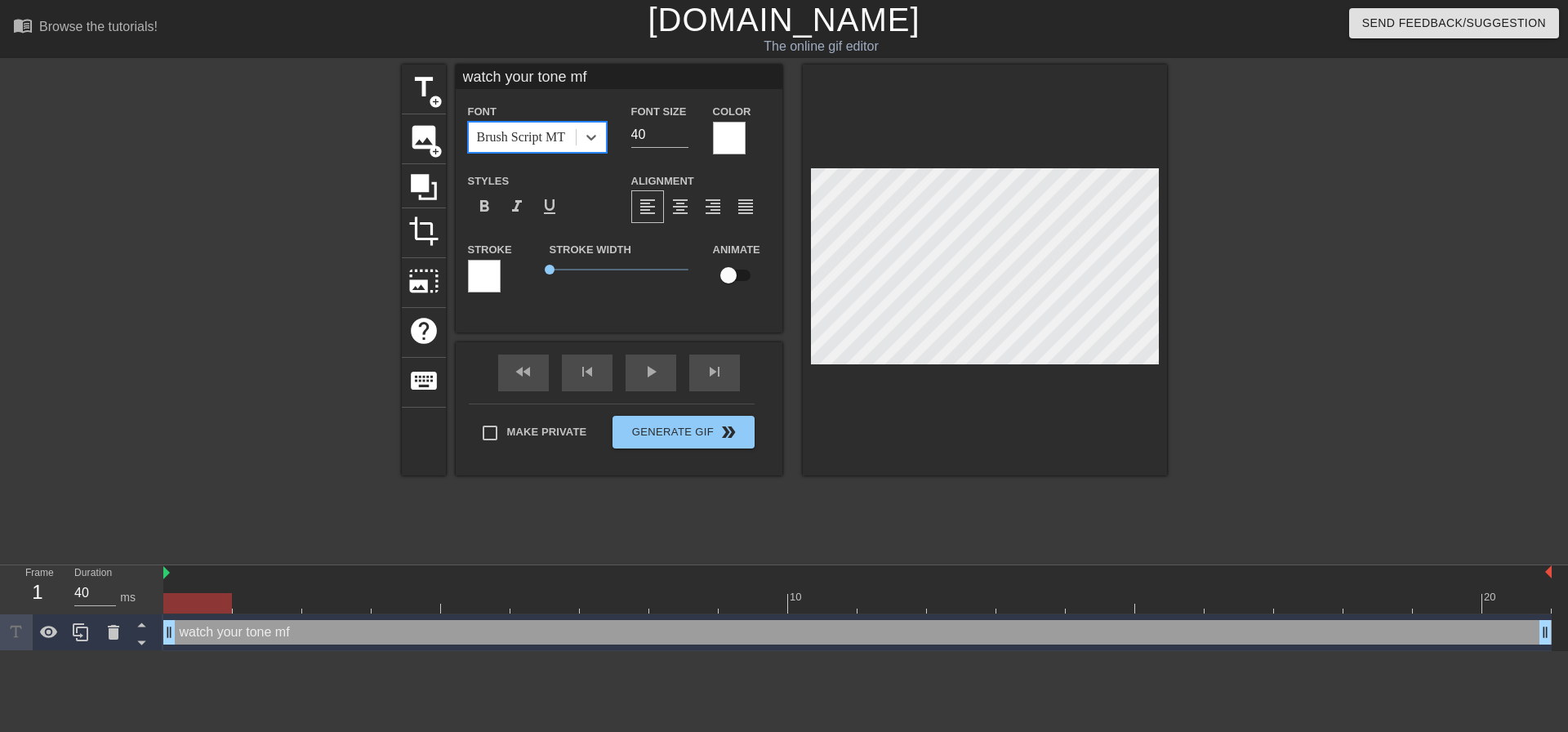
click at [610, 133] on div "Font option Brush Script MT, selected. 0 results available. Select is focused ,…" at bounding box center [538, 128] width 164 height 53
click at [602, 139] on div at bounding box center [591, 137] width 30 height 30
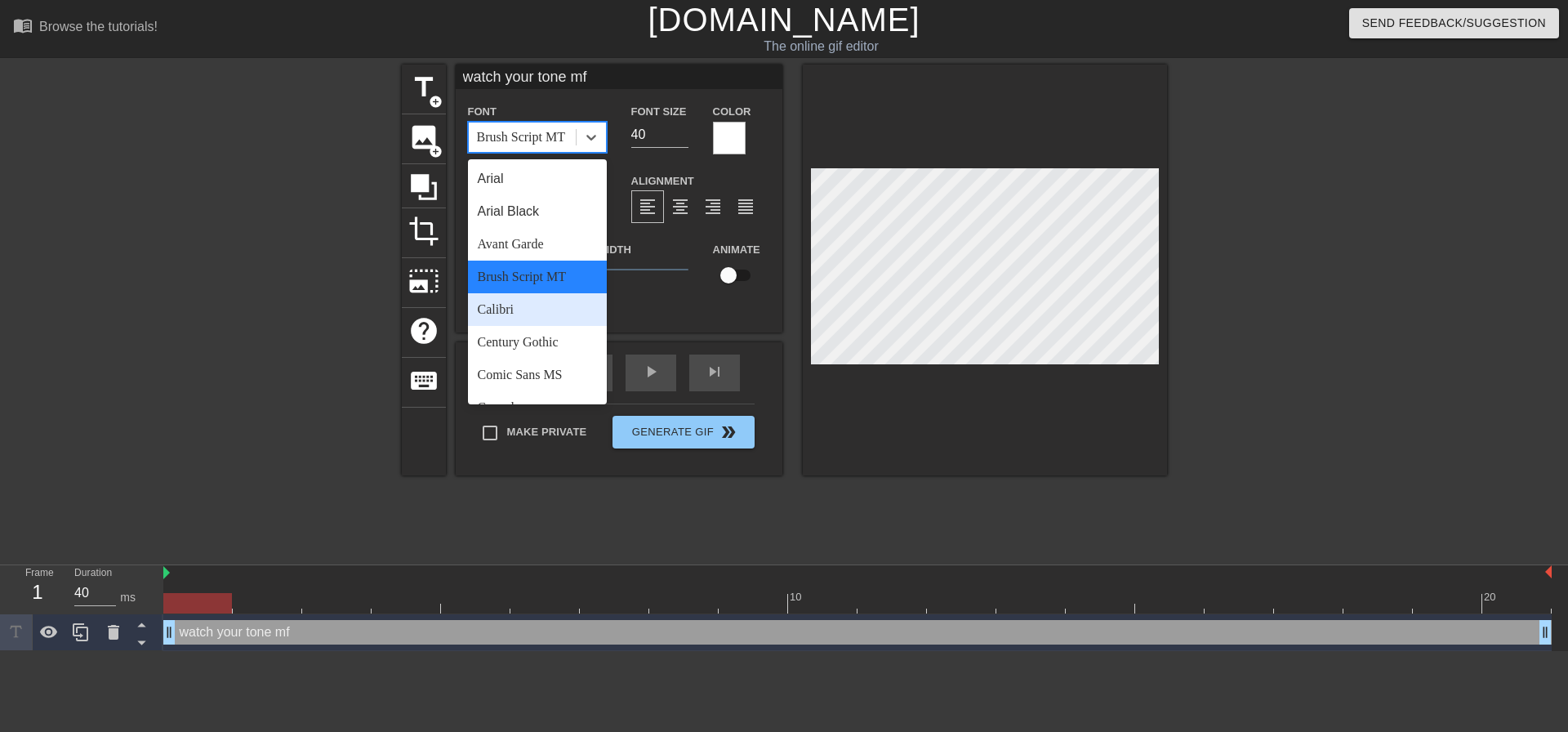
click at [520, 324] on div "Calibri" at bounding box center [538, 309] width 139 height 32
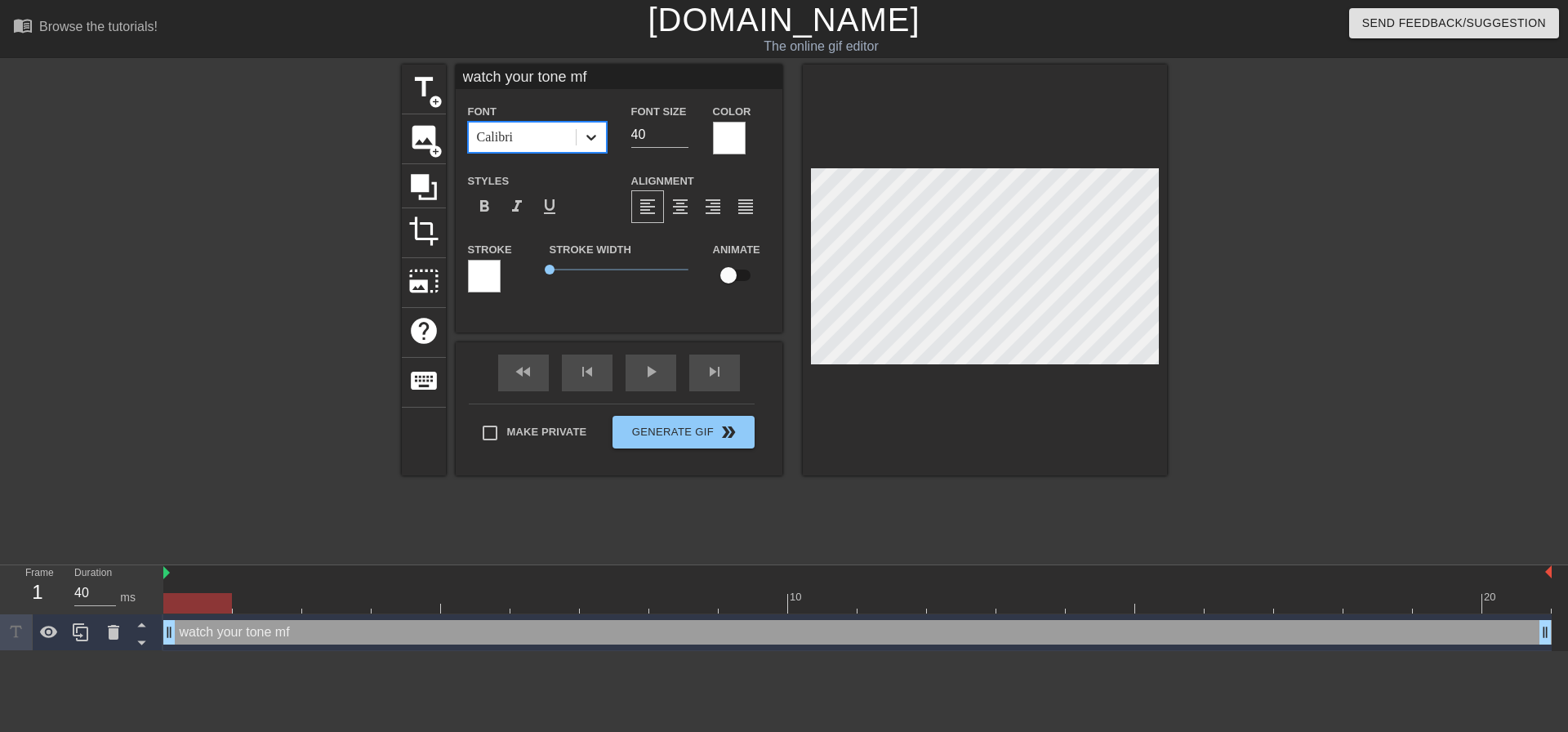
click at [596, 139] on icon at bounding box center [590, 137] width 16 height 16
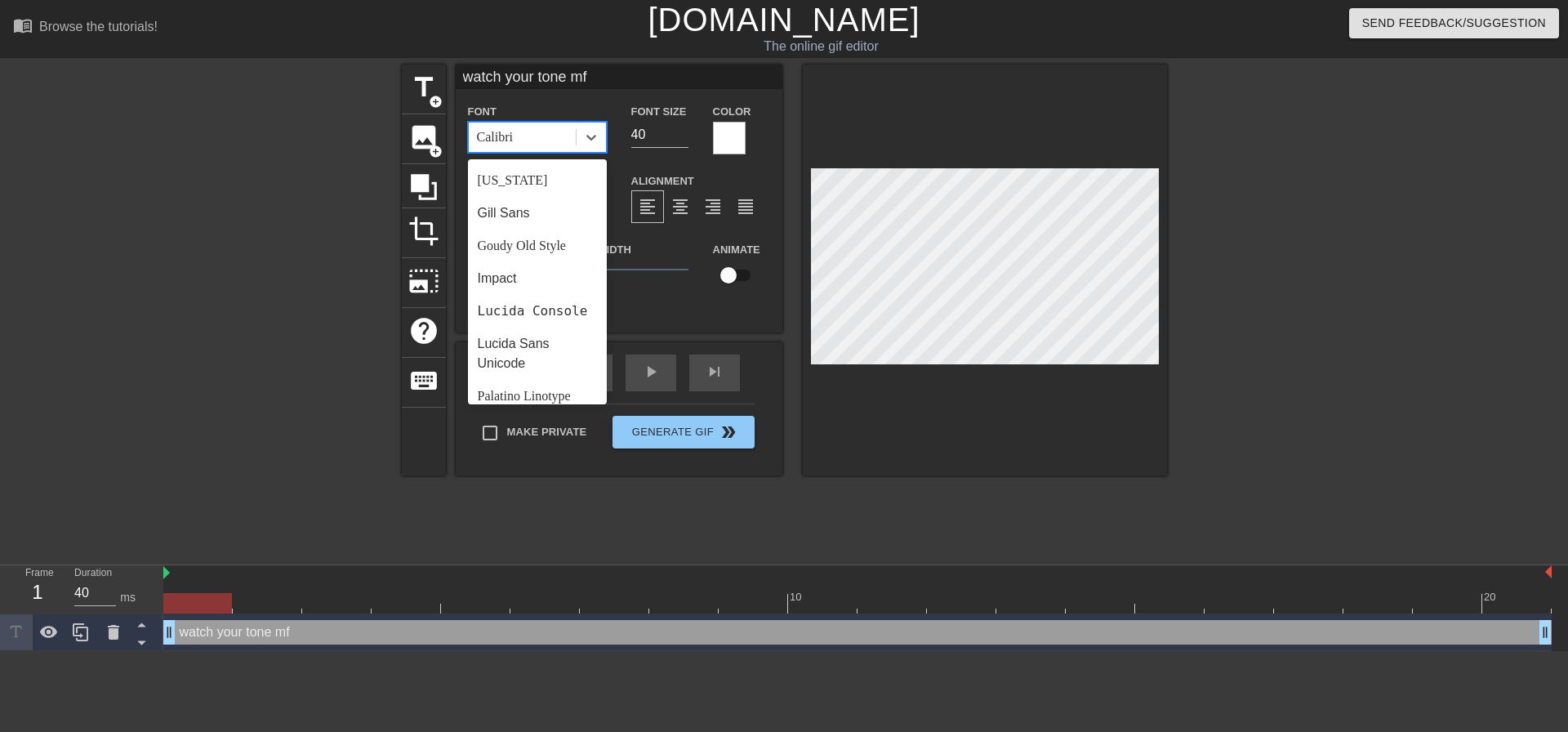
scroll to position [326, 0]
click at [533, 271] on div "Impact" at bounding box center [538, 277] width 139 height 32
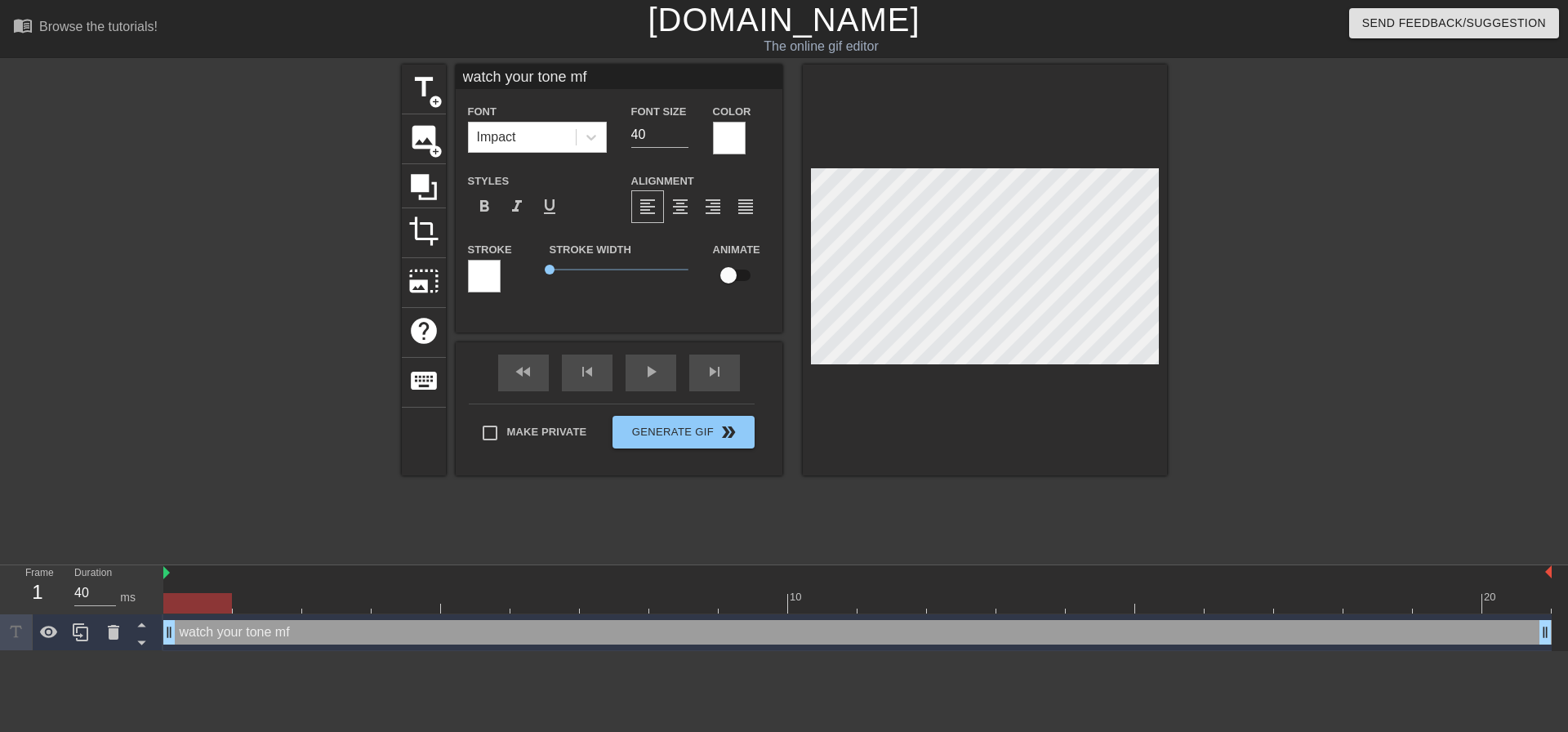
click at [1353, 451] on div at bounding box center [1308, 309] width 245 height 490
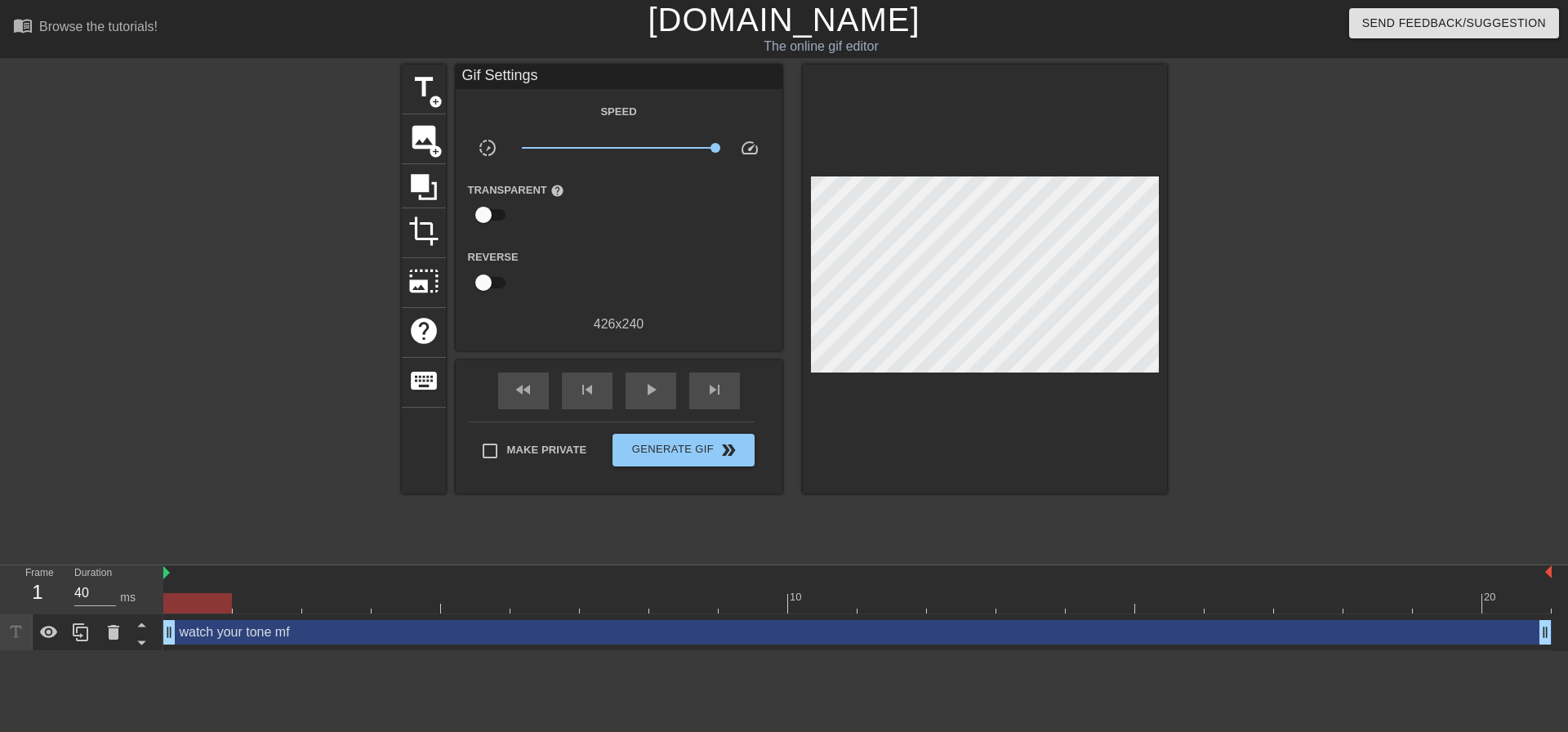
click at [1285, 354] on div at bounding box center [1308, 309] width 245 height 490
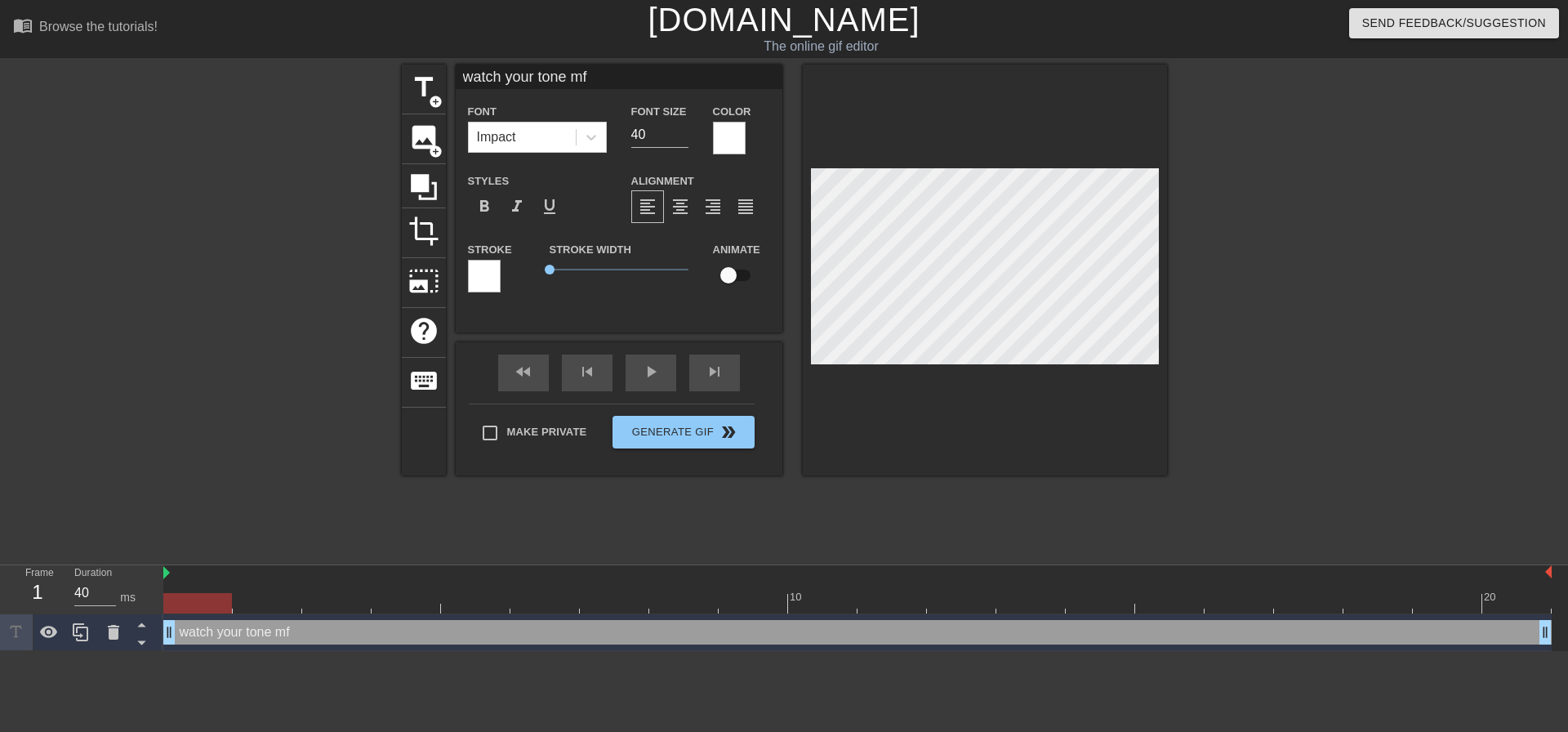
click at [1158, 467] on div at bounding box center [984, 269] width 365 height 410
click at [1251, 290] on div at bounding box center [1308, 309] width 245 height 490
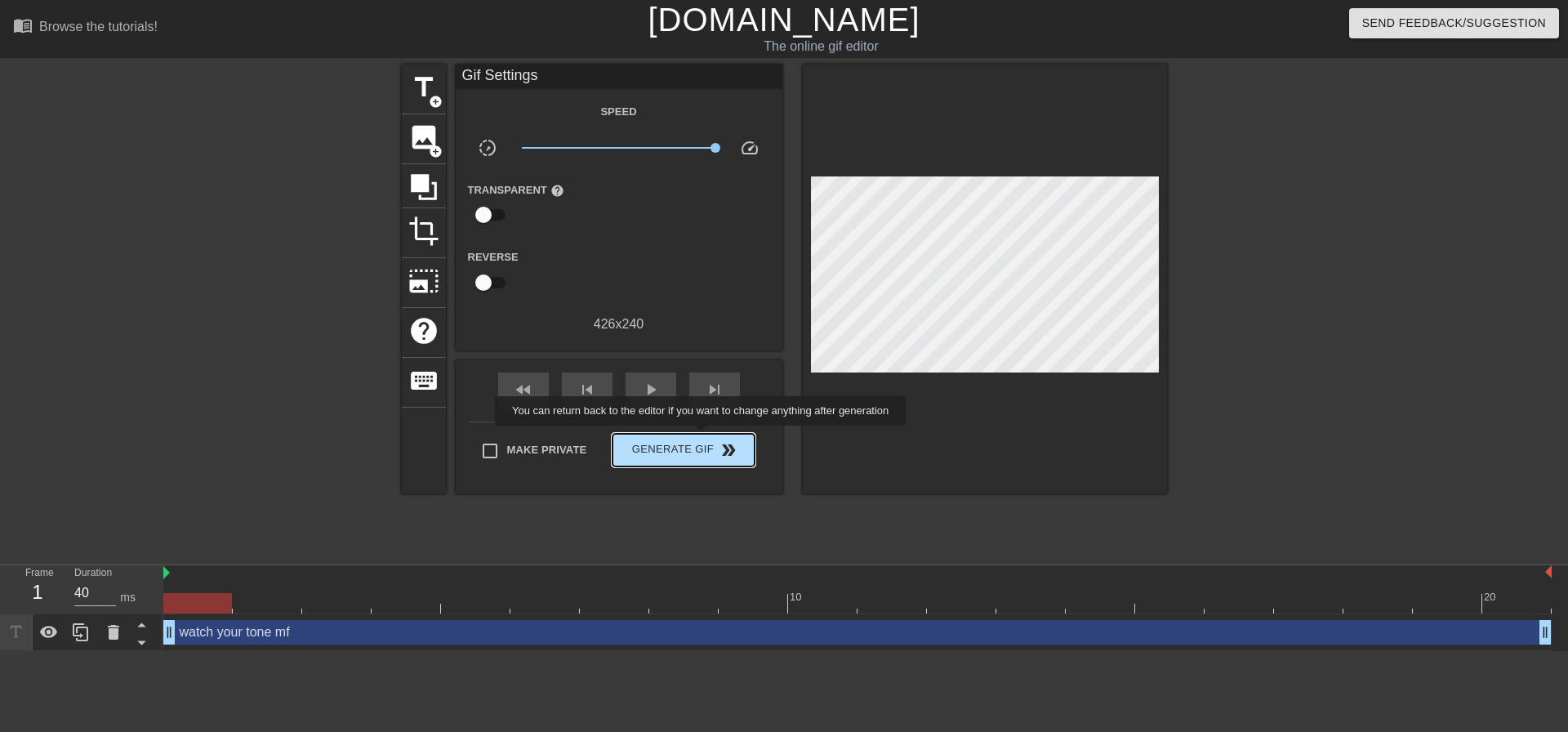
click at [703, 437] on button "Generate Gif double_arrow" at bounding box center [683, 450] width 141 height 32
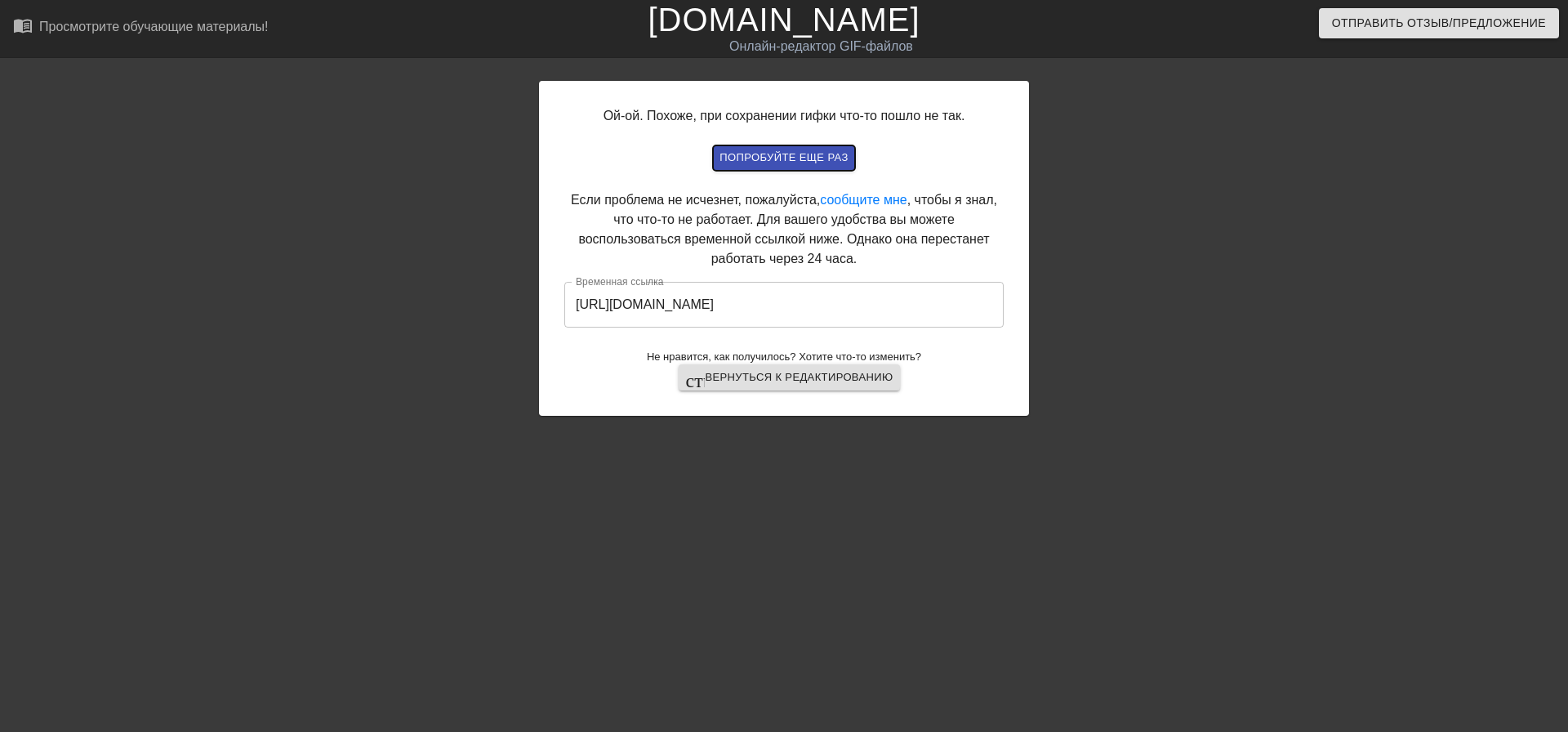
click at [825, 155] on font "Попробуйте еще раз" at bounding box center [784, 157] width 129 height 12
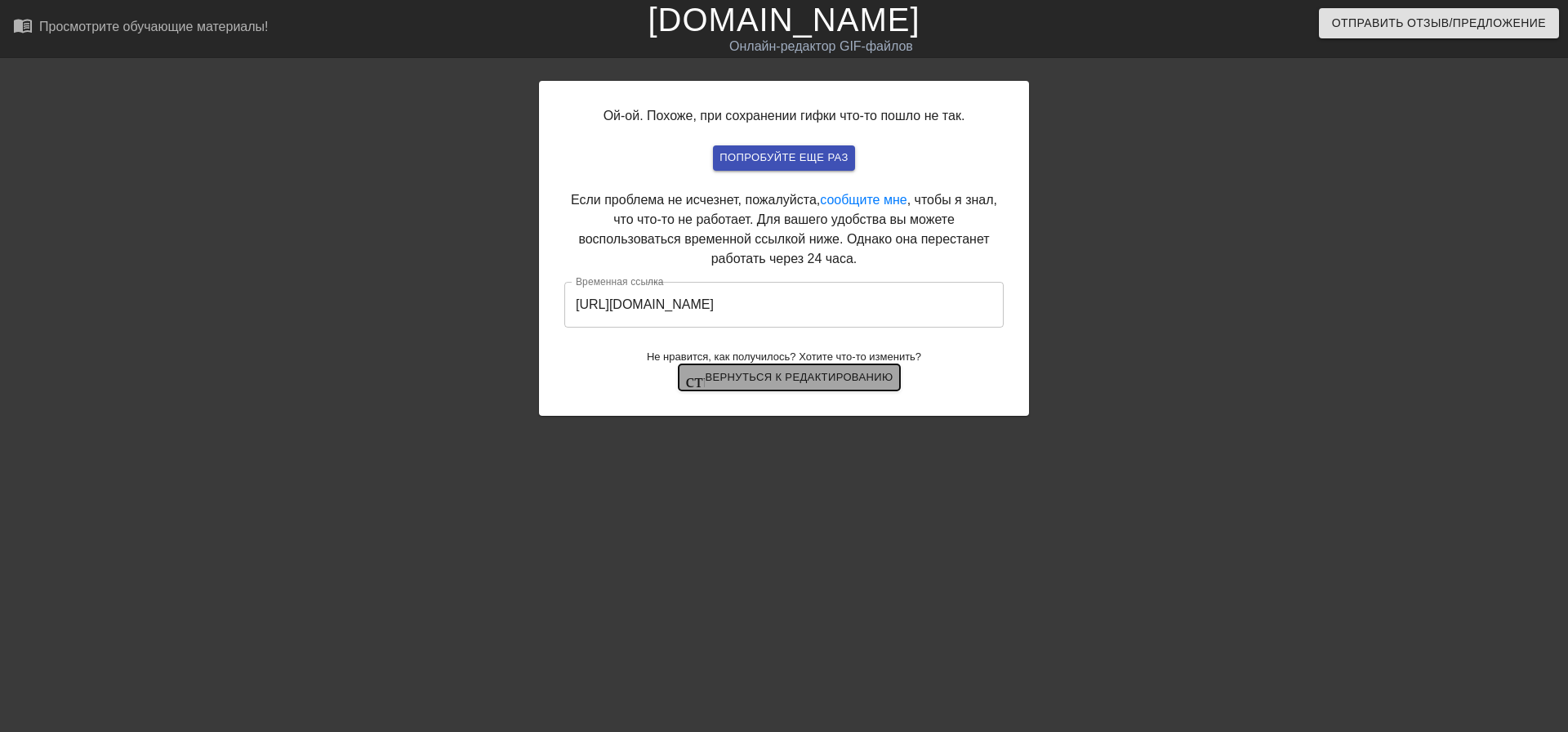
click at [799, 385] on font "Вернуться к редактированию" at bounding box center [798, 378] width 188 height 19
